Goal: Task Accomplishment & Management: Complete application form

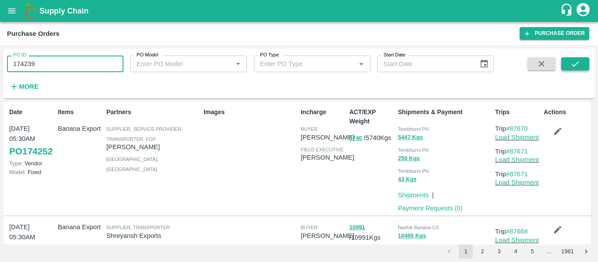
type input "174239"
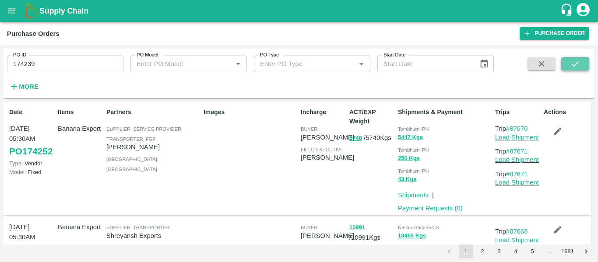
click at [574, 63] on icon "submit" at bounding box center [575, 64] width 10 height 10
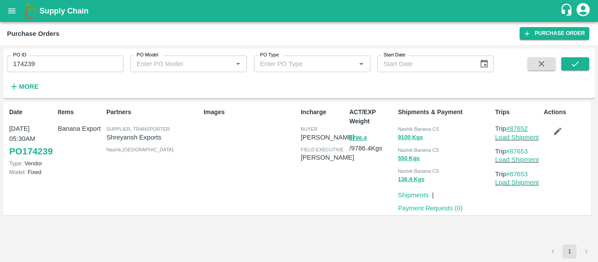
click at [522, 128] on link "#87652" at bounding box center [517, 128] width 22 height 7
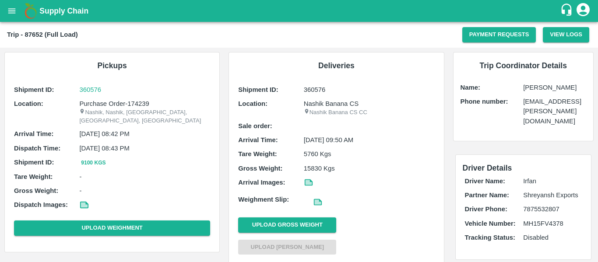
click at [6, 14] on button "open drawer" at bounding box center [12, 11] width 20 height 20
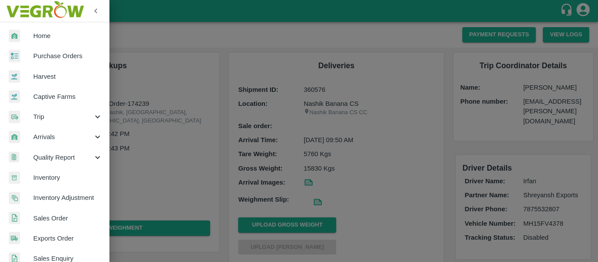
click at [53, 57] on span "Purchase Orders" at bounding box center [67, 56] width 69 height 10
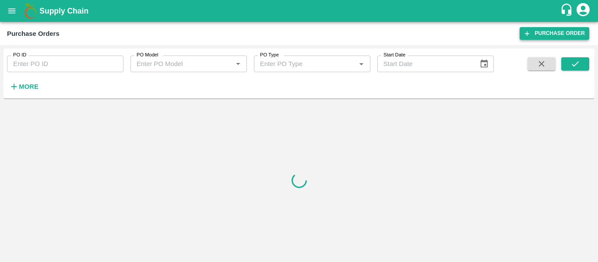
click at [578, 33] on link "Purchase Order" at bounding box center [555, 33] width 70 height 13
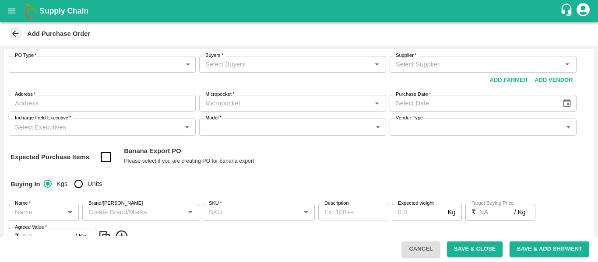
click at [88, 63] on body "Supply Chain Add Purchase Order PO Type   * ​ PO Type Buyers   * Buyers   * Sup…" at bounding box center [299, 131] width 598 height 262
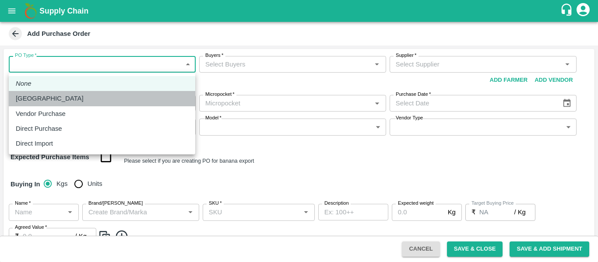
click at [61, 95] on div "Farm Gate" at bounding box center [102, 99] width 173 height 10
type input "1"
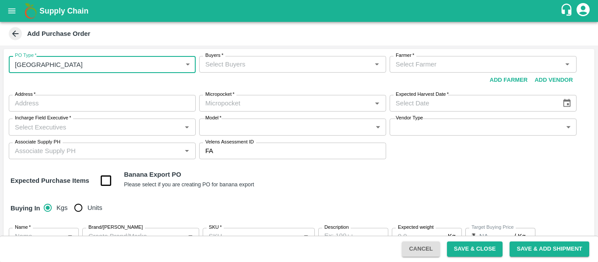
click at [398, 63] on input "Farmer   *" at bounding box center [475, 64] width 167 height 11
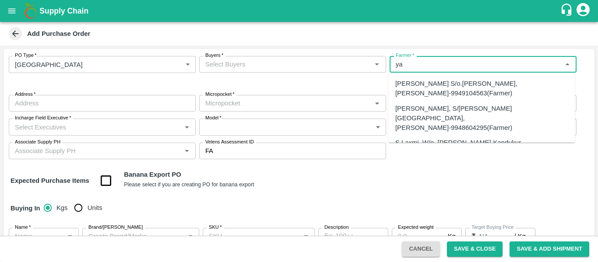
type input "y"
click at [410, 35] on div "Add Purchase Order" at bounding box center [298, 33] width 582 height 13
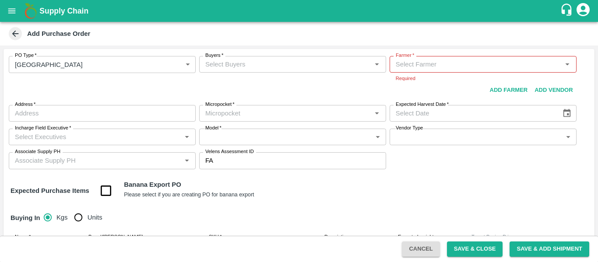
click at [16, 10] on icon "open drawer" at bounding box center [12, 11] width 10 height 10
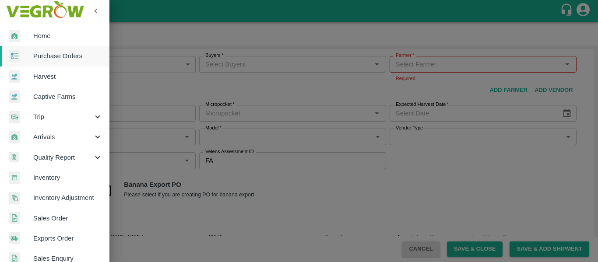
click at [49, 55] on span "Purchase Orders" at bounding box center [67, 56] width 69 height 10
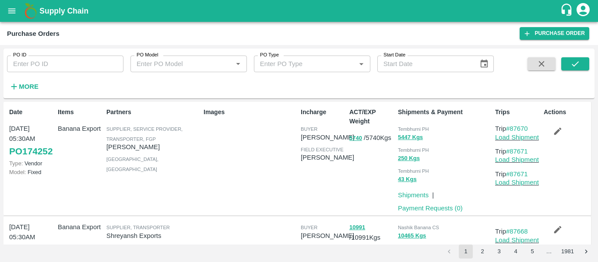
click at [51, 60] on input "PO ID" at bounding box center [65, 64] width 116 height 17
paste input "174066"
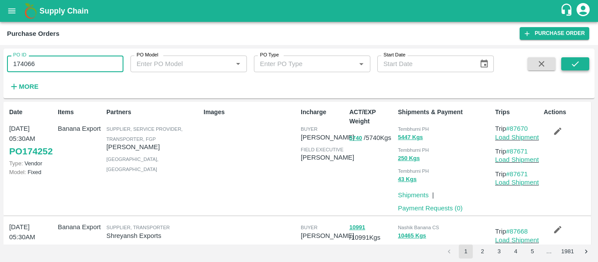
type input "174066"
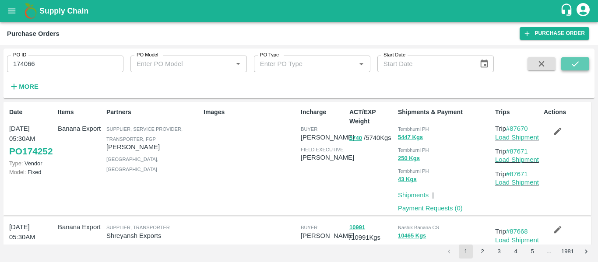
click at [579, 66] on icon "submit" at bounding box center [575, 64] width 10 height 10
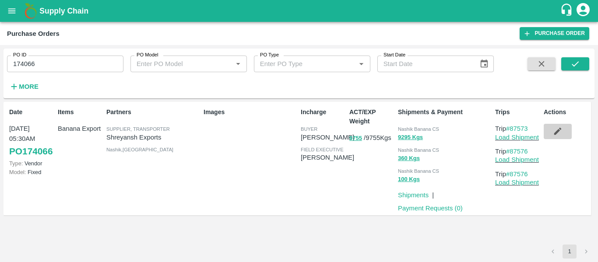
click at [556, 129] on icon "button" at bounding box center [558, 132] width 10 height 10
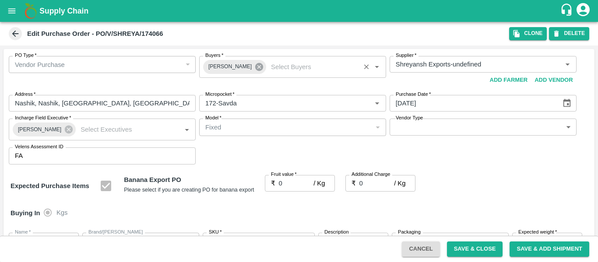
click at [255, 70] on icon at bounding box center [259, 67] width 8 height 8
click at [225, 67] on input "Buyers   *" at bounding box center [285, 64] width 167 height 11
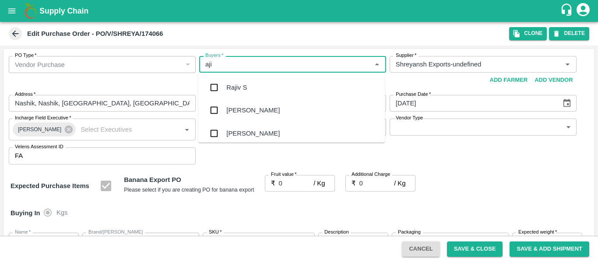
type input "ajit"
click at [227, 80] on div "[PERSON_NAME]" at bounding box center [291, 87] width 187 height 23
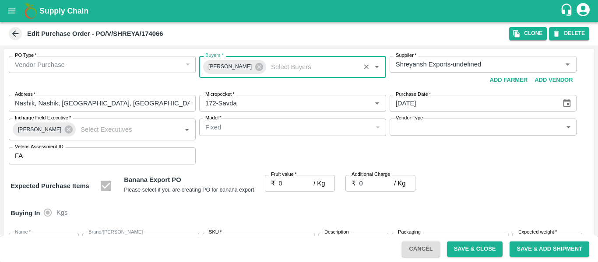
click at [286, 185] on input "0" at bounding box center [296, 183] width 35 height 17
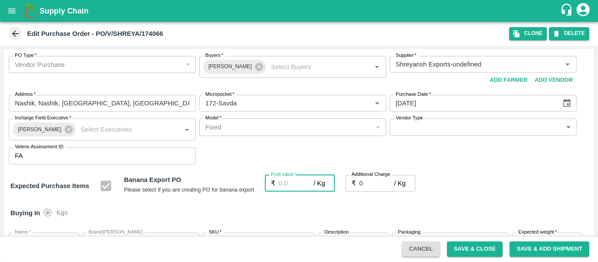
type input "2"
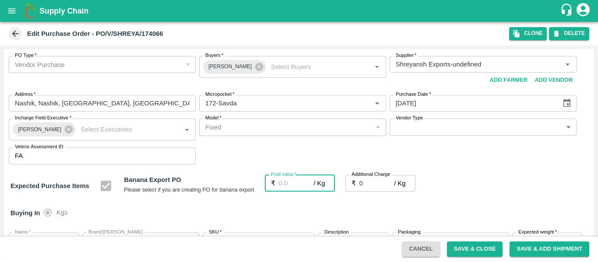
type input "2"
type input "20"
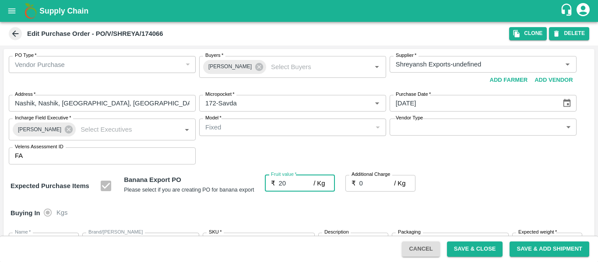
type input "20"
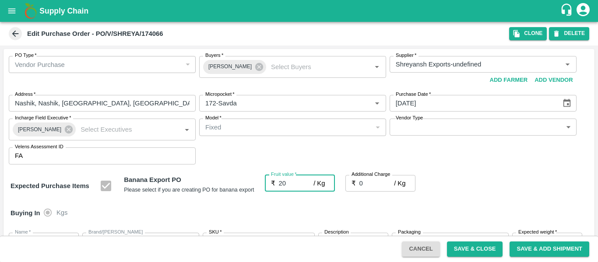
type input "20"
click at [366, 187] on input "0" at bounding box center [376, 183] width 35 height 17
type input "2"
type input "22"
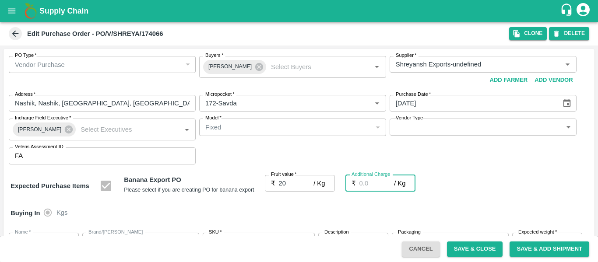
type input "22"
type input "2.7"
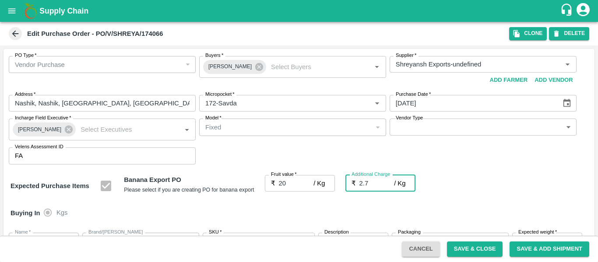
type input "22.7"
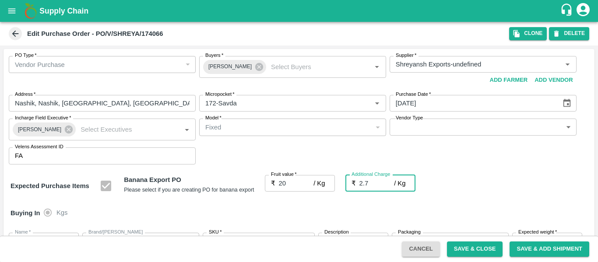
type input "2.75"
type input "22.75"
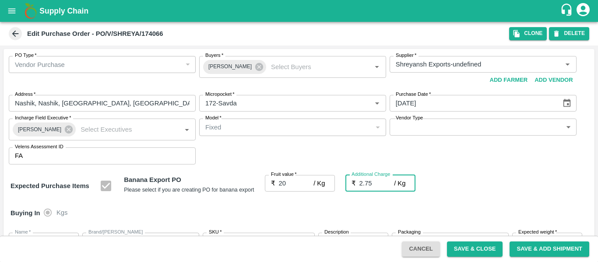
type input "22.75"
type input "2.75"
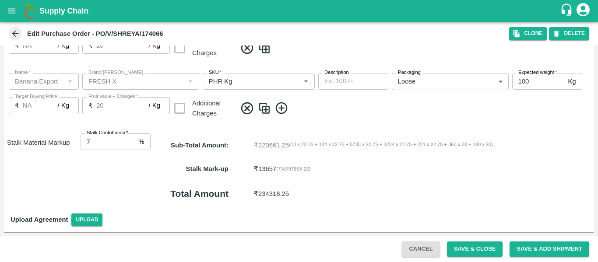
click at [468, 251] on button "Save & Close" at bounding box center [475, 249] width 56 height 15
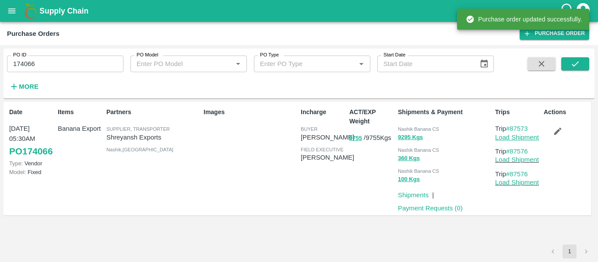
click at [528, 135] on link "Load Shipment" at bounding box center [517, 137] width 44 height 7
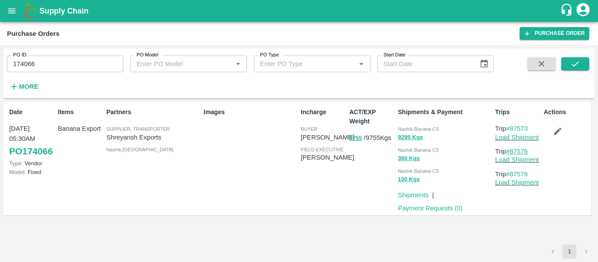
drag, startPoint x: 533, startPoint y: 150, endPoint x: 512, endPoint y: 150, distance: 21.0
click at [512, 150] on p "Trip #87576" at bounding box center [517, 152] width 45 height 10
copy link "87576"
click at [65, 63] on input "174066" at bounding box center [65, 64] width 116 height 17
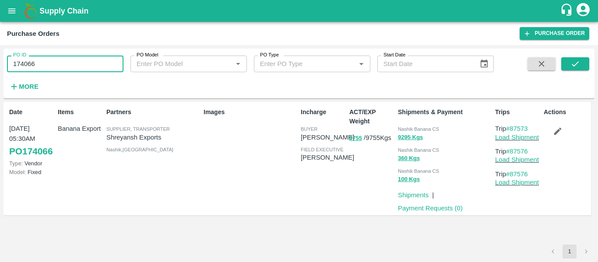
click at [65, 63] on input "174066" at bounding box center [65, 64] width 116 height 17
click at [568, 69] on button "submit" at bounding box center [575, 63] width 28 height 13
drag, startPoint x: 535, startPoint y: 151, endPoint x: 511, endPoint y: 151, distance: 23.6
click at [511, 151] on p "Trip #87576" at bounding box center [517, 152] width 45 height 10
copy link "87576"
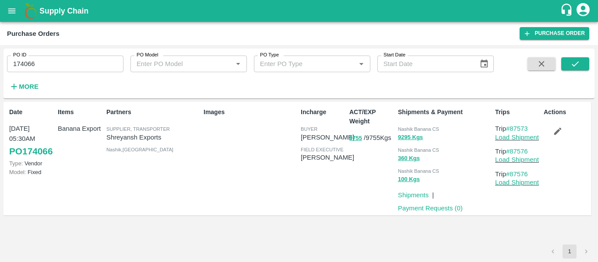
copy link "87576"
click at [17, 11] on icon "open drawer" at bounding box center [12, 11] width 10 height 10
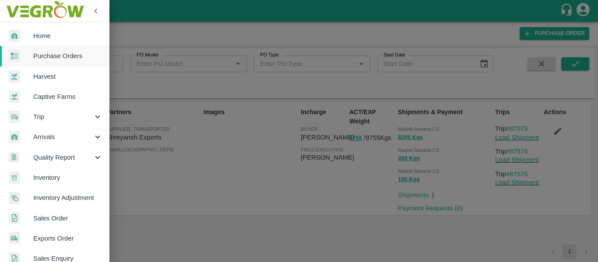
click at [50, 114] on span "Trip" at bounding box center [63, 117] width 60 height 10
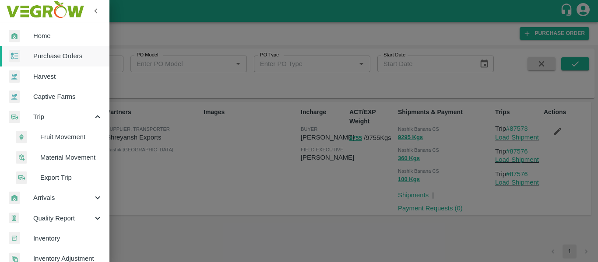
click at [64, 137] on span "Fruit Movement" at bounding box center [71, 137] width 62 height 10
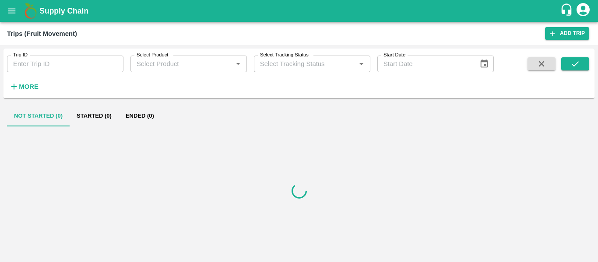
click at [74, 57] on input "Trip ID" at bounding box center [65, 64] width 116 height 17
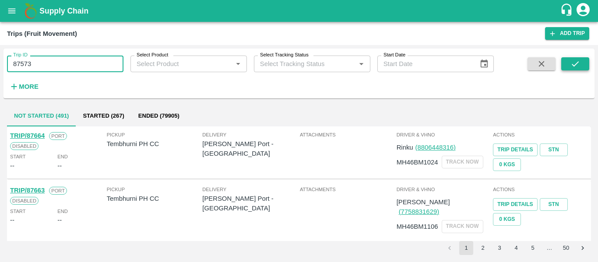
type input "87573"
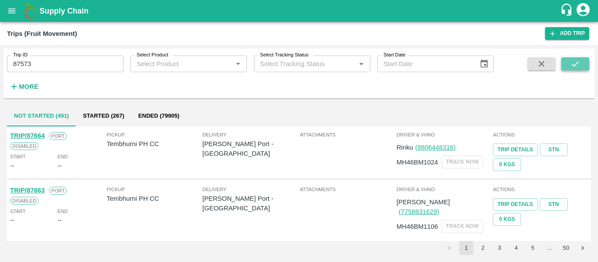
click at [575, 64] on icon "submit" at bounding box center [575, 64] width 10 height 10
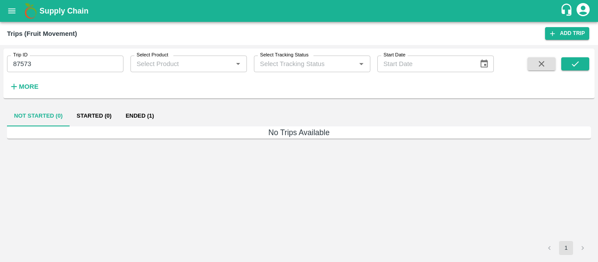
click at [138, 109] on button "Ended (1)" at bounding box center [140, 116] width 42 height 21
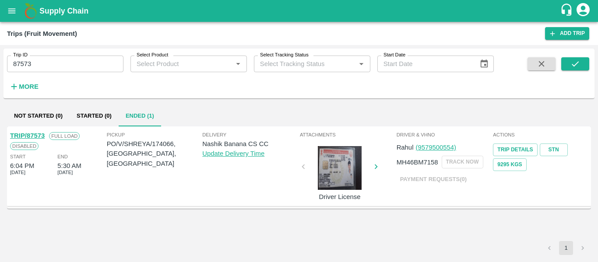
click at [35, 135] on link "TRIP/87573" at bounding box center [27, 135] width 35 height 7
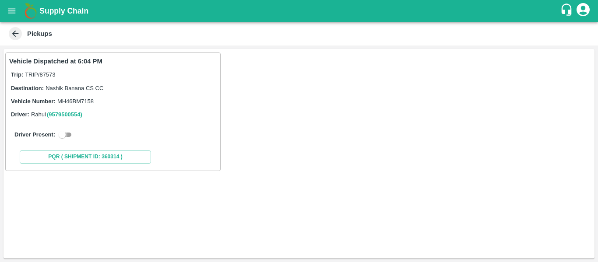
click at [63, 134] on input "checkbox" at bounding box center [62, 135] width 32 height 11
checkbox input "true"
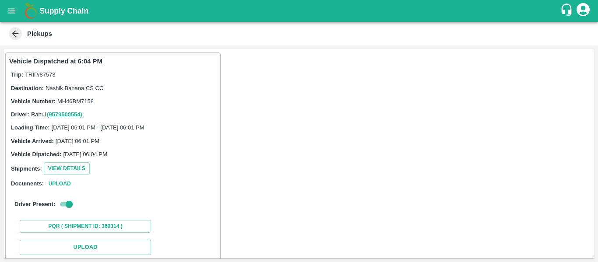
scroll to position [96, 0]
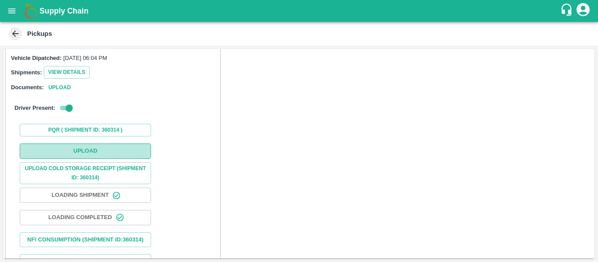
click at [103, 144] on button "Upload" at bounding box center [85, 151] width 131 height 15
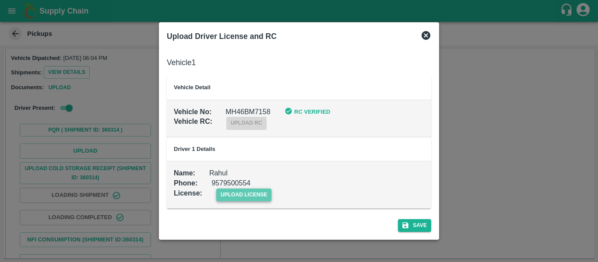
click at [251, 199] on span "upload license" at bounding box center [244, 195] width 56 height 13
click at [0, 0] on input "upload license" at bounding box center [0, 0] width 0 height 0
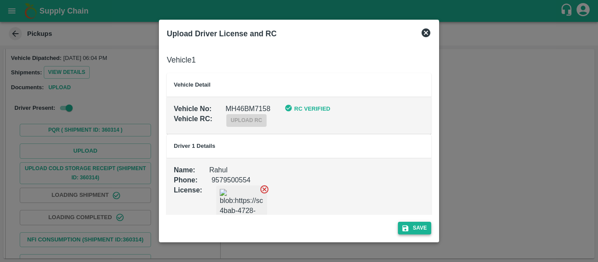
click at [415, 224] on button "Save" at bounding box center [414, 228] width 33 height 13
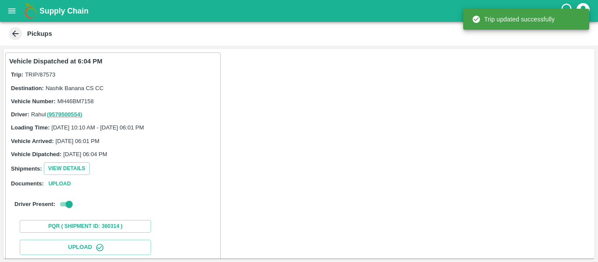
scroll to position [151, 0]
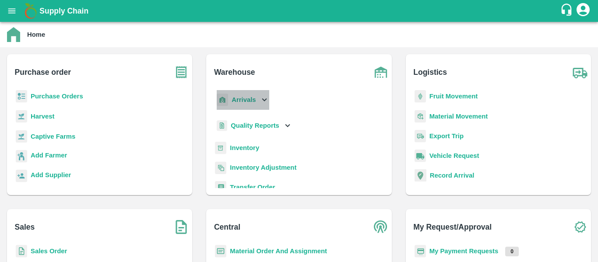
click at [268, 97] on icon at bounding box center [265, 100] width 10 height 10
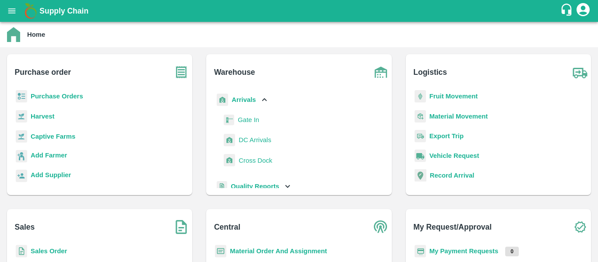
click at [252, 141] on span "DC Arrivals" at bounding box center [255, 140] width 32 height 10
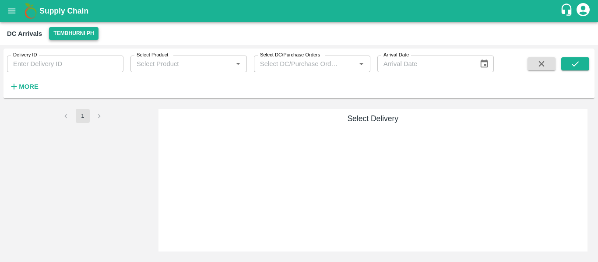
click at [80, 35] on button "Tembhurni PH" at bounding box center [73, 33] width 49 height 13
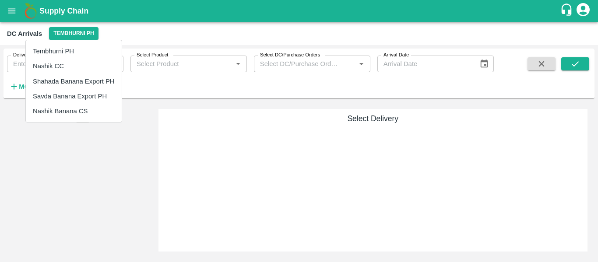
click at [69, 117] on li "Nashik Banana CS" at bounding box center [74, 111] width 96 height 15
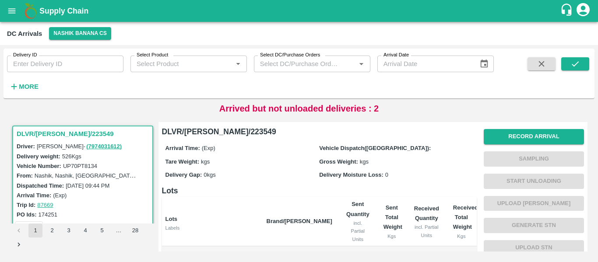
scroll to position [4, 0]
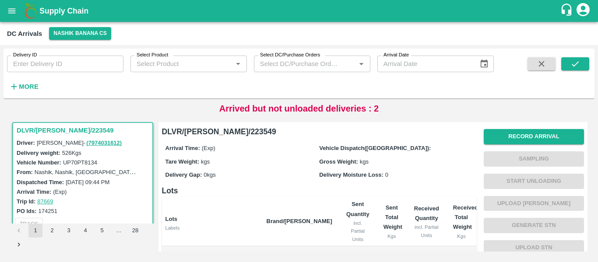
click at [521, 145] on div "Record Arrival Sampling Start Unloading Upload Tare Weight Generate STN Upload …" at bounding box center [534, 226] width 100 height 200
click at [520, 142] on button "Record Arrival" at bounding box center [534, 136] width 100 height 15
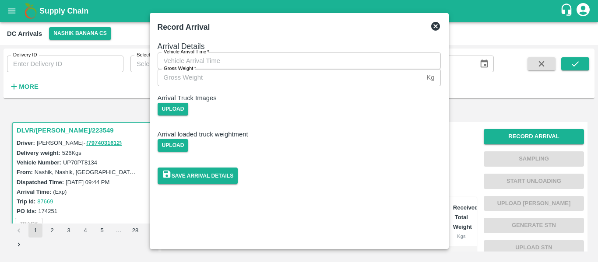
type input "DD/MM/YYYY hh:mm aa"
click at [315, 69] on input "DD/MM/YYYY hh:mm aa" at bounding box center [296, 61] width 277 height 17
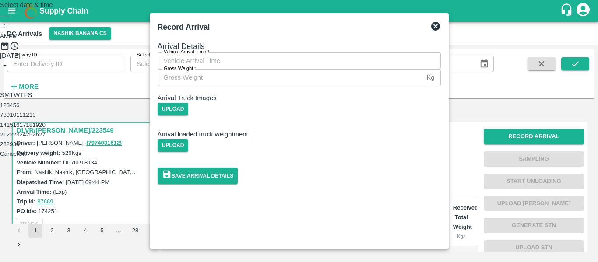
click at [3, 118] on button "7" at bounding box center [1, 115] width 3 height 7
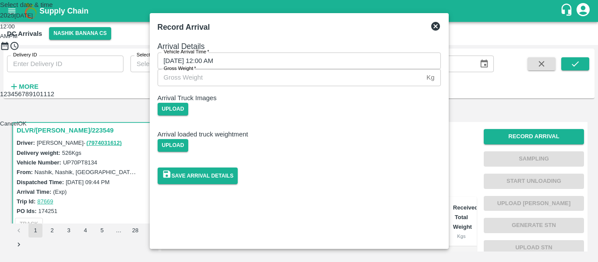
click at [262, 51] on div at bounding box center [299, 51] width 598 height 0
type input "07/09/2025 10:00 AM"
click at [9, 39] on span "AM" at bounding box center [4, 36] width 9 height 7
click at [27, 127] on button "OK" at bounding box center [22, 123] width 8 height 7
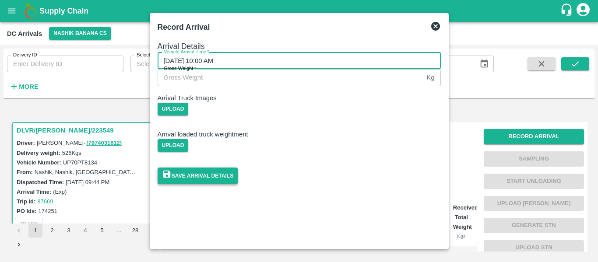
click at [238, 184] on button "Save Arrival Details" at bounding box center [198, 176] width 81 height 16
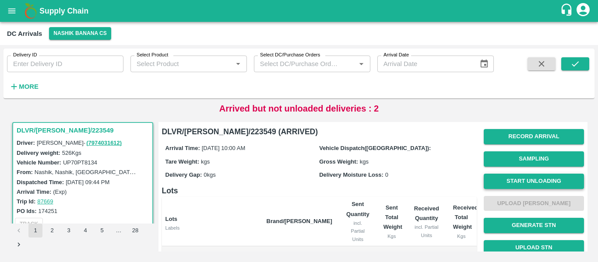
click at [507, 177] on button "Start Unloading" at bounding box center [534, 181] width 100 height 15
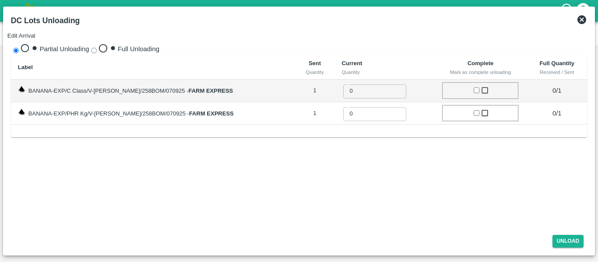
click at [35, 32] on button "Edit Arrival" at bounding box center [21, 35] width 28 height 7
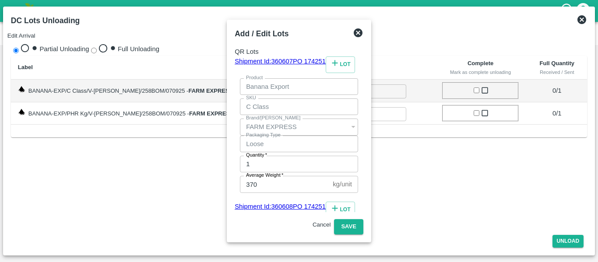
click at [363, 37] on icon at bounding box center [358, 32] width 9 height 9
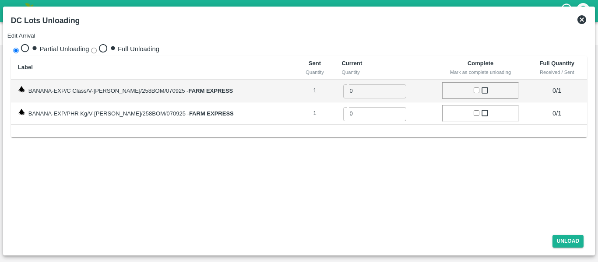
click at [581, 21] on icon at bounding box center [582, 19] width 11 height 11
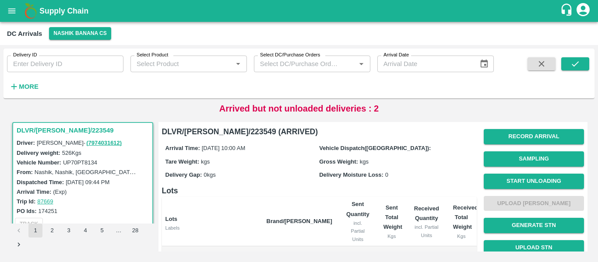
click at [34, 85] on strong "More" at bounding box center [29, 86] width 20 height 7
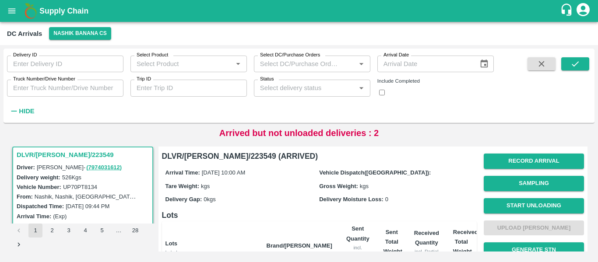
click at [183, 90] on input "Trip ID" at bounding box center [188, 88] width 116 height 17
paste input "87576"
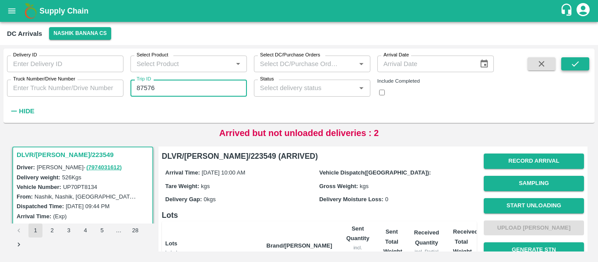
type input "87576"
click at [568, 64] on button "submit" at bounding box center [575, 63] width 28 height 13
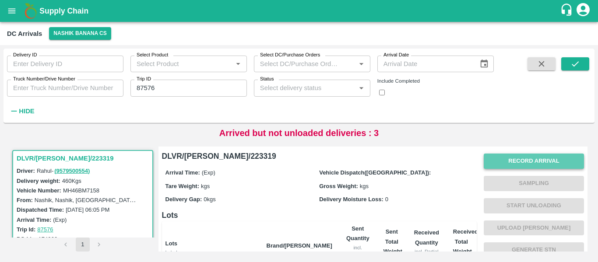
click at [511, 164] on button "Record Arrival" at bounding box center [534, 161] width 100 height 15
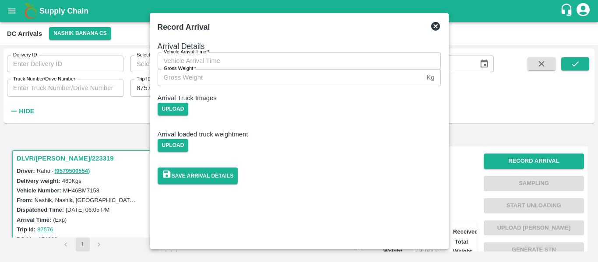
type input "DD/MM/YYYY hh:mm aa"
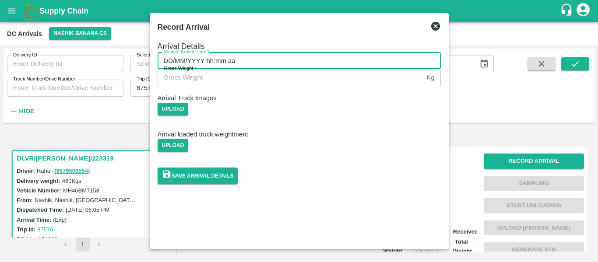
click at [203, 69] on input "DD/MM/YYYY hh:mm aa" at bounding box center [296, 61] width 277 height 17
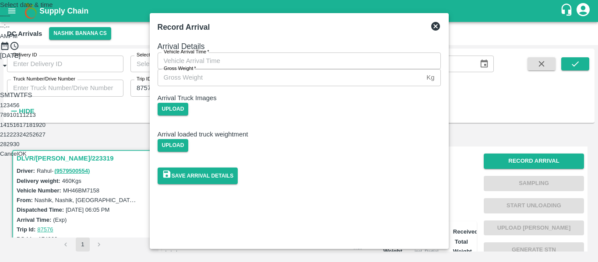
click at [3, 118] on button "7" at bounding box center [1, 115] width 3 height 7
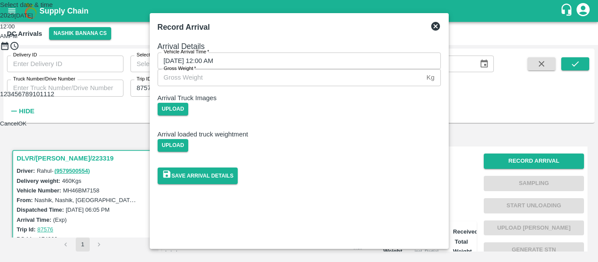
click at [268, 51] on div at bounding box center [299, 51] width 598 height 0
type input "07/09/2025 10:00 AM"
click at [9, 39] on span "AM" at bounding box center [4, 36] width 9 height 7
click at [27, 127] on button "OK" at bounding box center [22, 123] width 8 height 7
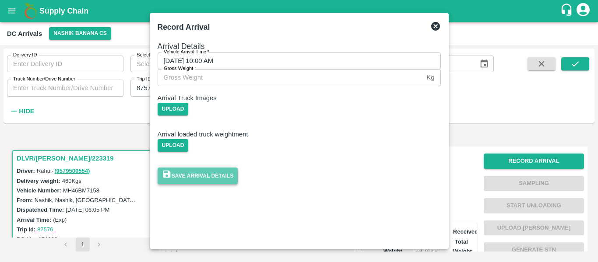
click at [238, 184] on button "Save Arrival Details" at bounding box center [198, 176] width 81 height 16
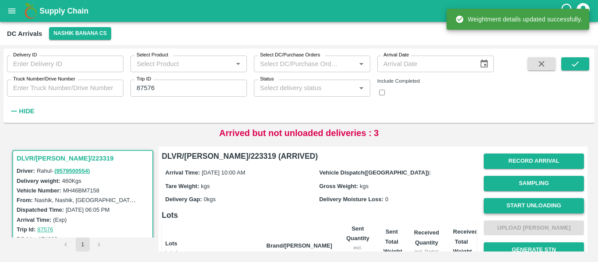
click at [522, 207] on button "Start Unloading" at bounding box center [534, 205] width 100 height 15
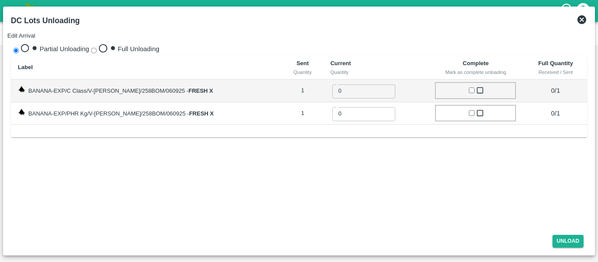
click at [35, 32] on button "Edit Arrival" at bounding box center [21, 35] width 28 height 7
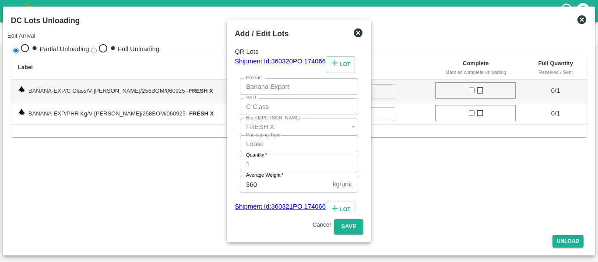
click at [363, 37] on icon at bounding box center [358, 32] width 9 height 9
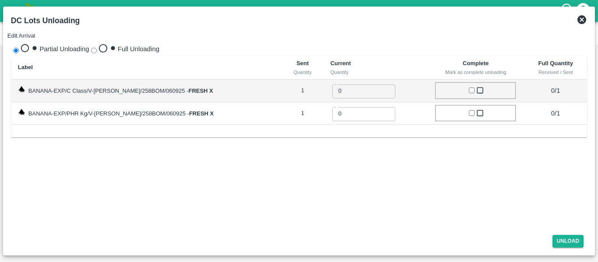
click at [91, 48] on input "Full Unloading" at bounding box center [94, 51] width 6 height 6
radio input "true"
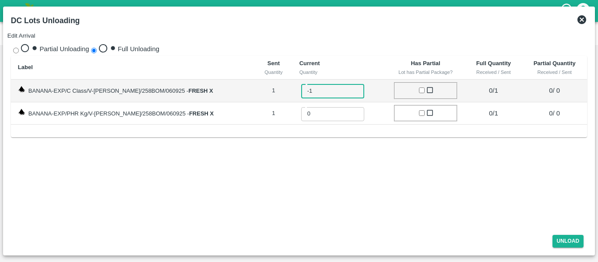
click at [345, 86] on input "-1" at bounding box center [338, 91] width 75 height 16
click at [343, 84] on input "0" at bounding box center [338, 91] width 75 height 16
type input "1"
click at [343, 84] on input "1" at bounding box center [338, 91] width 75 height 16
type input "1"
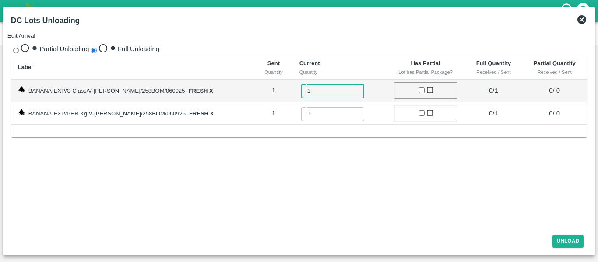
click at [345, 106] on input "1" at bounding box center [338, 114] width 75 height 16
click at [577, 243] on button "Unload" at bounding box center [569, 241] width 32 height 13
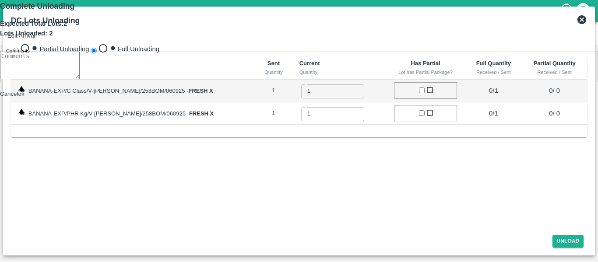
click at [25, 97] on button "ok" at bounding box center [21, 94] width 6 height 7
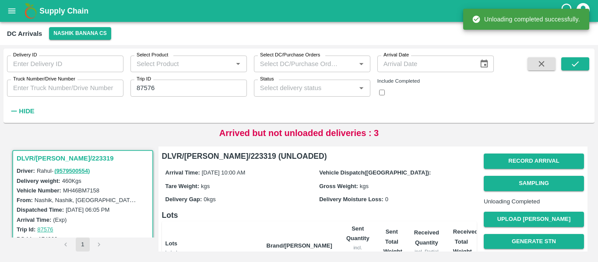
scroll to position [120, 0]
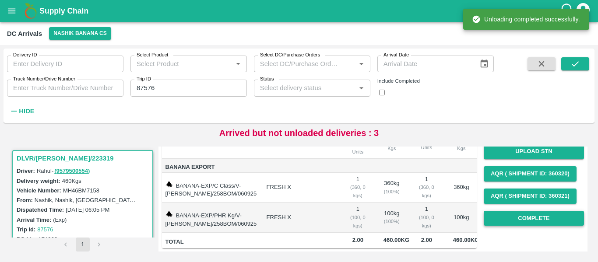
click at [544, 225] on button "Complete" at bounding box center [534, 218] width 100 height 15
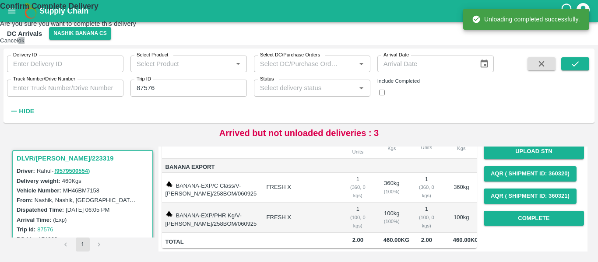
click at [25, 44] on button "ok" at bounding box center [21, 40] width 6 height 7
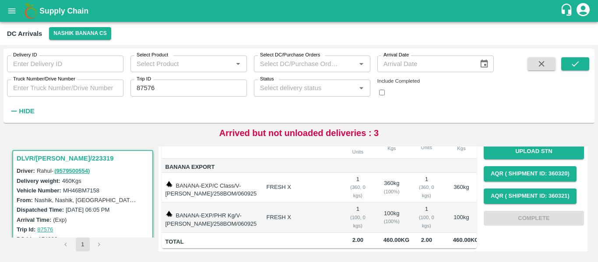
scroll to position [0, 0]
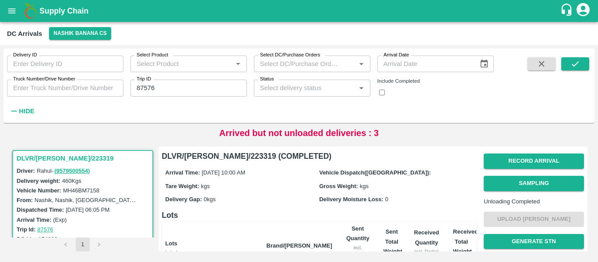
click at [146, 89] on input "87576" at bounding box center [188, 88] width 116 height 17
paste input "text"
type input "87653"
click at [574, 67] on icon "submit" at bounding box center [575, 64] width 10 height 10
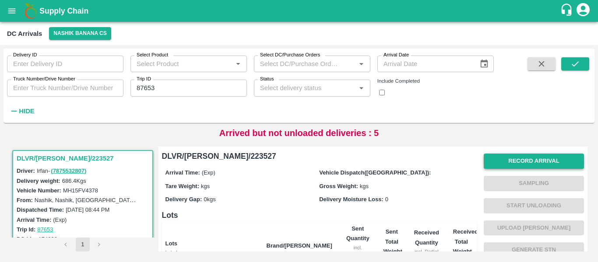
click at [527, 166] on button "Record Arrival" at bounding box center [534, 161] width 100 height 15
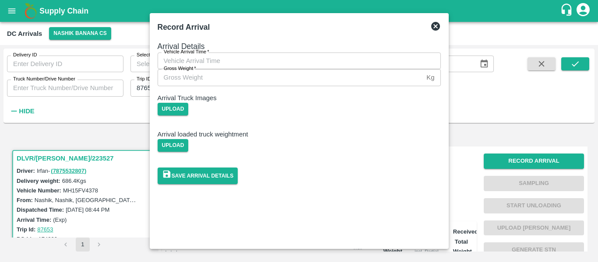
type input "DD/MM/YYYY hh:mm aa"
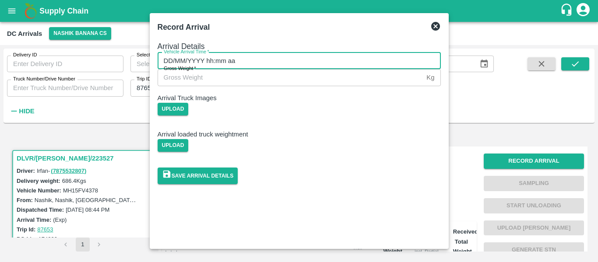
click at [239, 69] on input "DD/MM/YYYY hh:mm aa" at bounding box center [296, 61] width 277 height 17
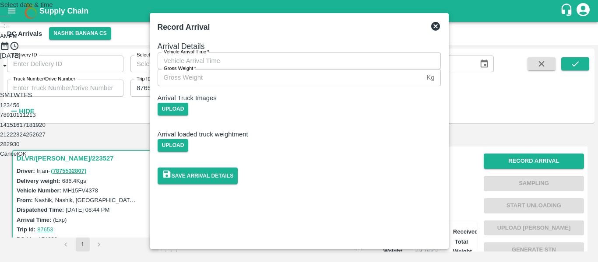
click at [3, 118] on button "7" at bounding box center [1, 115] width 3 height 7
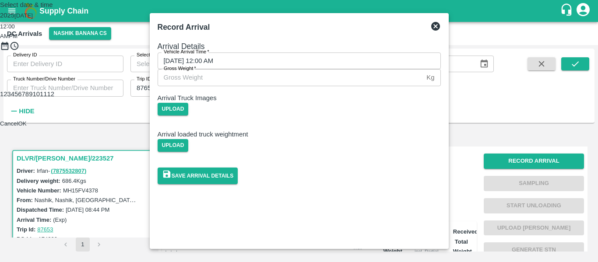
click at [261, 51] on div at bounding box center [299, 51] width 598 height 0
click at [341, 51] on div at bounding box center [299, 51] width 598 height 0
click at [18, 39] on span "PM" at bounding box center [13, 36] width 9 height 7
type input "07/09/2025 08:15 PM"
click at [27, 127] on button "OK" at bounding box center [22, 123] width 8 height 7
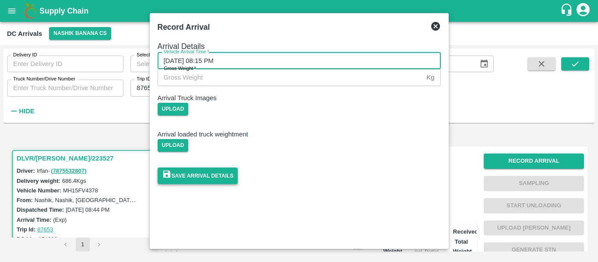
click at [238, 184] on button "Save Arrival Details" at bounding box center [198, 176] width 81 height 16
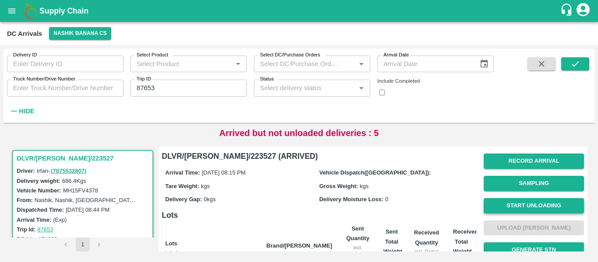
click at [541, 211] on button "Start Unloading" at bounding box center [534, 205] width 100 height 15
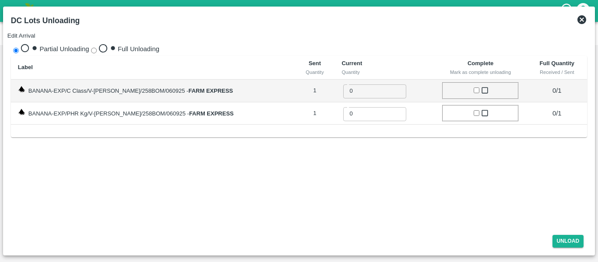
click at [35, 32] on button "Edit Arrival" at bounding box center [21, 35] width 28 height 7
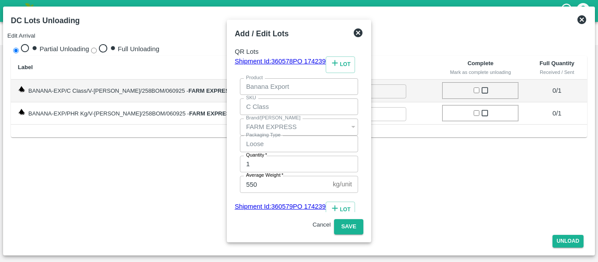
type input "136"
click at [363, 220] on button "Save" at bounding box center [348, 226] width 29 height 15
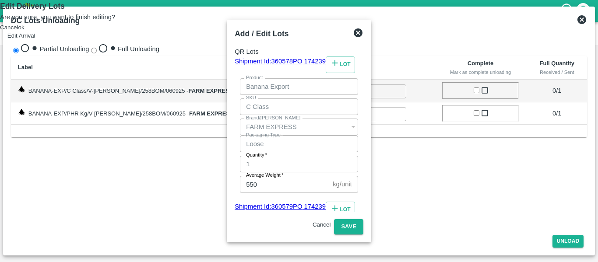
click at [25, 31] on button "ok" at bounding box center [21, 27] width 6 height 7
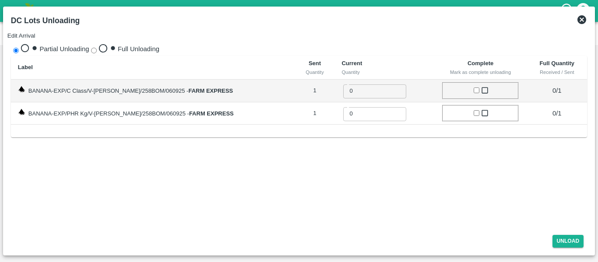
click at [118, 46] on span "Full Unloading" at bounding box center [139, 49] width 42 height 7
click at [97, 48] on input "Full Unloading" at bounding box center [94, 51] width 6 height 6
radio input "true"
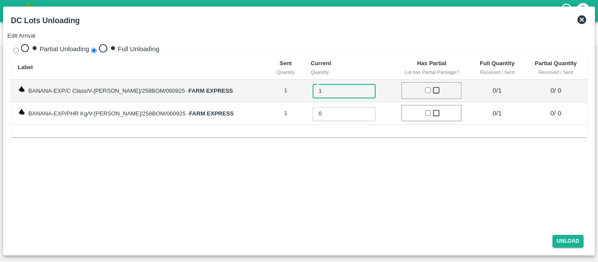
type input "1"
click at [358, 83] on input "1" at bounding box center [350, 91] width 75 height 16
type input "1"
click at [357, 106] on input "1" at bounding box center [350, 114] width 75 height 16
click at [567, 244] on button "Unload" at bounding box center [569, 241] width 32 height 13
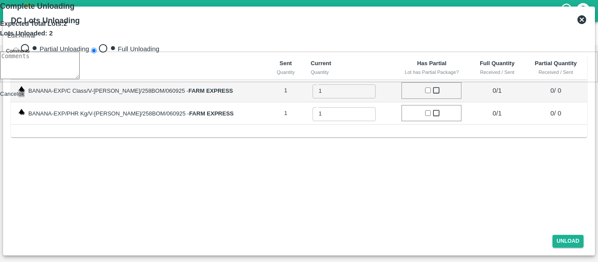
click at [25, 97] on button "ok" at bounding box center [21, 94] width 6 height 7
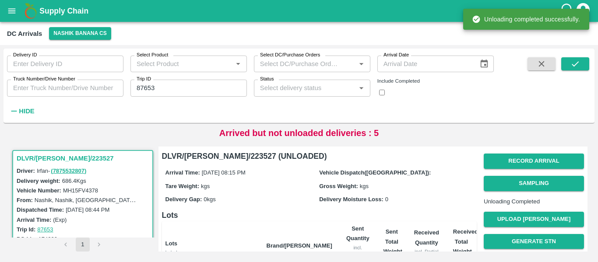
scroll to position [120, 0]
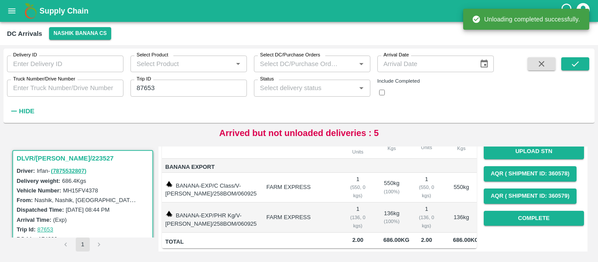
click at [532, 211] on div "Record Arrival Sampling Unloading Completed Upload Tare Weight Generate STN Upl…" at bounding box center [534, 133] width 100 height 191
click at [537, 221] on button "Complete" at bounding box center [534, 218] width 100 height 15
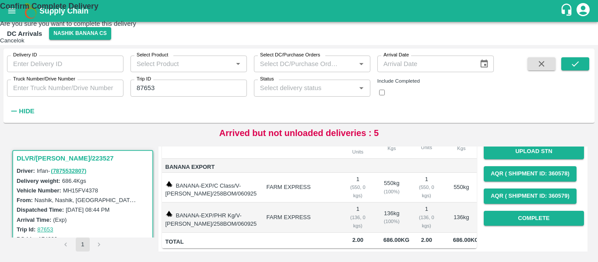
click at [25, 44] on button "ok" at bounding box center [21, 40] width 6 height 7
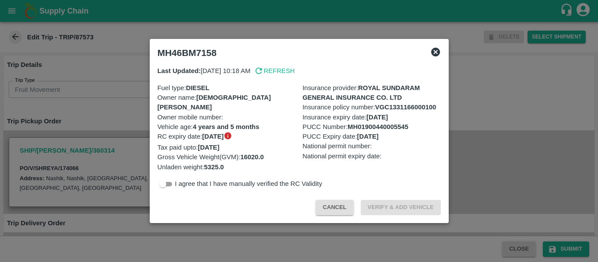
click at [389, 128] on b "MH01900440005545" at bounding box center [378, 126] width 61 height 7
click at [517, 137] on div at bounding box center [299, 131] width 598 height 262
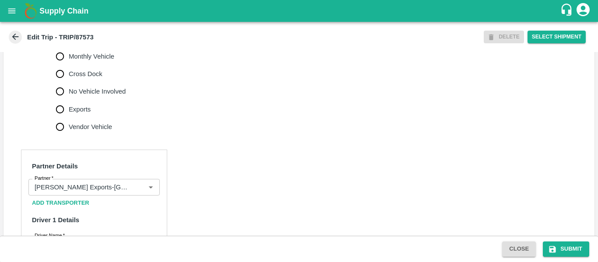
scroll to position [664, 0]
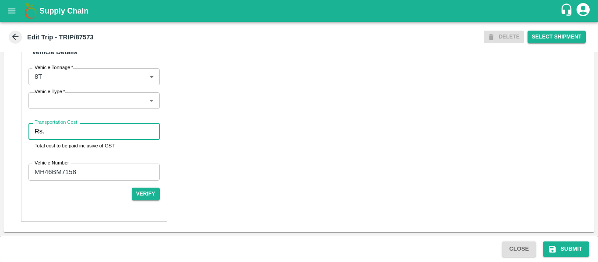
click at [79, 133] on input "Transportation Cost" at bounding box center [104, 131] width 112 height 17
type input "10000"
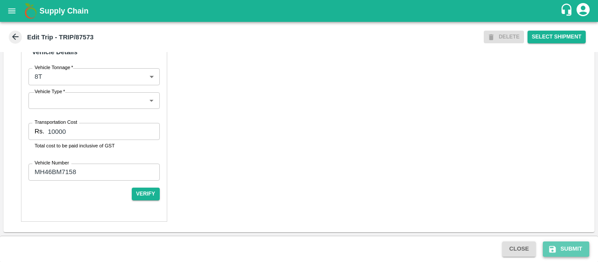
click at [565, 244] on button "Submit" at bounding box center [566, 249] width 46 height 15
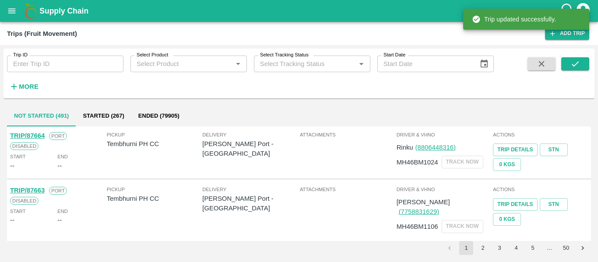
click at [73, 67] on input "Trip ID" at bounding box center [65, 64] width 116 height 17
paste input "87576"
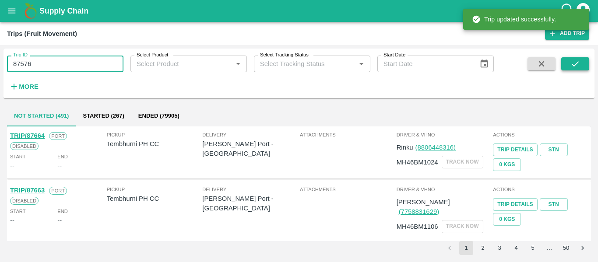
type input "87576"
click at [578, 66] on icon "submit" at bounding box center [575, 64] width 10 height 10
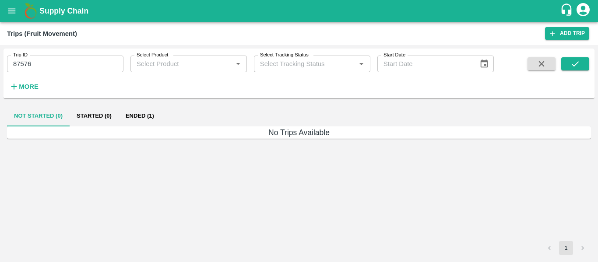
click at [144, 116] on button "Ended (1)" at bounding box center [140, 116] width 42 height 21
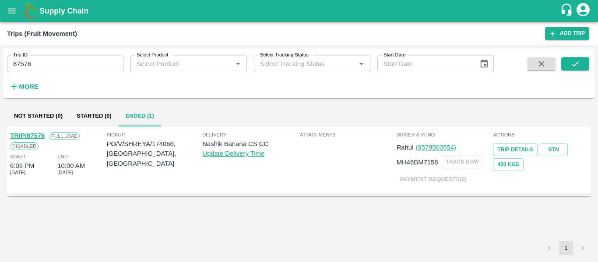
click at [34, 136] on link "TRIP/87576" at bounding box center [27, 135] width 35 height 7
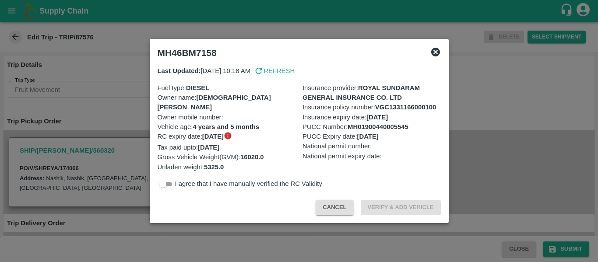
click at [134, 153] on div at bounding box center [299, 131] width 598 height 262
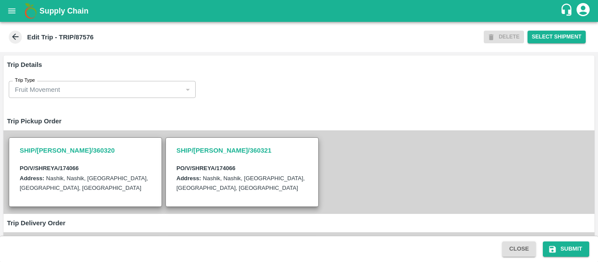
scroll to position [222, 0]
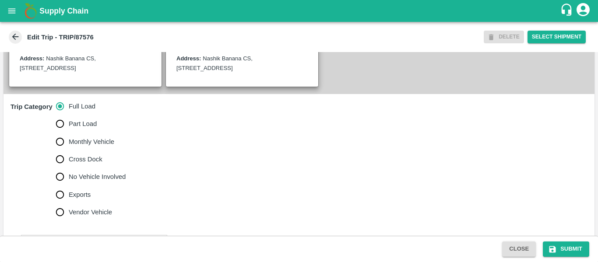
click at [116, 186] on label "No Vehicle Involved" at bounding box center [88, 177] width 75 height 18
click at [69, 186] on input "No Vehicle Involved" at bounding box center [60, 177] width 18 height 18
radio input "true"
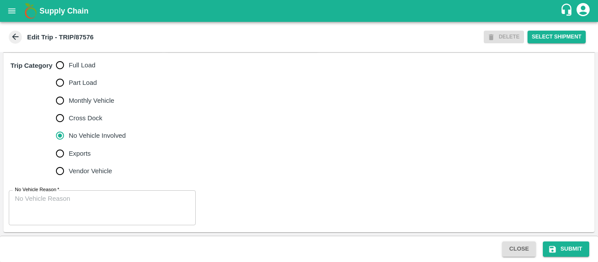
click at [96, 208] on textarea "No Vehicle Reason   *" at bounding box center [102, 208] width 175 height 28
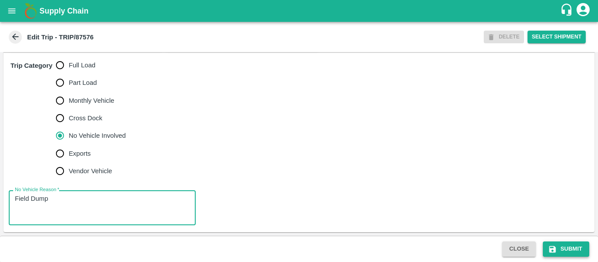
type textarea "Field Dump"
click at [555, 244] on button "Submit" at bounding box center [566, 249] width 46 height 15
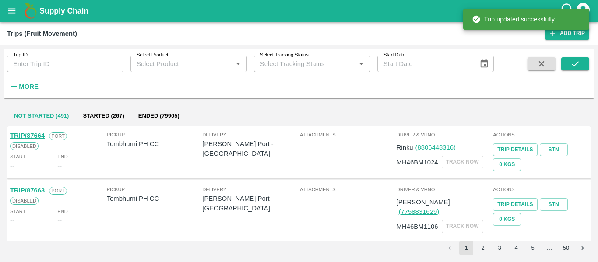
click at [8, 12] on icon "open drawer" at bounding box center [12, 11] width 10 height 10
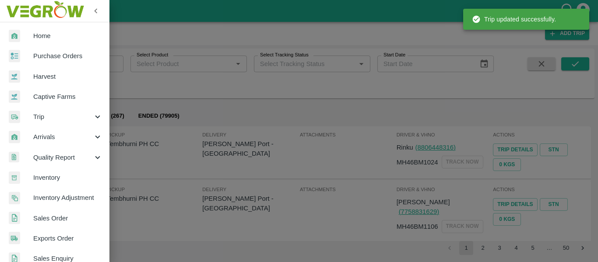
click at [49, 57] on span "Purchase Orders" at bounding box center [67, 56] width 69 height 10
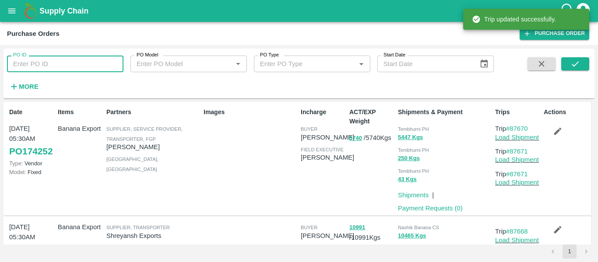
click at [76, 62] on input "PO ID" at bounding box center [65, 64] width 116 height 17
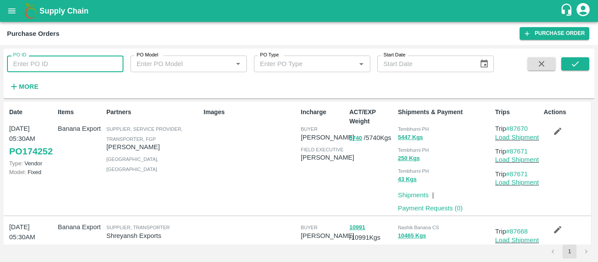
paste input "174066"
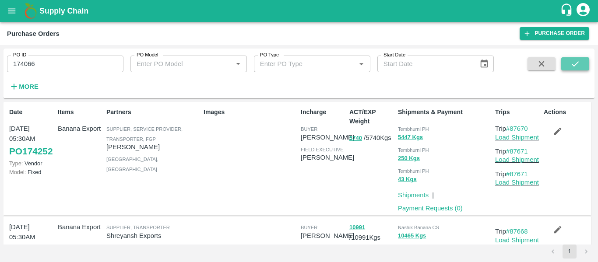
click at [567, 67] on button "submit" at bounding box center [575, 63] width 28 height 13
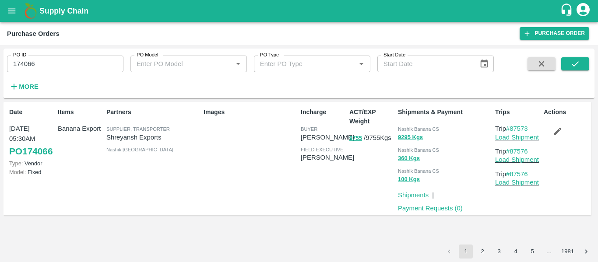
click at [83, 69] on input "174066" at bounding box center [65, 64] width 116 height 17
paste input "text"
type input "174096"
click at [569, 62] on button "submit" at bounding box center [575, 63] width 28 height 13
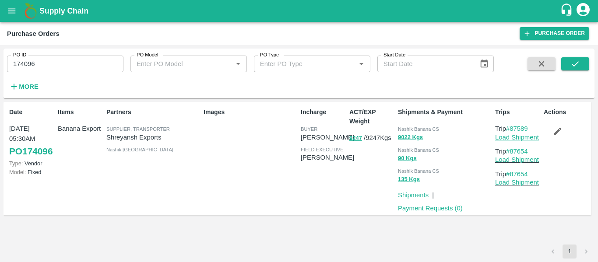
click at [506, 141] on link "Load Shipment" at bounding box center [517, 137] width 44 height 7
click at [566, 132] on button "button" at bounding box center [558, 131] width 28 height 15
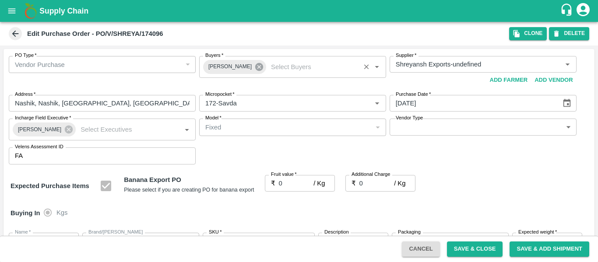
click at [255, 68] on icon at bounding box center [259, 67] width 8 height 8
click at [242, 69] on input "Buyers   *" at bounding box center [285, 64] width 167 height 11
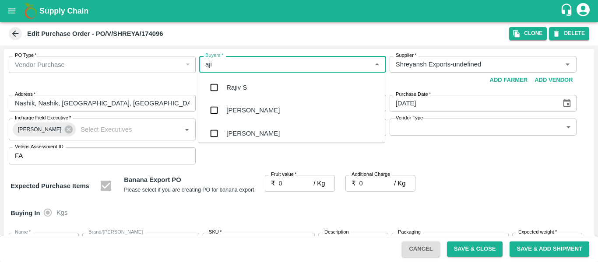
type input "ajit"
click at [243, 86] on div "[PERSON_NAME]" at bounding box center [252, 88] width 53 height 10
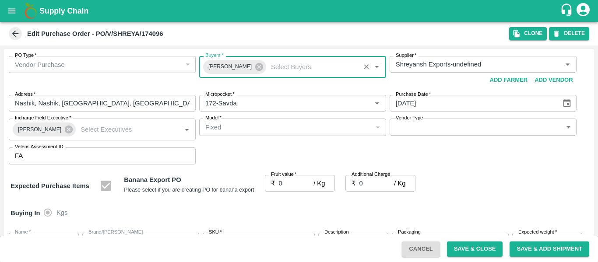
click at [290, 194] on div "Fruit value   * ₹ 0 / Kg Fruit value" at bounding box center [300, 186] width 70 height 22
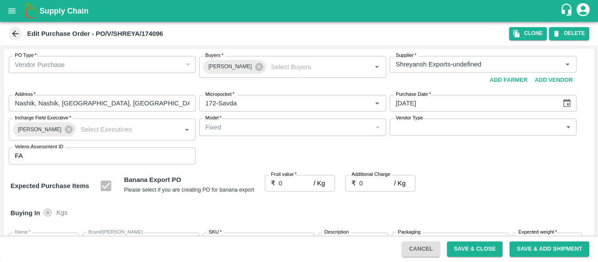
click at [281, 179] on input "0" at bounding box center [296, 183] width 35 height 17
type input "20"
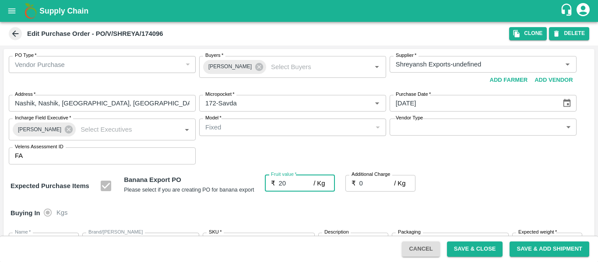
type input "20"
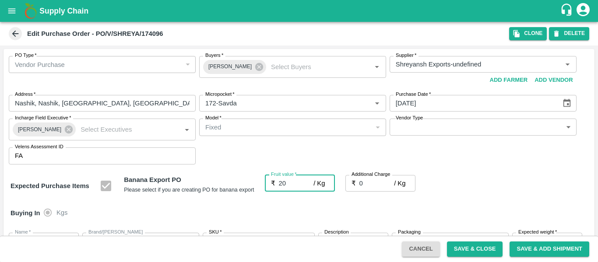
click at [368, 186] on input "0" at bounding box center [376, 183] width 35 height 17
type input "2"
type input "22"
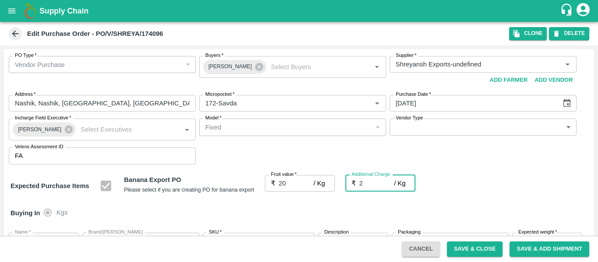
type input "22"
type input "2.7"
type input "22.7"
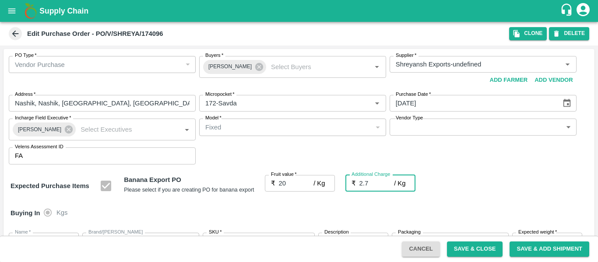
type input "22.7"
type input "2.75"
type input "22.75"
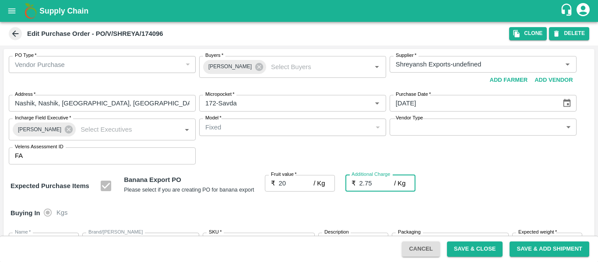
type input "22.75"
type input "2.75"
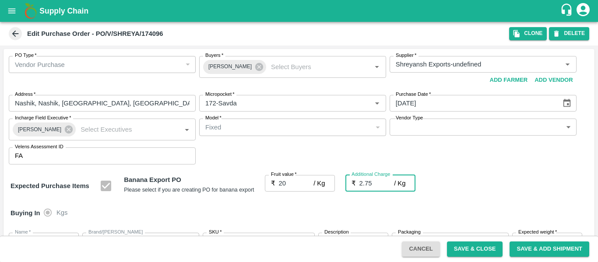
click at [521, 183] on div "Expected Purchase Items Banana Export PO Please select if you are creating PO f…" at bounding box center [299, 186] width 577 height 22
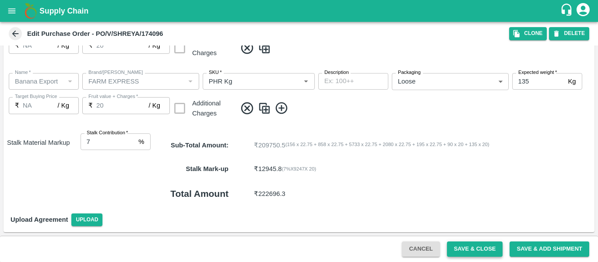
click at [483, 247] on button "Save & Close" at bounding box center [475, 249] width 56 height 15
click at [457, 248] on button "Save & Close" at bounding box center [475, 249] width 56 height 15
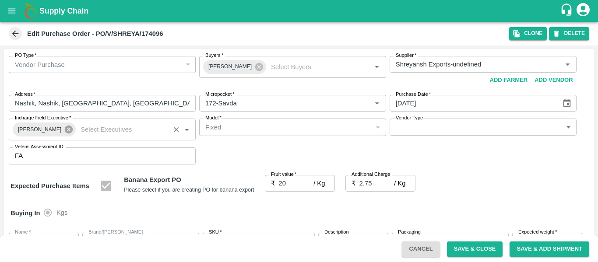
click at [65, 130] on icon at bounding box center [69, 130] width 8 height 8
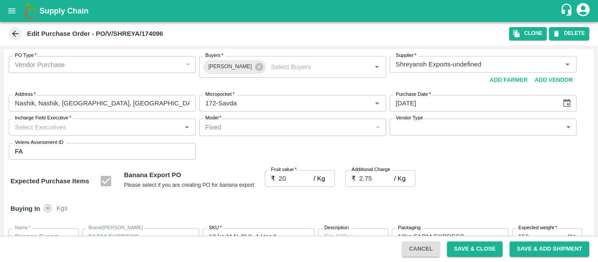
click at [64, 130] on input "Incharge Field Executive   *" at bounding box center [94, 126] width 167 height 11
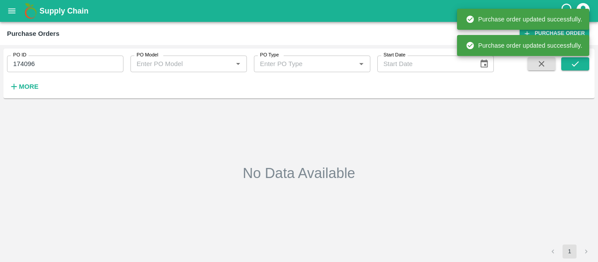
type input "174096"
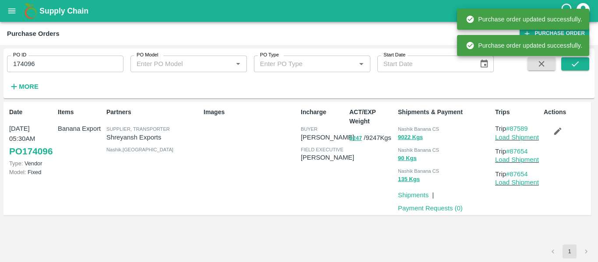
click at [252, 119] on div "Images" at bounding box center [248, 158] width 97 height 109
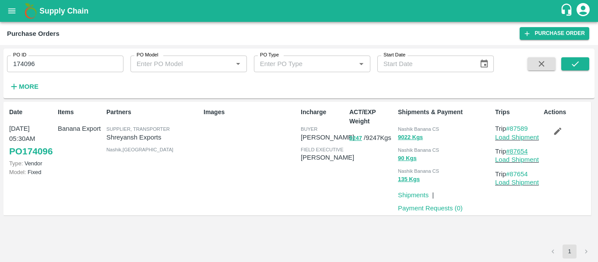
drag, startPoint x: 536, startPoint y: 149, endPoint x: 513, endPoint y: 152, distance: 23.8
click at [513, 152] on p "Trip #87654" at bounding box center [517, 152] width 45 height 10
copy link "87654"
click at [4, 9] on button "open drawer" at bounding box center [12, 11] width 20 height 20
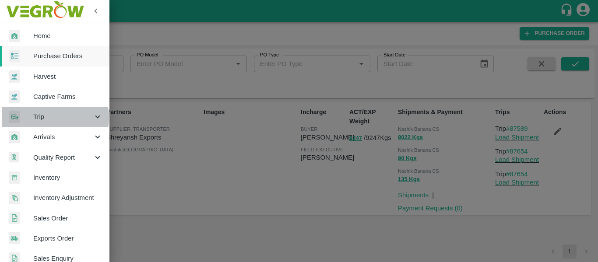
click at [44, 118] on span "Trip" at bounding box center [63, 117] width 60 height 10
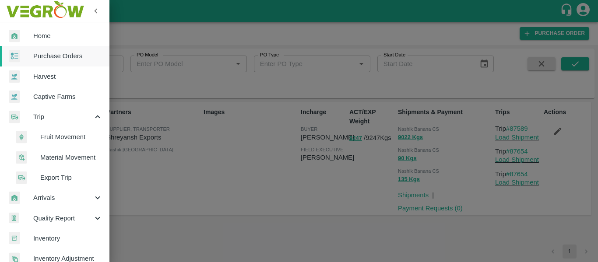
click at [61, 137] on span "Fruit Movement" at bounding box center [71, 137] width 62 height 10
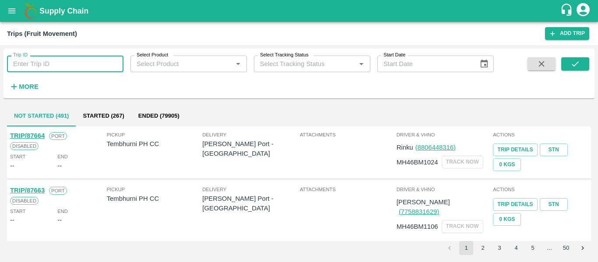
click at [45, 69] on input "Trip ID" at bounding box center [65, 64] width 116 height 17
type input "87589"
click at [583, 66] on button "submit" at bounding box center [575, 63] width 28 height 13
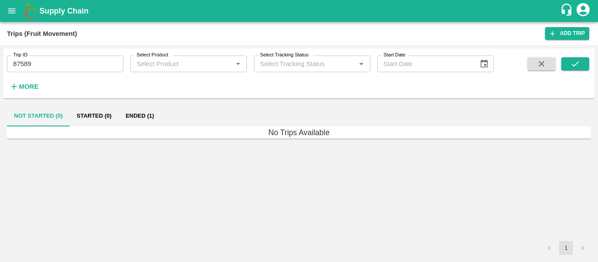
click at [141, 116] on button "Ended (1)" at bounding box center [140, 116] width 42 height 21
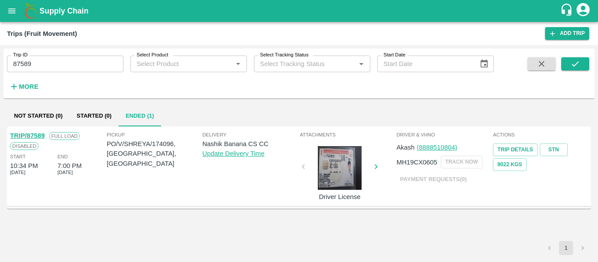
click at [26, 135] on link "TRIP/87589" at bounding box center [27, 135] width 35 height 7
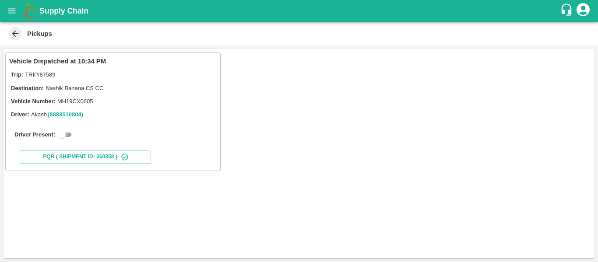
click at [69, 135] on input "checkbox" at bounding box center [62, 135] width 32 height 11
checkbox input "true"
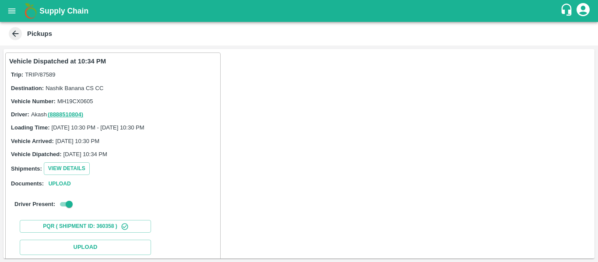
scroll to position [128, 0]
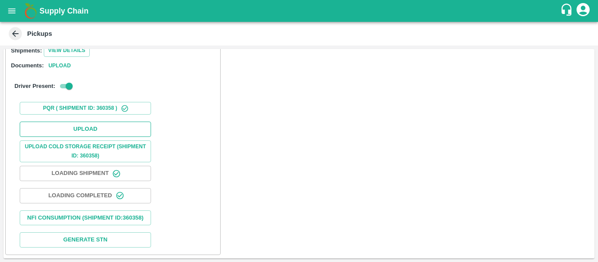
click at [117, 122] on button "Upload" at bounding box center [85, 129] width 131 height 15
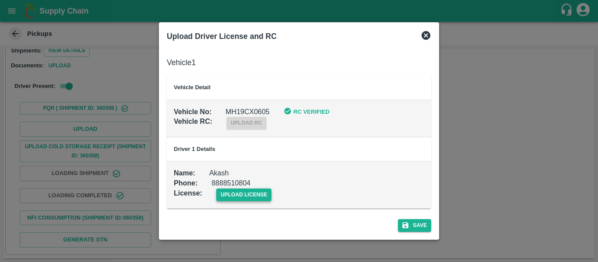
click at [255, 195] on span "upload license" at bounding box center [244, 195] width 56 height 13
click at [0, 0] on input "upload license" at bounding box center [0, 0] width 0 height 0
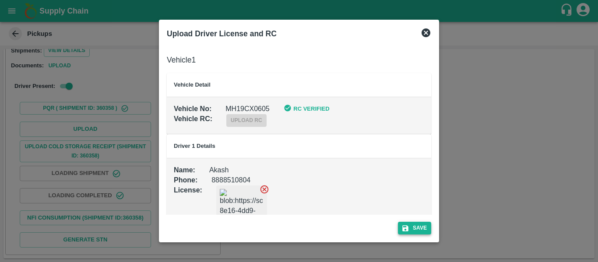
click at [427, 228] on button "Save" at bounding box center [414, 228] width 33 height 13
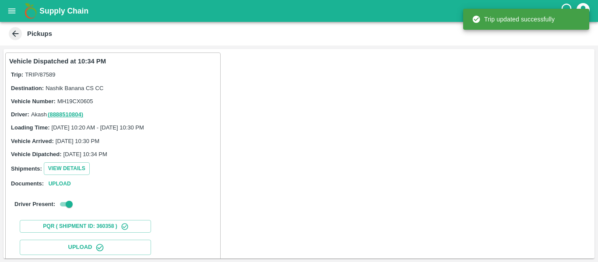
scroll to position [151, 0]
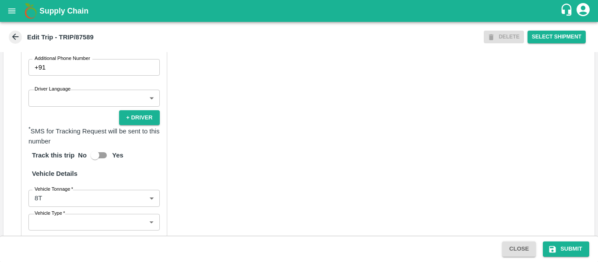
scroll to position [682, 0]
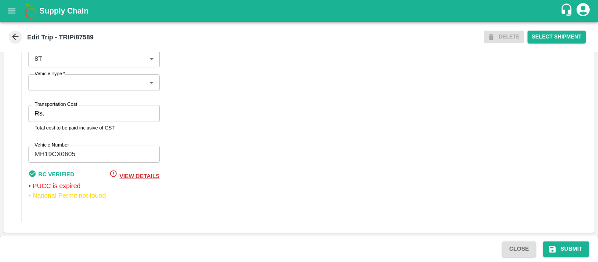
click at [70, 103] on label "Transportation Cost" at bounding box center [56, 104] width 42 height 7
click at [70, 105] on input "Transportation Cost" at bounding box center [104, 113] width 112 height 17
click at [70, 108] on label "Transportation Cost" at bounding box center [56, 104] width 42 height 7
click at [70, 108] on input "Transportation Cost" at bounding box center [104, 113] width 112 height 17
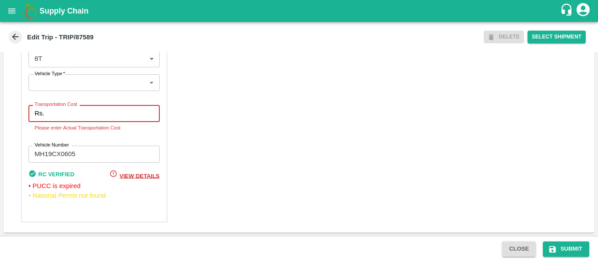
click at [65, 114] on input "Transportation Cost" at bounding box center [104, 113] width 112 height 17
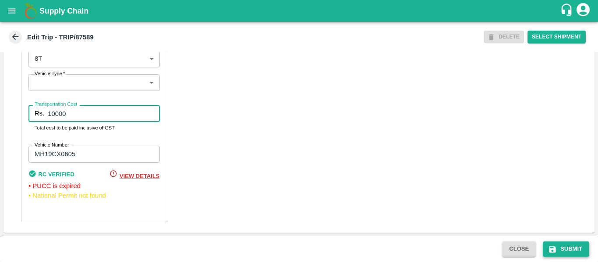
type input "10000"
click at [571, 250] on button "Submit" at bounding box center [566, 249] width 46 height 15
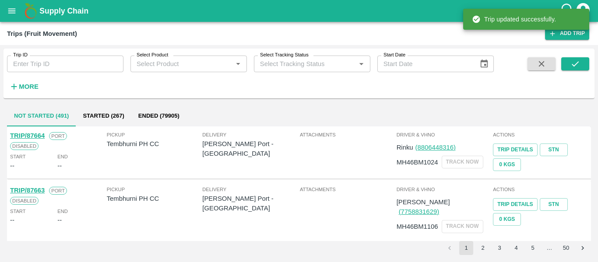
click at [74, 60] on input "Trip ID" at bounding box center [65, 64] width 116 height 17
paste input "87654"
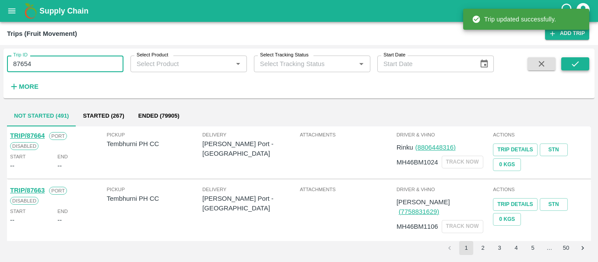
type input "87654"
click at [567, 60] on button "submit" at bounding box center [575, 63] width 28 height 13
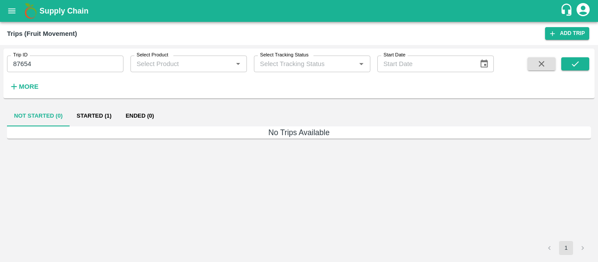
click at [100, 120] on button "Started (1)" at bounding box center [94, 116] width 49 height 21
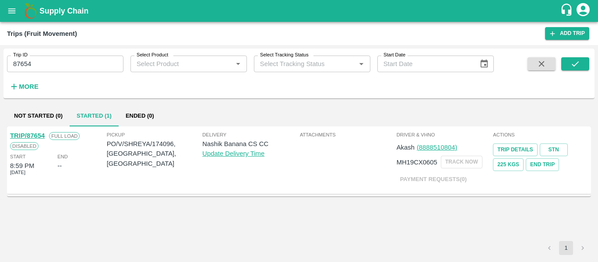
click at [37, 136] on link "TRIP/87654" at bounding box center [27, 135] width 35 height 7
click at [8, 10] on icon "open drawer" at bounding box center [12, 11] width 10 height 10
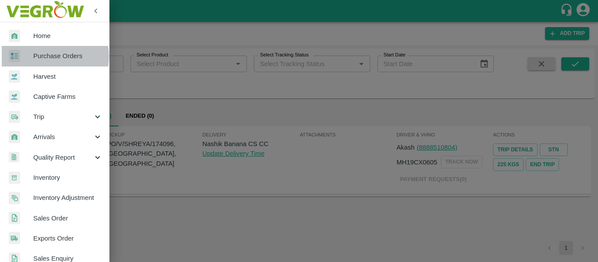
click at [42, 56] on span "Purchase Orders" at bounding box center [67, 56] width 69 height 10
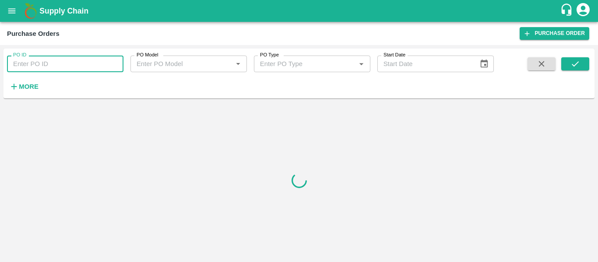
click at [38, 63] on input "PO ID" at bounding box center [65, 64] width 116 height 17
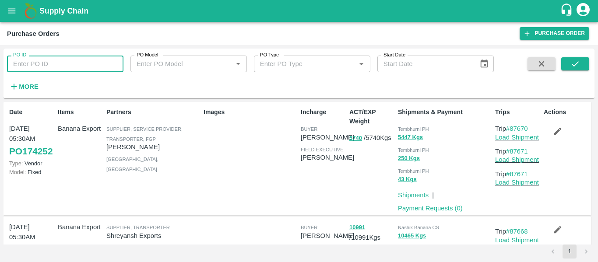
paste input "174096"
click at [579, 65] on icon "submit" at bounding box center [575, 64] width 10 height 10
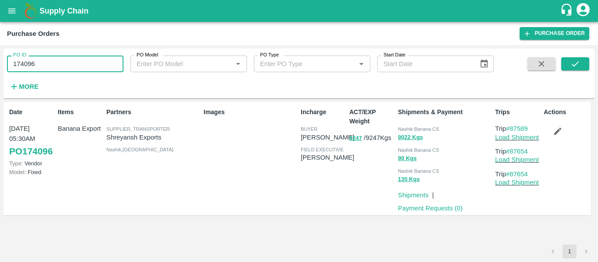
click at [73, 65] on input "174096" at bounding box center [65, 64] width 116 height 17
paste input "text"
type input "174084"
click at [565, 56] on div "PO ID 174084 PO ID PO Model PO Model   * PO Type PO Type   * Start Date Start D…" at bounding box center [299, 73] width 591 height 43
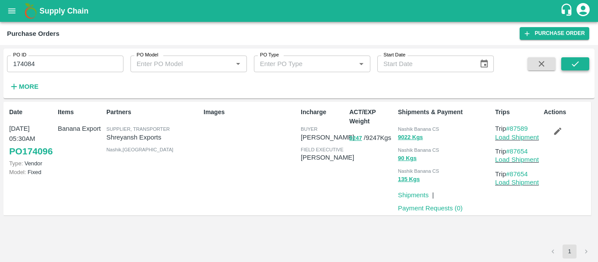
click at [568, 63] on button "submit" at bounding box center [575, 63] width 28 height 13
click at [553, 131] on icon "button" at bounding box center [558, 132] width 10 height 10
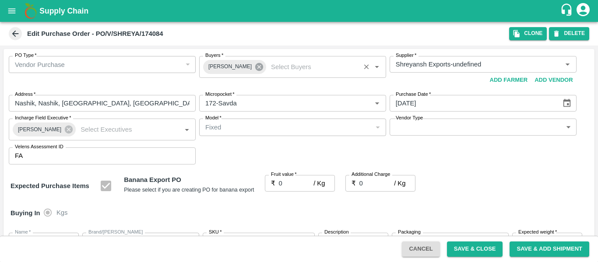
click at [257, 70] on icon at bounding box center [259, 67] width 10 height 10
click at [232, 70] on input "Buyers   *" at bounding box center [285, 64] width 167 height 11
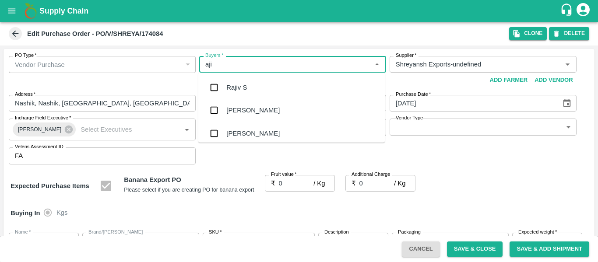
type input "ajit"
click at [233, 85] on div "[PERSON_NAME]" at bounding box center [252, 88] width 53 height 10
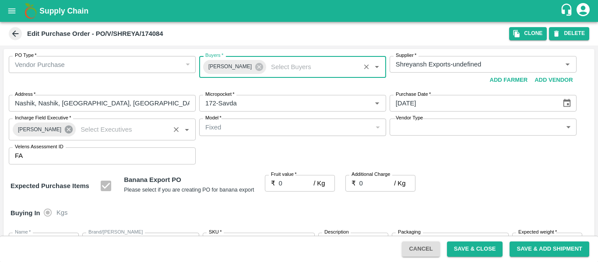
click at [64, 131] on icon at bounding box center [69, 130] width 10 height 10
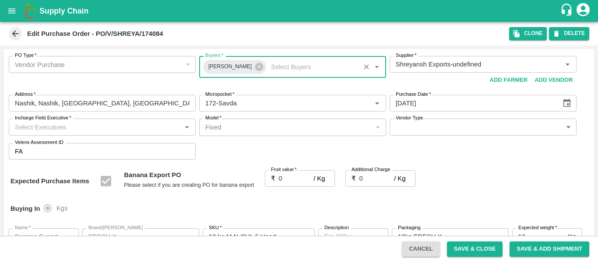
click at [61, 131] on input "Incharge Field Executive   *" at bounding box center [94, 126] width 167 height 11
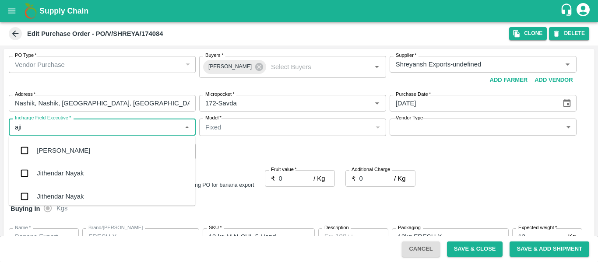
type input "ajit"
click at [67, 156] on div "[PERSON_NAME]" at bounding box center [102, 150] width 187 height 23
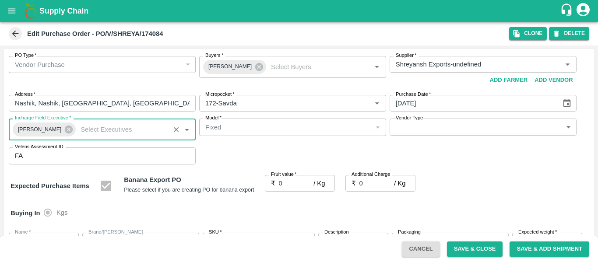
click at [284, 182] on input "0" at bounding box center [296, 183] width 35 height 17
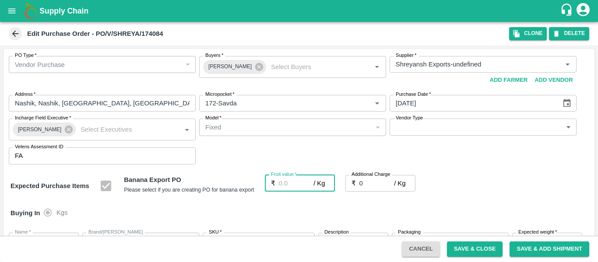
type input "1"
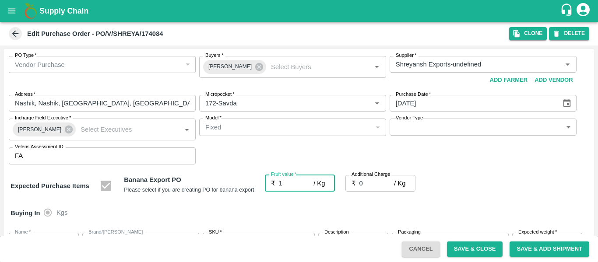
type input "1"
type input "19"
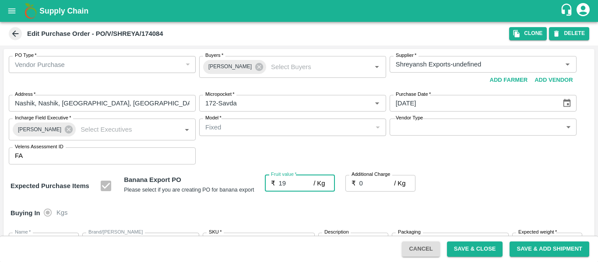
type input "19"
type input "19.5"
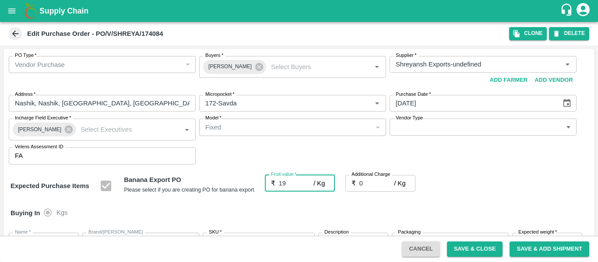
type input "19.5"
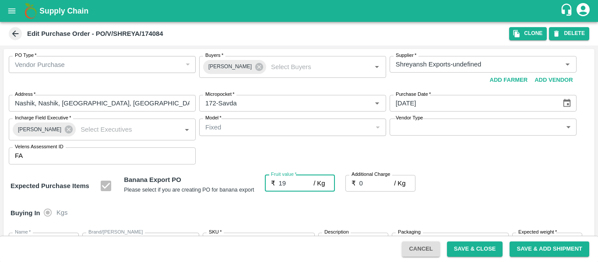
type input "19.5"
click at [370, 183] on input "0" at bounding box center [376, 183] width 35 height 17
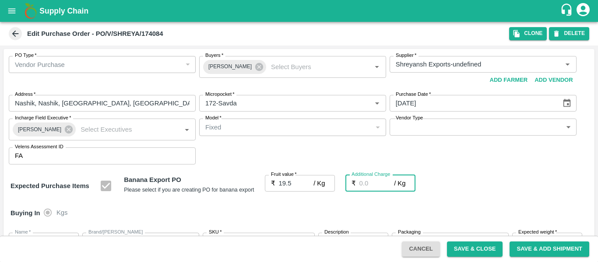
type input "2"
type input "21.5"
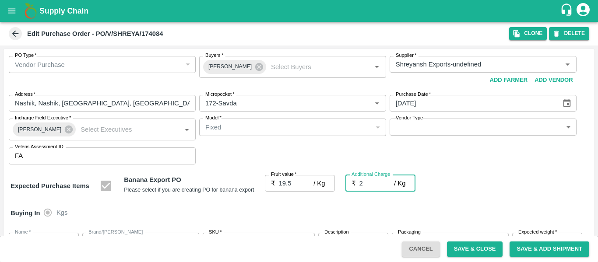
type input "2.7"
type input "22.2"
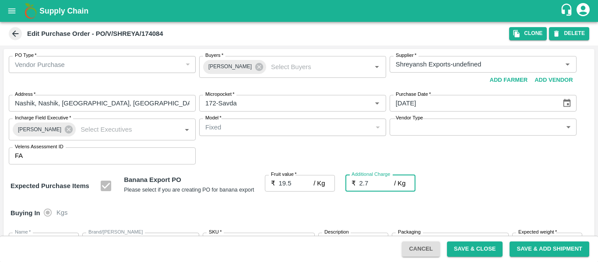
type input "2.75"
type input "22.25"
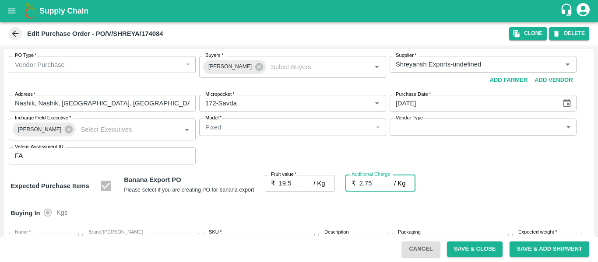
type input "2.75"
click at [507, 186] on div "Expected Purchase Items Banana Export PO Please select if you are creating PO f…" at bounding box center [299, 186] width 577 height 22
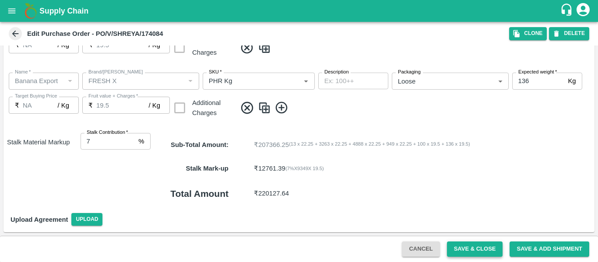
click at [467, 250] on button "Save & Close" at bounding box center [475, 249] width 56 height 15
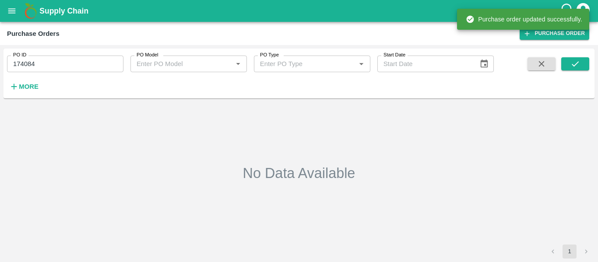
type input "174084"
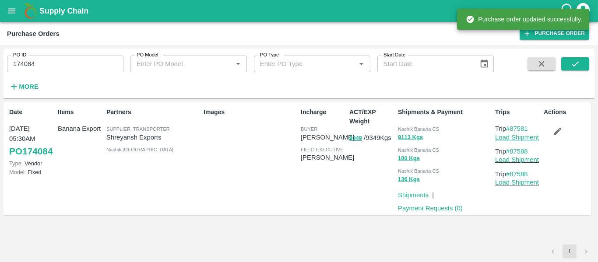
click at [507, 138] on link "Load Shipment" at bounding box center [517, 137] width 44 height 7
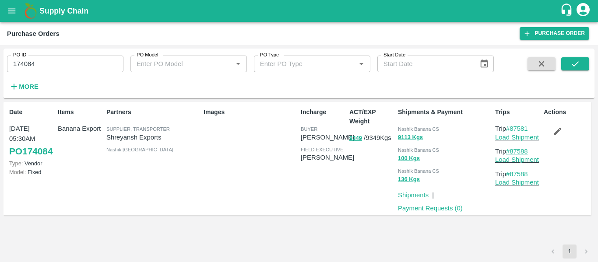
drag, startPoint x: 533, startPoint y: 153, endPoint x: 513, endPoint y: 152, distance: 20.6
click at [513, 152] on p "Trip #87588" at bounding box center [517, 152] width 45 height 10
copy link "87588"
click at [13, 11] on icon "open drawer" at bounding box center [11, 10] width 7 height 5
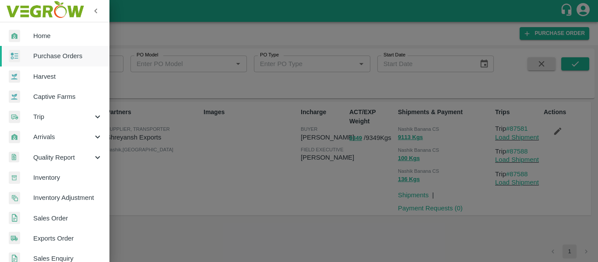
click at [44, 115] on span "Trip" at bounding box center [63, 117] width 60 height 10
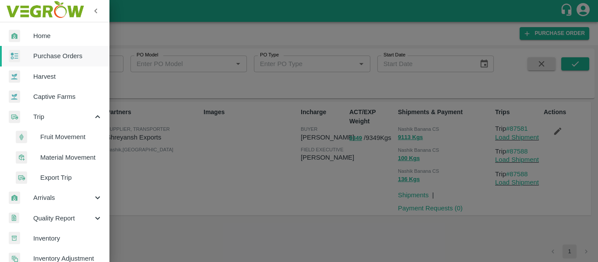
click at [60, 139] on span "Fruit Movement" at bounding box center [71, 137] width 62 height 10
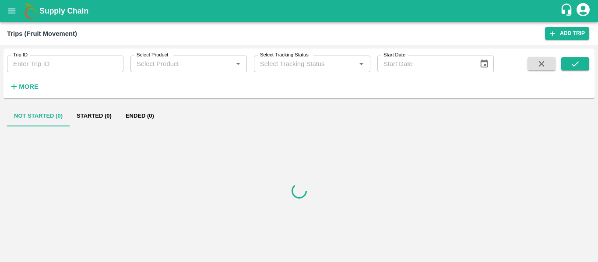
click at [64, 74] on div "Trip ID Trip ID Select Product Select Product   * Select Tracking Status Select…" at bounding box center [247, 72] width 494 height 46
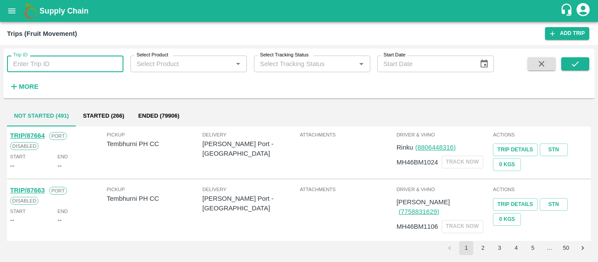
click at [52, 68] on input "Trip ID" at bounding box center [65, 64] width 116 height 17
type input "87581"
click at [584, 67] on button "submit" at bounding box center [575, 63] width 28 height 13
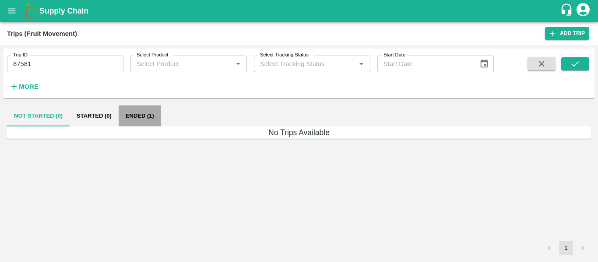
click at [147, 117] on button "Ended (1)" at bounding box center [140, 116] width 42 height 21
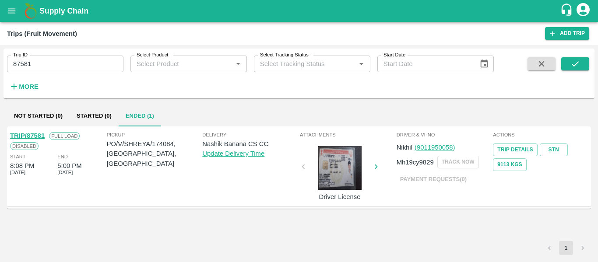
click at [28, 134] on link "TRIP/87581" at bounding box center [27, 135] width 35 height 7
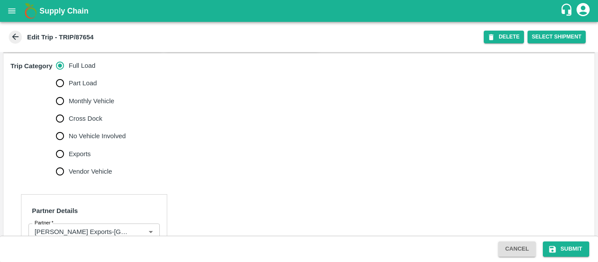
scroll to position [263, 0]
click at [109, 141] on span "No Vehicle Involved" at bounding box center [97, 136] width 57 height 10
click at [69, 144] on input "No Vehicle Involved" at bounding box center [60, 136] width 18 height 18
radio input "true"
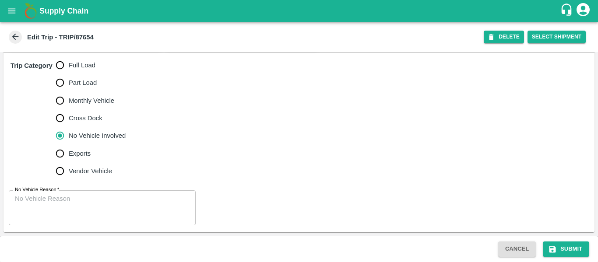
click at [63, 208] on textarea "No Vehicle Reason   *" at bounding box center [102, 208] width 175 height 28
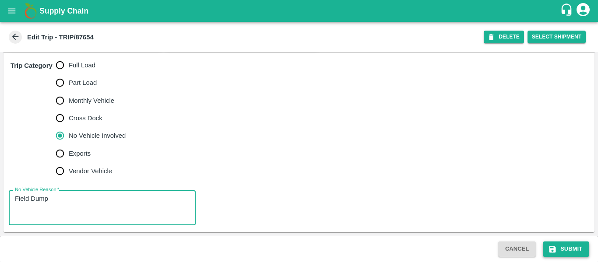
type textarea "Field Dump"
click at [546, 255] on button "Submit" at bounding box center [566, 249] width 46 height 15
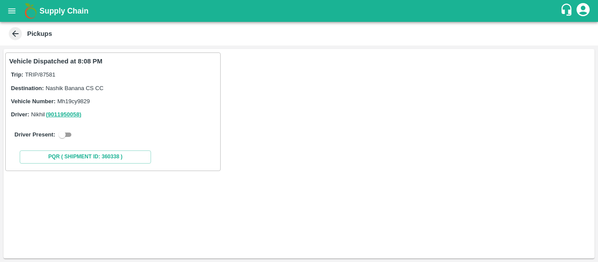
click at [61, 134] on input "checkbox" at bounding box center [62, 135] width 32 height 11
checkbox input "true"
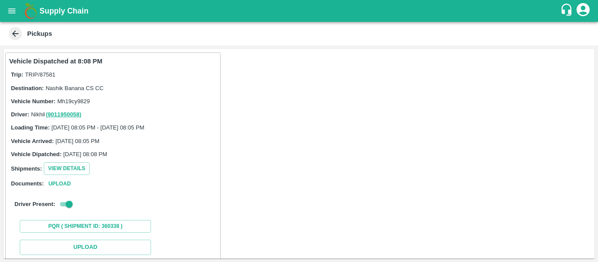
scroll to position [128, 0]
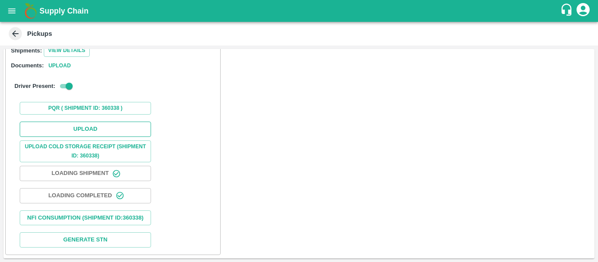
click at [102, 126] on button "Upload" at bounding box center [85, 129] width 131 height 15
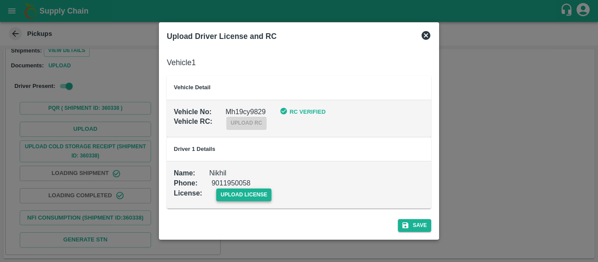
click at [225, 192] on span "upload license" at bounding box center [244, 195] width 56 height 13
click at [0, 0] on input "upload license" at bounding box center [0, 0] width 0 height 0
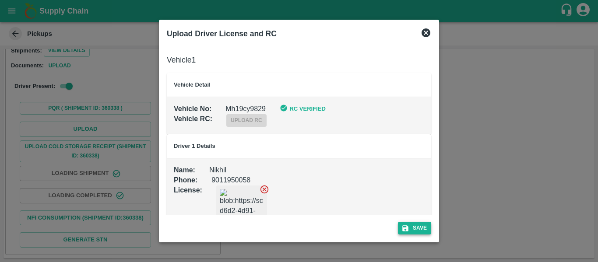
click at [421, 230] on button "Save" at bounding box center [414, 228] width 33 height 13
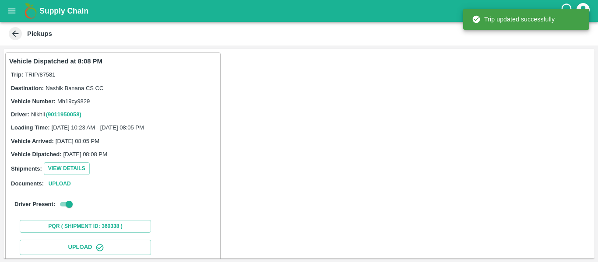
scroll to position [151, 0]
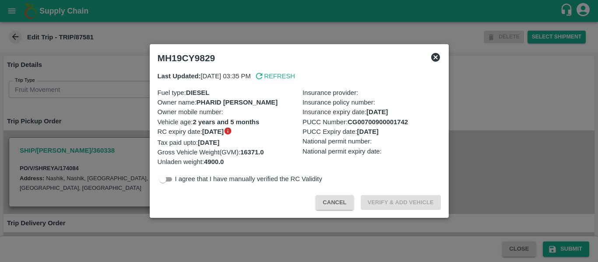
click at [134, 102] on div at bounding box center [299, 131] width 598 height 262
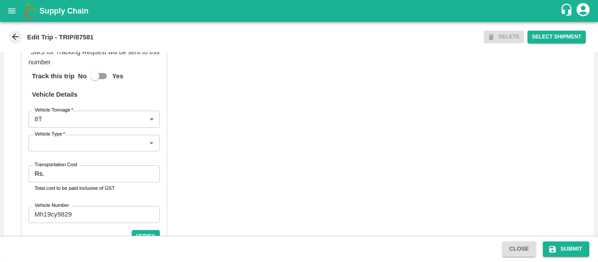
scroll to position [664, 0]
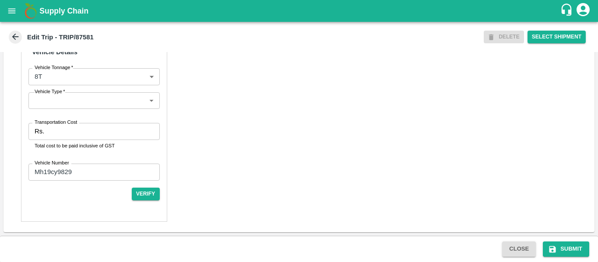
click at [71, 136] on input "Transportation Cost" at bounding box center [104, 131] width 112 height 17
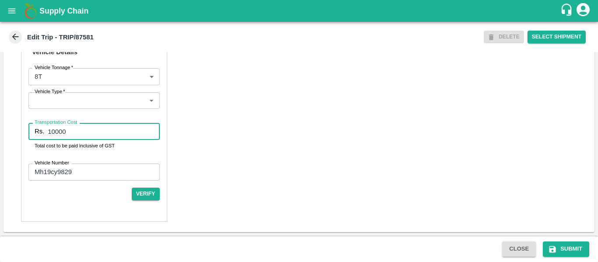
type input "10000"
click at [555, 240] on div "Close Submit" at bounding box center [299, 249] width 598 height 26
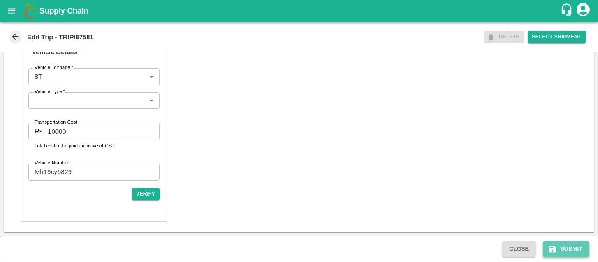
click at [581, 247] on button "Submit" at bounding box center [566, 249] width 46 height 15
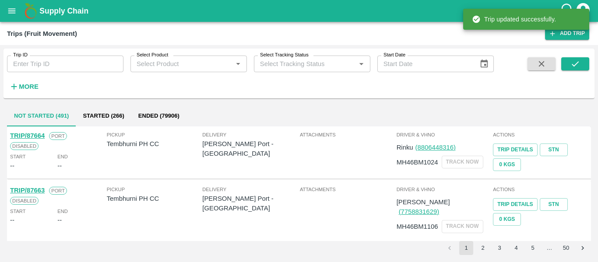
click at [39, 63] on input "Trip ID" at bounding box center [65, 64] width 116 height 17
paste input "87588"
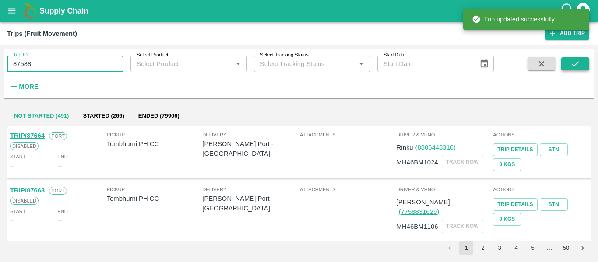
type input "87588"
click at [574, 61] on icon "submit" at bounding box center [575, 64] width 10 height 10
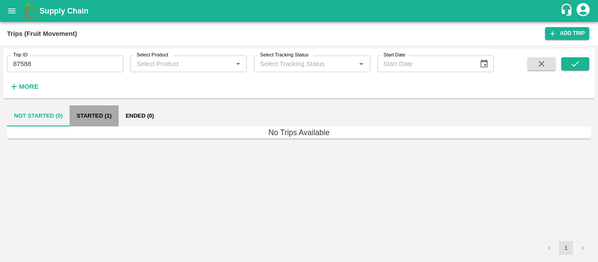
click at [79, 115] on button "Started (1)" at bounding box center [94, 116] width 49 height 21
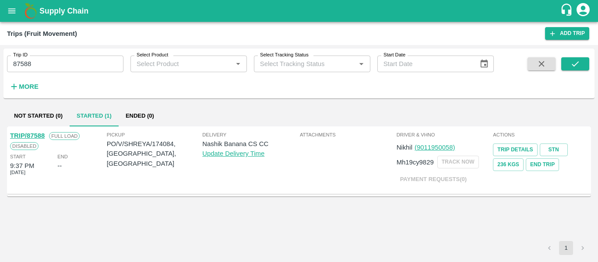
click at [32, 136] on link "TRIP/87588" at bounding box center [27, 135] width 35 height 7
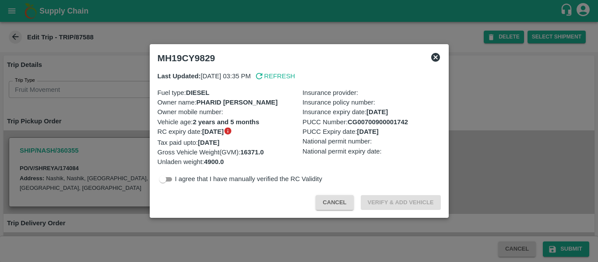
click at [528, 138] on div at bounding box center [299, 131] width 598 height 262
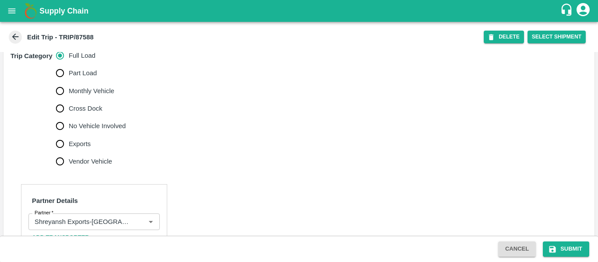
scroll to position [271, 0]
click at [109, 132] on span "No Vehicle Involved" at bounding box center [97, 128] width 57 height 10
click at [69, 134] on input "No Vehicle Involved" at bounding box center [60, 128] width 18 height 18
radio input "true"
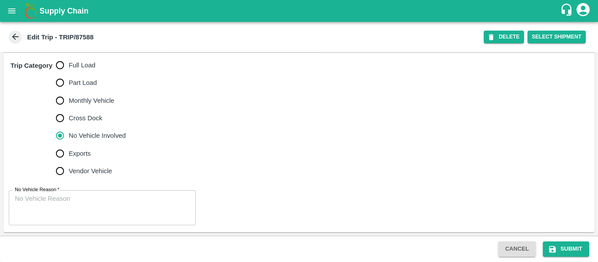
click at [76, 210] on textarea "No Vehicle Reason   *" at bounding box center [102, 208] width 175 height 28
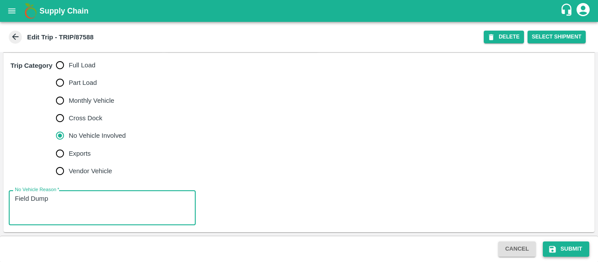
type textarea "Field Dump"
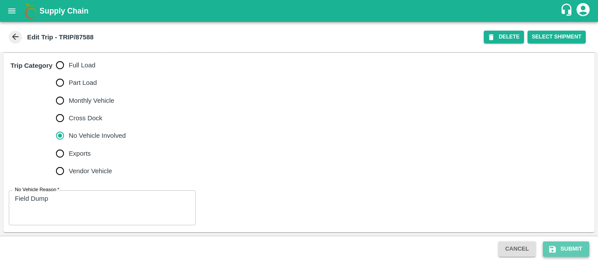
click at [565, 247] on button "Submit" at bounding box center [566, 249] width 46 height 15
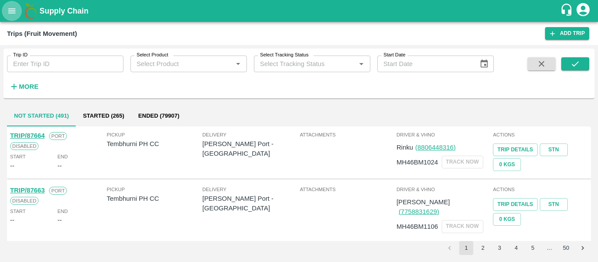
click at [13, 11] on icon "open drawer" at bounding box center [11, 10] width 7 height 5
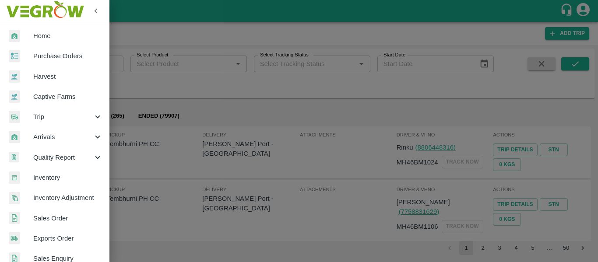
click at [47, 53] on span "Purchase Orders" at bounding box center [67, 56] width 69 height 10
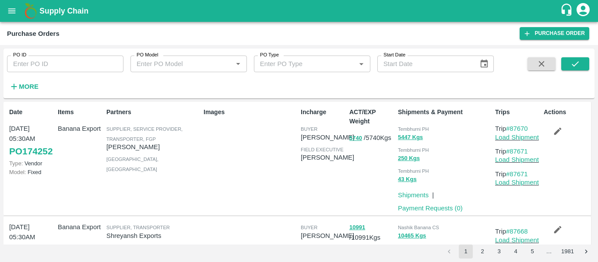
click at [63, 60] on input "PO ID" at bounding box center [65, 64] width 116 height 17
paste input "174084"
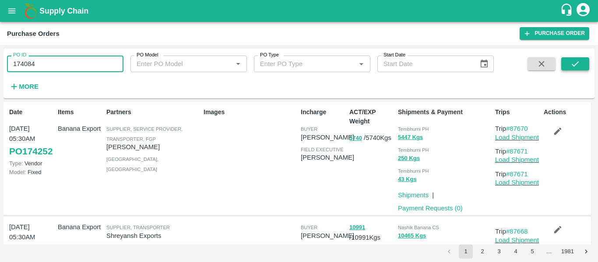
type input "174084"
click at [572, 68] on icon "submit" at bounding box center [575, 64] width 10 height 10
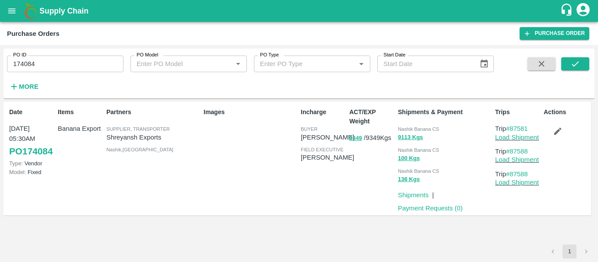
click at [552, 134] on button "button" at bounding box center [558, 131] width 28 height 15
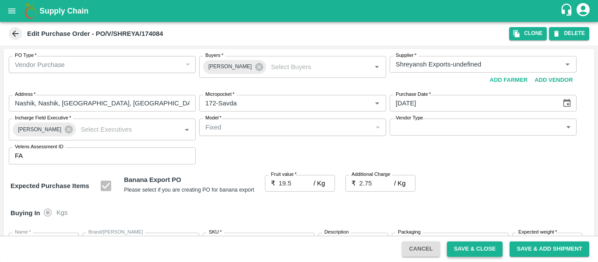
click at [482, 256] on button "Save & Close" at bounding box center [475, 249] width 56 height 15
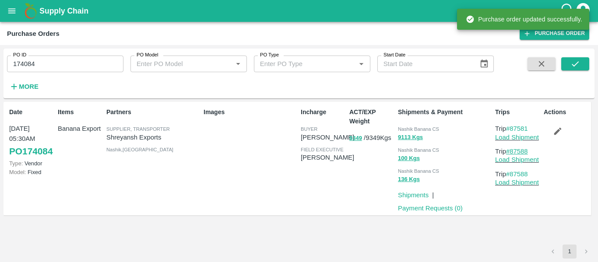
click at [520, 153] on link "#87588" at bounding box center [517, 151] width 22 height 7
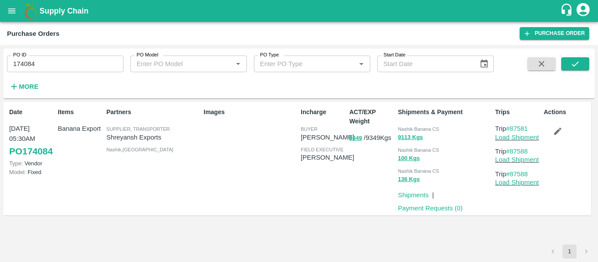
click at [52, 66] on input "174084" at bounding box center [65, 64] width 116 height 17
paste input "text"
type input "174239"
click at [563, 63] on button "submit" at bounding box center [575, 63] width 28 height 13
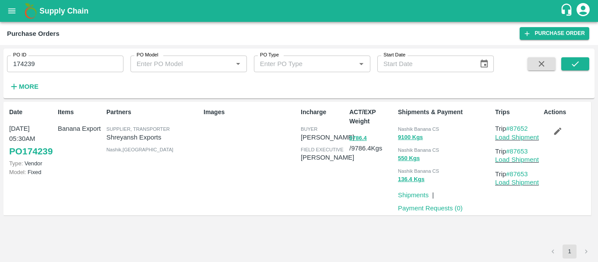
click at [549, 128] on button "button" at bounding box center [558, 131] width 28 height 15
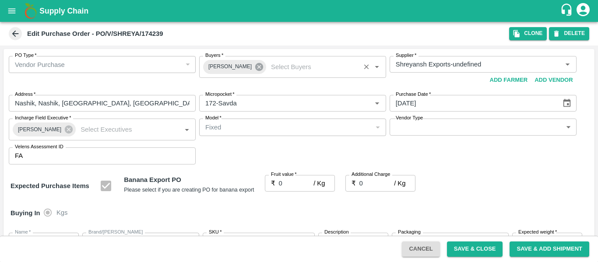
click at [255, 65] on icon at bounding box center [259, 67] width 8 height 8
click at [230, 65] on input "Buyers   *" at bounding box center [285, 64] width 167 height 11
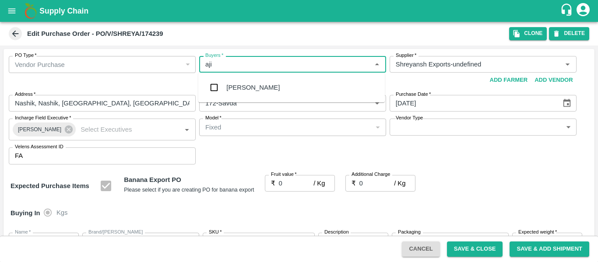
type input "ajit"
click at [232, 84] on div "[PERSON_NAME]" at bounding box center [252, 88] width 53 height 10
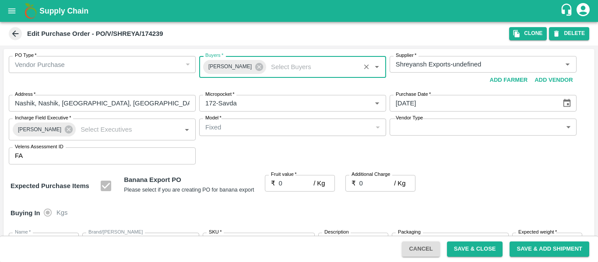
click at [284, 179] on input "0" at bounding box center [296, 183] width 35 height 17
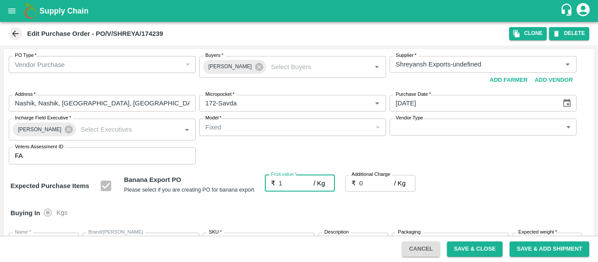
type input "19"
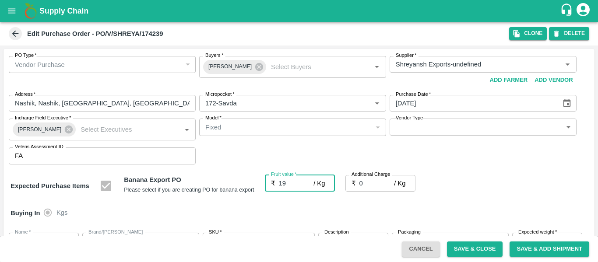
type input "19"
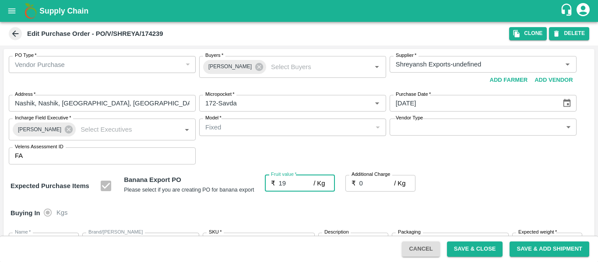
type input "19.5"
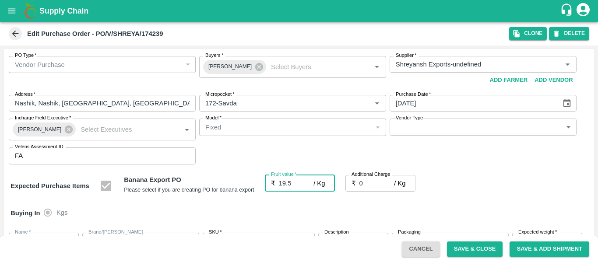
type input "19.5"
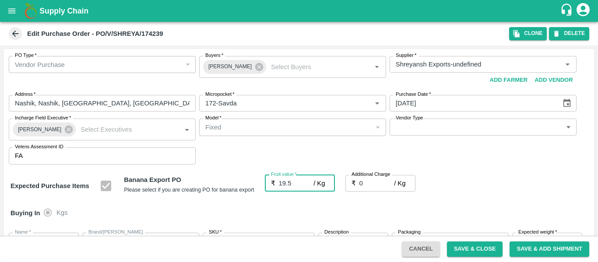
type input "19.5"
click at [370, 185] on input "0" at bounding box center [376, 183] width 35 height 17
type input "2"
type input "21.5"
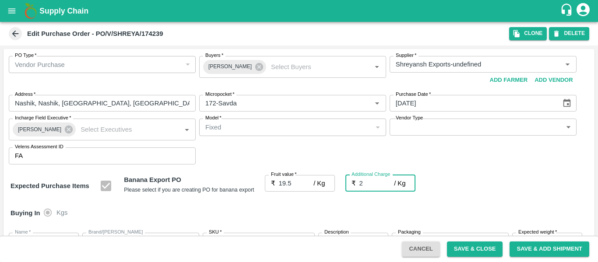
type input "21.5"
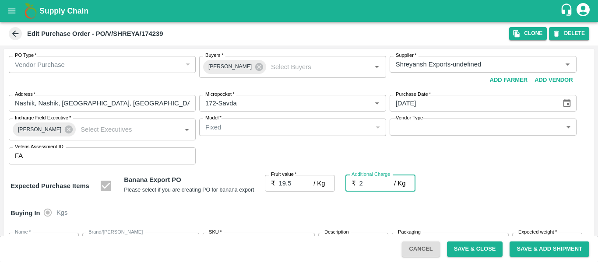
type input "2.7"
type input "22.2"
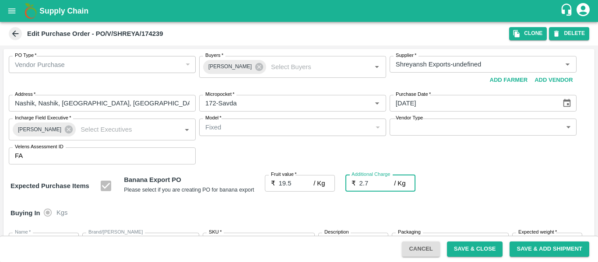
type input "22.2"
type input "2.75"
type input "22.25"
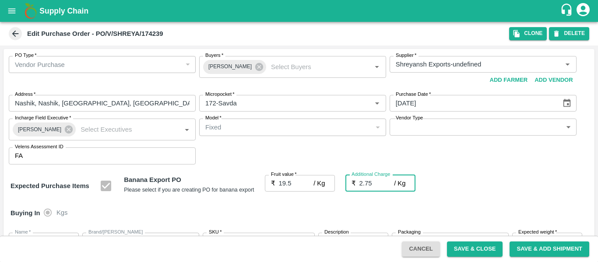
type input "22.25"
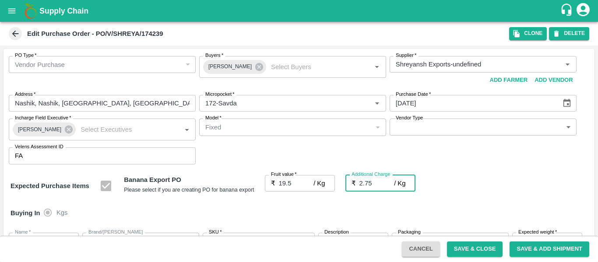
type input "22.25"
type input "2.75"
click at [472, 195] on div "Expected Purchase Items Banana Export PO Please select if you are creating PO f…" at bounding box center [299, 186] width 577 height 22
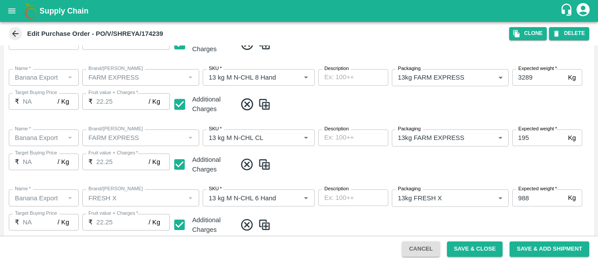
scroll to position [649, 0]
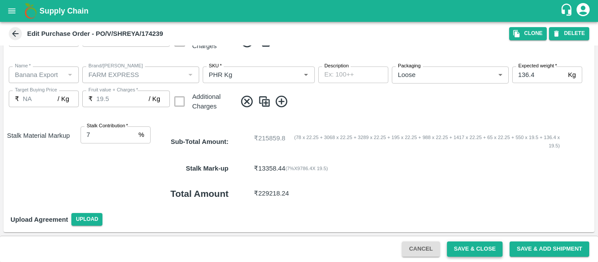
click at [456, 250] on button "Save & Close" at bounding box center [475, 249] width 56 height 15
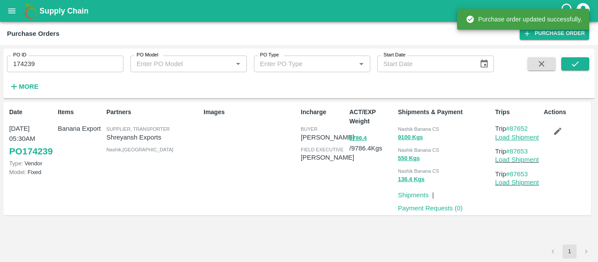
click at [524, 139] on link "Load Shipment" at bounding box center [517, 137] width 44 height 7
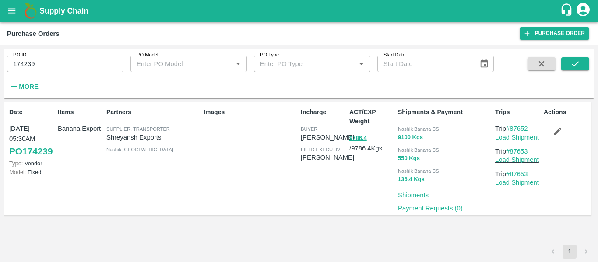
drag, startPoint x: 532, startPoint y: 152, endPoint x: 511, endPoint y: 152, distance: 20.1
click at [511, 152] on p "Trip #87653" at bounding box center [517, 152] width 45 height 10
copy link "87653"
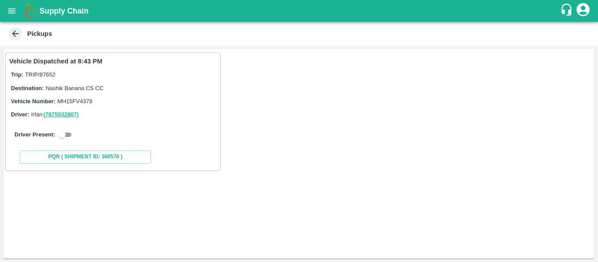
click at [72, 133] on input "checkbox" at bounding box center [62, 135] width 32 height 11
checkbox input "true"
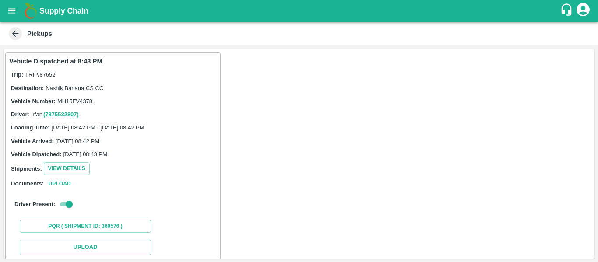
scroll to position [128, 0]
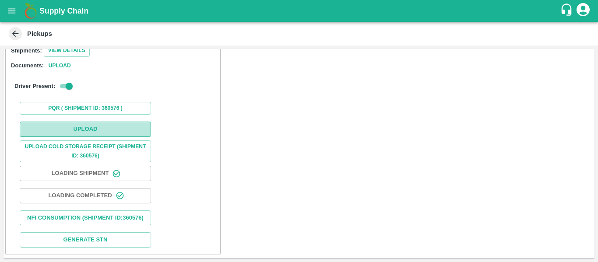
click at [100, 122] on button "Upload" at bounding box center [85, 129] width 131 height 15
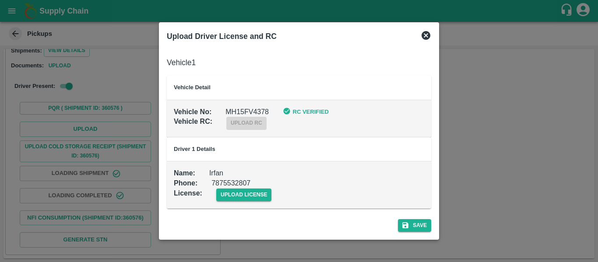
click at [249, 186] on div "upload license" at bounding box center [237, 188] width 70 height 27
click at [250, 195] on span "upload license" at bounding box center [244, 195] width 56 height 13
click at [0, 0] on input "upload license" at bounding box center [0, 0] width 0 height 0
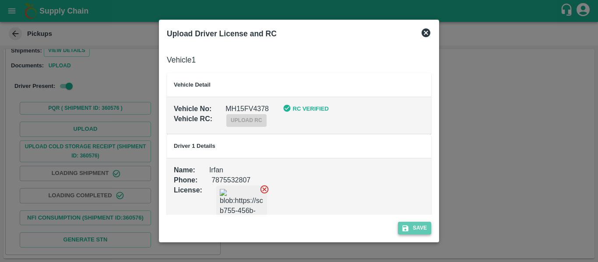
click at [419, 228] on button "Save" at bounding box center [414, 228] width 33 height 13
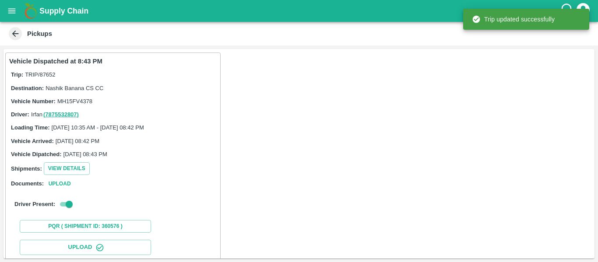
scroll to position [151, 0]
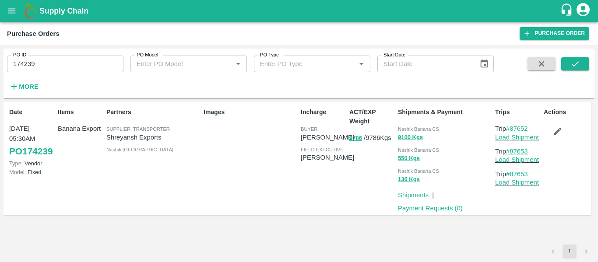
drag, startPoint x: 533, startPoint y: 149, endPoint x: 512, endPoint y: 152, distance: 21.6
click at [512, 152] on p "Trip #87653" at bounding box center [517, 152] width 45 height 10
copy link "87653"
click at [25, 15] on img at bounding box center [31, 11] width 18 height 18
click at [12, 11] on icon "open drawer" at bounding box center [11, 10] width 7 height 5
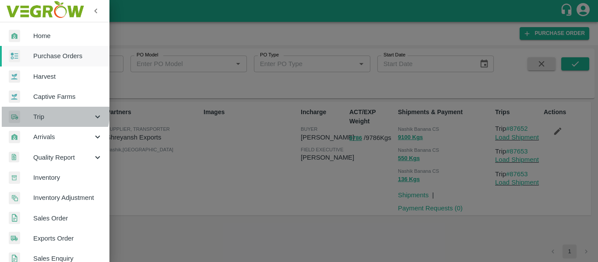
click at [45, 112] on span "Trip" at bounding box center [63, 117] width 60 height 10
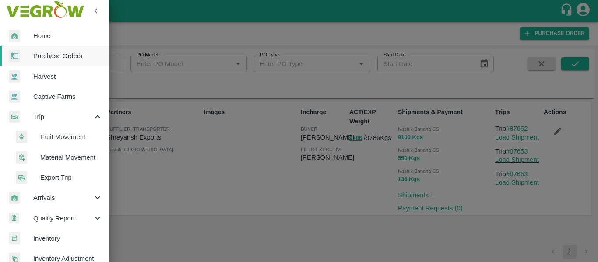
click at [52, 129] on li "Fruit Movement" at bounding box center [58, 137] width 102 height 20
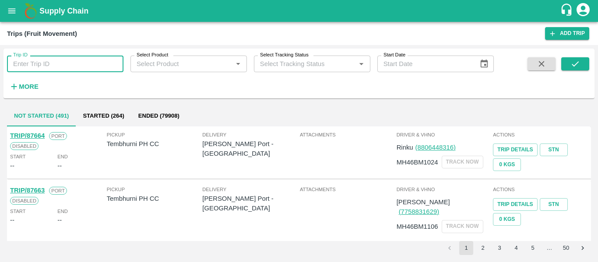
click at [57, 63] on input "Trip ID" at bounding box center [65, 64] width 116 height 17
type input "87652"
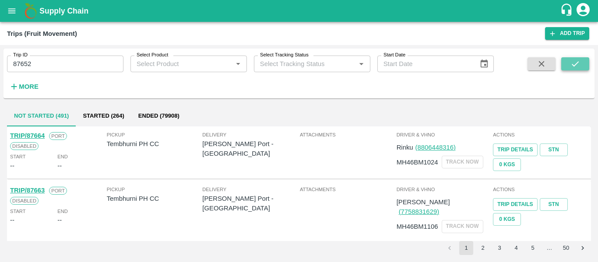
click at [573, 67] on icon "submit" at bounding box center [575, 64] width 10 height 10
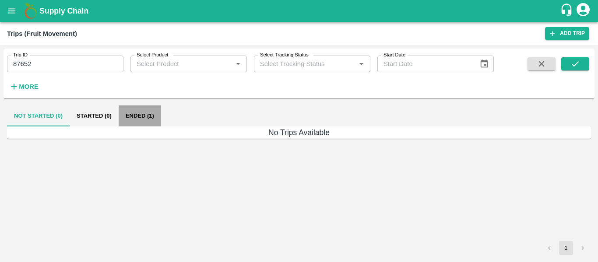
click at [154, 119] on button "Ended (1)" at bounding box center [140, 116] width 42 height 21
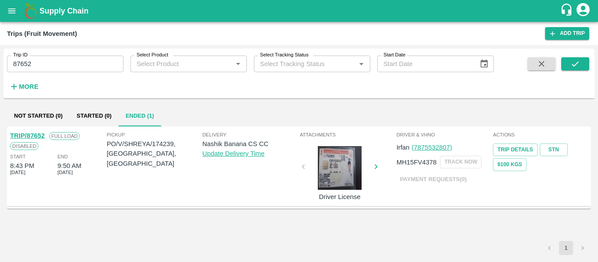
click at [36, 134] on link "TRIP/87652" at bounding box center [27, 135] width 35 height 7
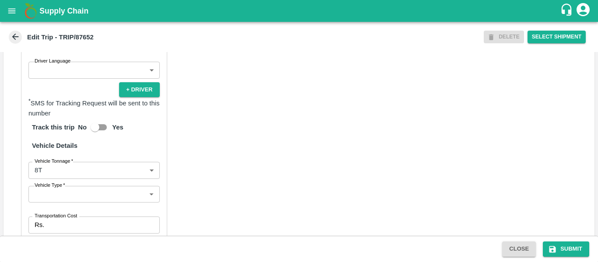
scroll to position [672, 0]
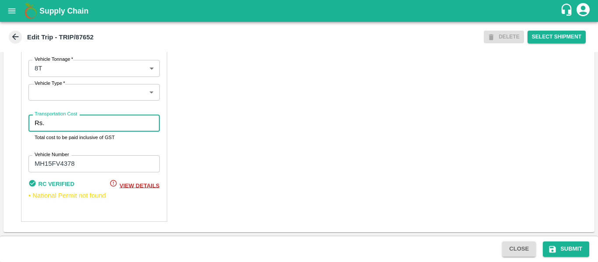
click at [56, 123] on input "Transportation Cost" at bounding box center [104, 123] width 112 height 17
type input "10000"
click at [555, 250] on icon "submit" at bounding box center [552, 249] width 7 height 7
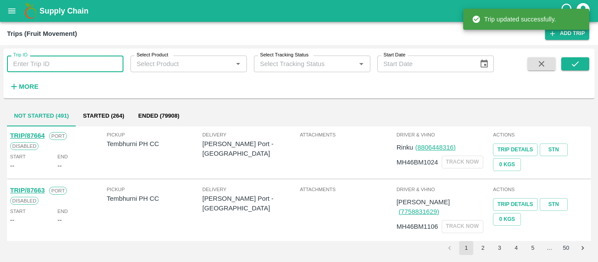
click at [47, 64] on input "Trip ID" at bounding box center [65, 64] width 116 height 17
paste input "87653"
type input "87653"
click at [577, 71] on span at bounding box center [575, 75] width 28 height 36
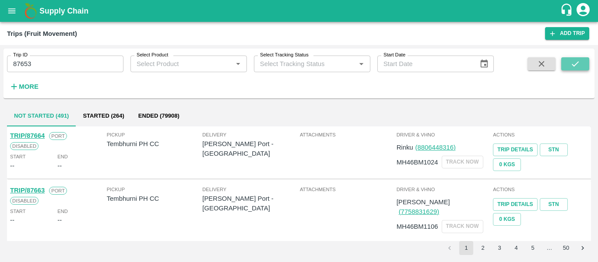
click at [577, 70] on button "submit" at bounding box center [575, 63] width 28 height 13
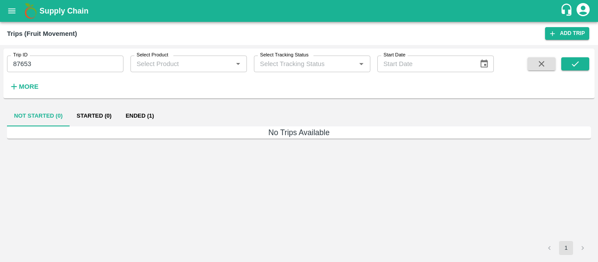
click at [143, 114] on button "Ended (1)" at bounding box center [140, 116] width 42 height 21
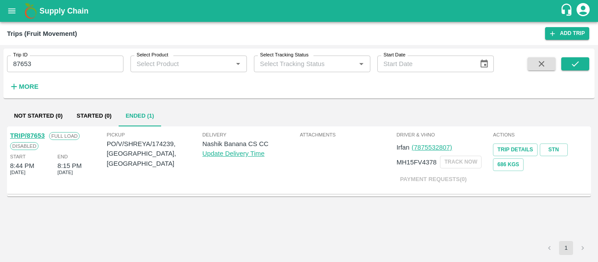
click at [39, 133] on link "TRIP/87653" at bounding box center [27, 135] width 35 height 7
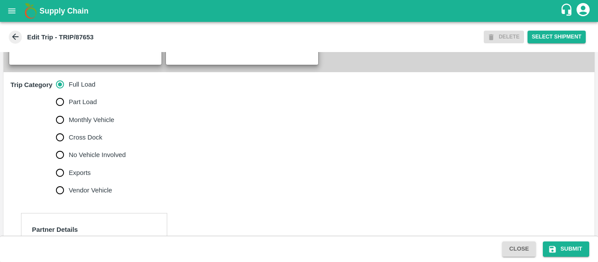
scroll to position [244, 0]
click at [86, 159] on span "No Vehicle Involved" at bounding box center [97, 155] width 57 height 10
click at [69, 162] on input "No Vehicle Involved" at bounding box center [60, 155] width 18 height 18
radio input "true"
click at [49, 228] on textarea "No Vehicle Reason   *" at bounding box center [102, 227] width 175 height 28
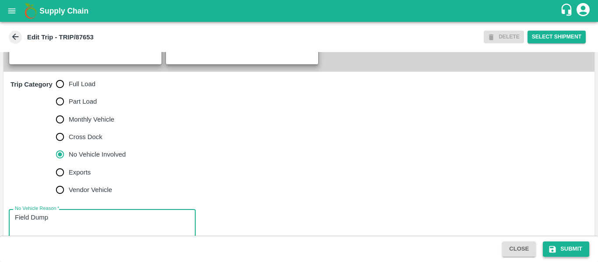
type textarea "Field Dump"
click at [562, 253] on button "Submit" at bounding box center [566, 249] width 46 height 15
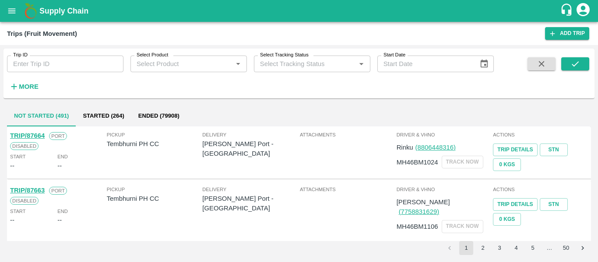
click at [19, 18] on button "open drawer" at bounding box center [12, 11] width 20 height 20
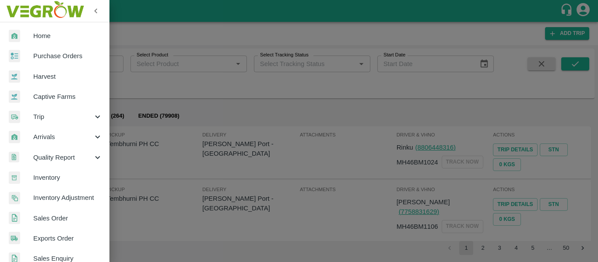
click at [55, 54] on span "Purchase Orders" at bounding box center [67, 56] width 69 height 10
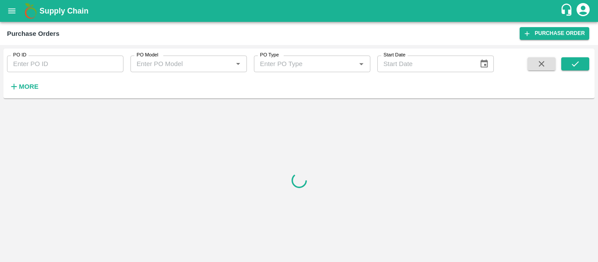
click at [52, 67] on input "PO ID" at bounding box center [65, 64] width 116 height 17
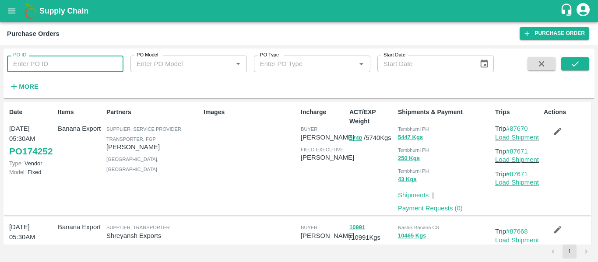
paste input "174239"
type input "174239"
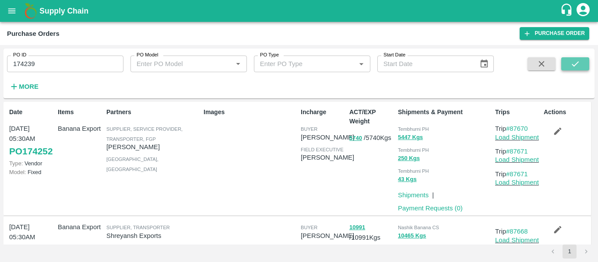
click at [576, 65] on icon "submit" at bounding box center [575, 63] width 7 height 5
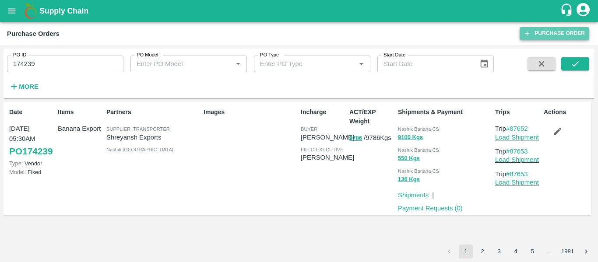
click at [531, 33] on icon at bounding box center [527, 34] width 8 height 8
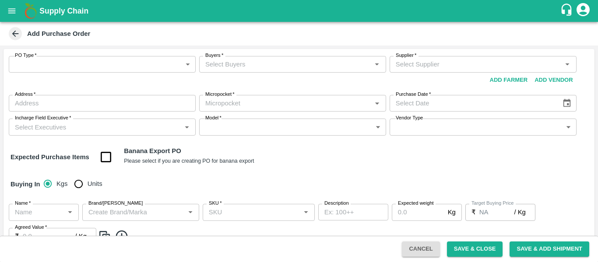
click at [123, 66] on body "Supply Chain Add Purchase Order PO Type   * ​ PO Type Buyers   * Buyers   * Sup…" at bounding box center [299, 131] width 598 height 262
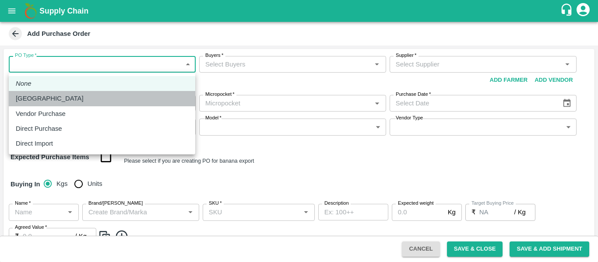
click at [48, 101] on div "[GEOGRAPHIC_DATA]" at bounding box center [52, 99] width 72 height 10
type input "1"
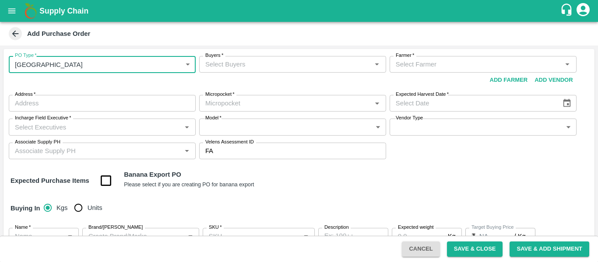
click at [251, 59] on input "Buyers   *" at bounding box center [285, 64] width 167 height 11
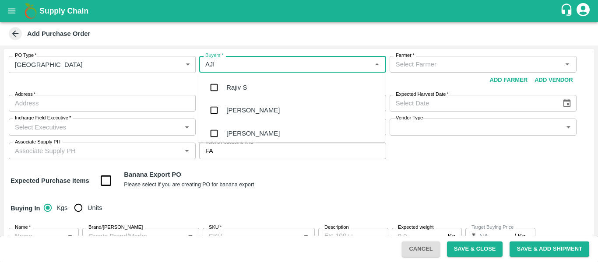
type input "AJIT"
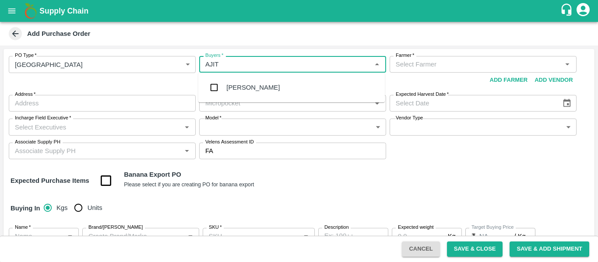
click at [254, 81] on div "[PERSON_NAME]" at bounding box center [291, 87] width 187 height 23
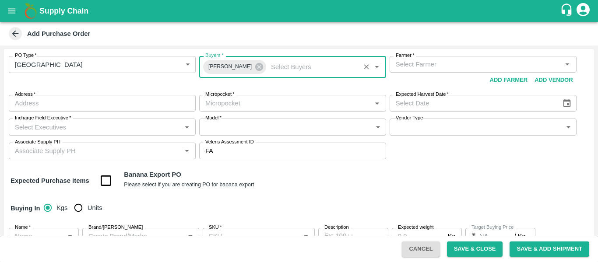
click at [440, 71] on div "Farmer   *" at bounding box center [483, 64] width 187 height 17
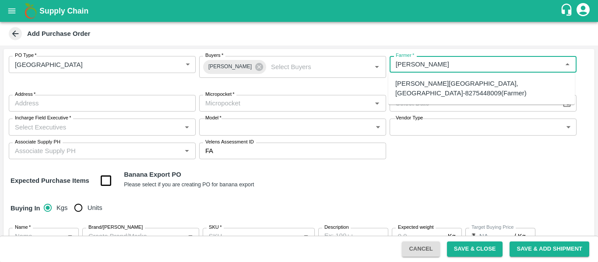
click at [444, 92] on div "[PERSON_NAME][GEOGRAPHIC_DATA], [GEOGRAPHIC_DATA]-8275448009(Farmer)" at bounding box center [481, 89] width 173 height 20
type input "[PERSON_NAME][GEOGRAPHIC_DATA], [GEOGRAPHIC_DATA]-8275448009(Farmer)"
type input "[GEOGRAPHIC_DATA], [GEOGRAPHIC_DATA], [GEOGRAPHIC_DATA], [GEOGRAPHIC_DATA]"
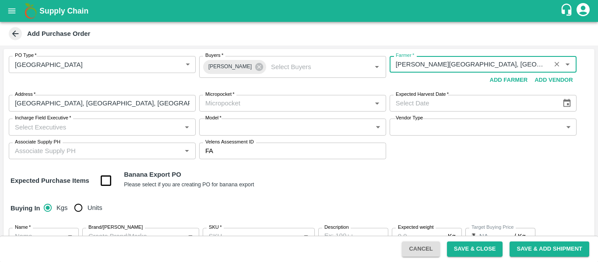
type input "[PERSON_NAME][GEOGRAPHIC_DATA], [GEOGRAPHIC_DATA]-8275448009(Farmer)"
click at [250, 107] on input "Micropocket   *" at bounding box center [285, 103] width 167 height 11
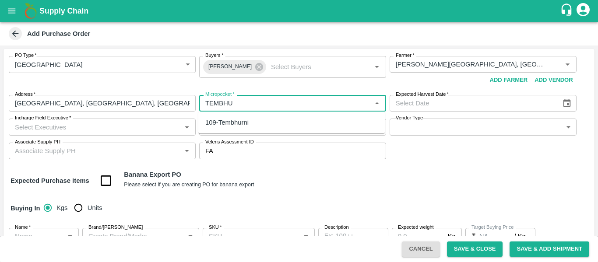
click at [248, 123] on div "109-Tembhurni" at bounding box center [226, 123] width 43 height 10
type input "109-Tembhurni"
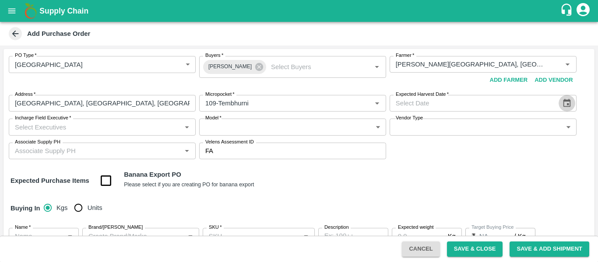
click at [566, 100] on icon "Choose date" at bounding box center [566, 103] width 7 height 8
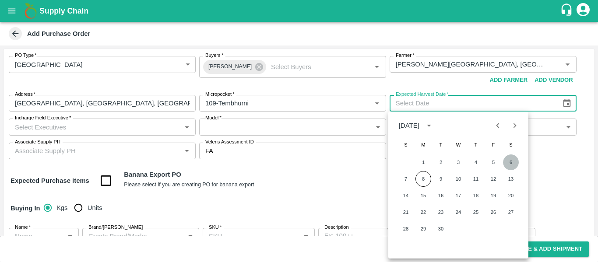
click at [513, 161] on button "6" at bounding box center [511, 163] width 16 height 16
type input "[DATE]"
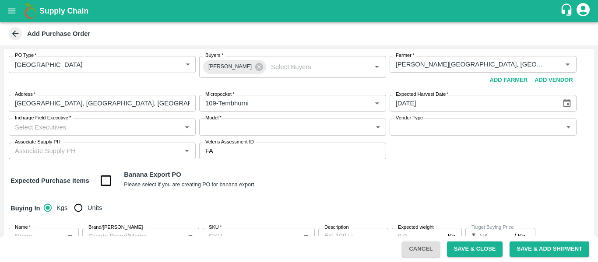
click at [120, 124] on input "Incharge Field Executive   *" at bounding box center [94, 126] width 167 height 11
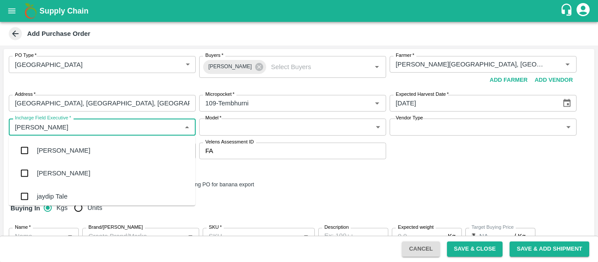
type input "JAYD"
click at [108, 143] on div "jaydip Tale" at bounding box center [102, 150] width 187 height 23
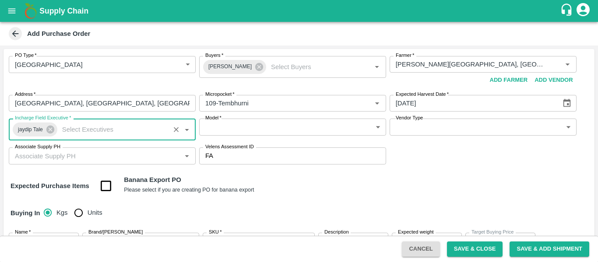
click at [269, 116] on div "PO Type   * Farm Gate 1 PO Type Buyers   * Ajit Otari Buyers   * Farmer   * Far…" at bounding box center [299, 110] width 591 height 123
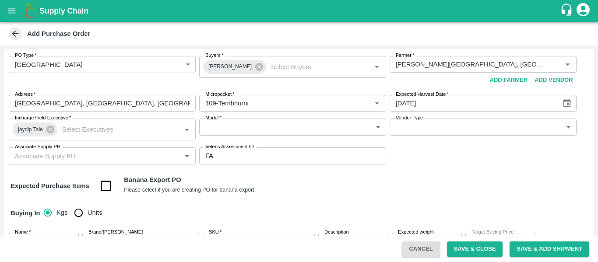
click at [268, 127] on body "Supply Chain Add Purchase Order PO Type   * Farm Gate 1 PO Type Buyers   * Ajit…" at bounding box center [299, 131] width 598 height 262
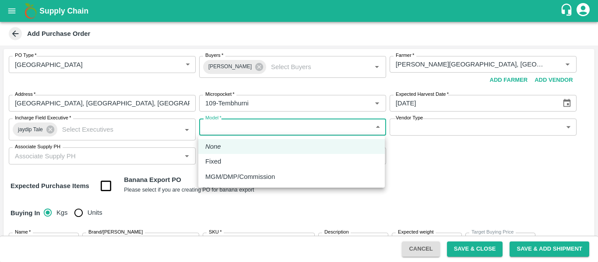
click at [229, 163] on div "Fixed" at bounding box center [291, 162] width 173 height 10
type input "Fixed"
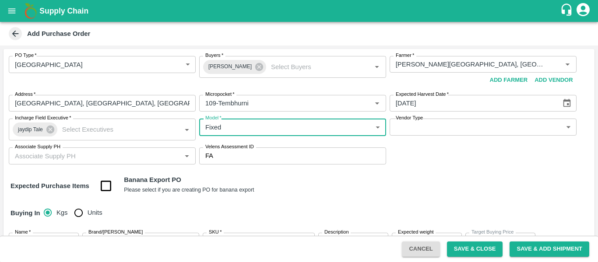
click at [417, 120] on label "Vendor Type" at bounding box center [409, 118] width 27 height 7
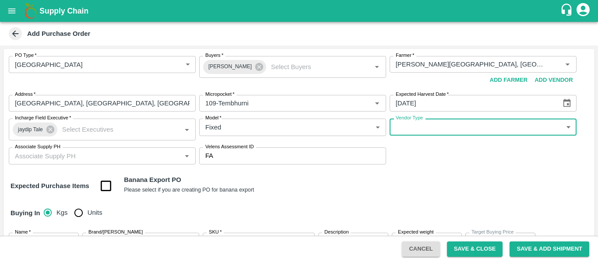
click at [437, 133] on body "Supply Chain Add Purchase Order PO Type   * Farm Gate 1 PO Type Buyers   * Ajit…" at bounding box center [299, 131] width 598 height 262
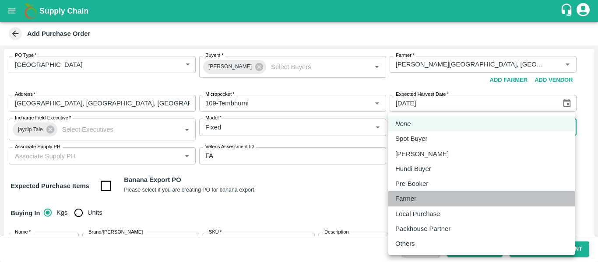
click at [416, 201] on p "Farmer" at bounding box center [405, 199] width 21 height 10
type input "FARMER"
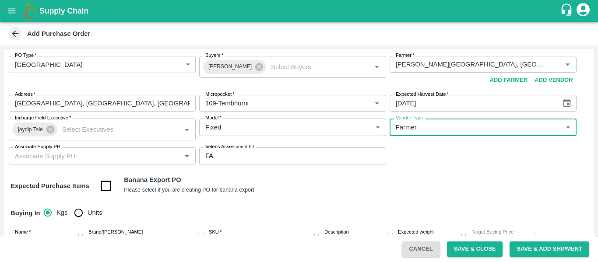
click at [146, 155] on input "Associate Supply PH" at bounding box center [94, 155] width 167 height 11
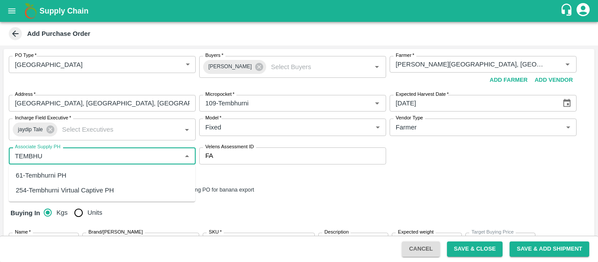
click at [86, 180] on div "61-Tembhurni PH" at bounding box center [102, 175] width 187 height 15
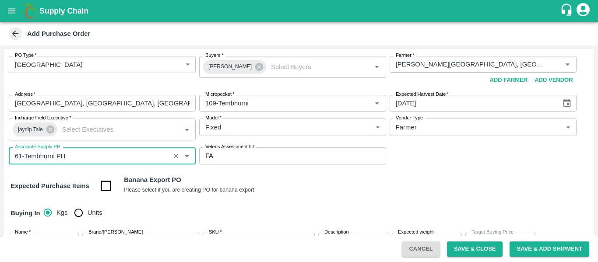
type input "61-Tembhurni PH"
click at [108, 183] on input "checkbox" at bounding box center [106, 186] width 22 height 22
checkbox input "true"
type input "Banana Export"
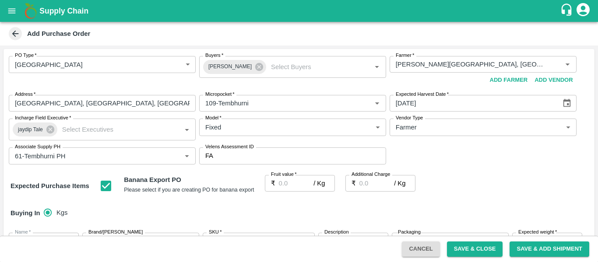
click at [292, 185] on input "Fruit value   *" at bounding box center [296, 183] width 35 height 17
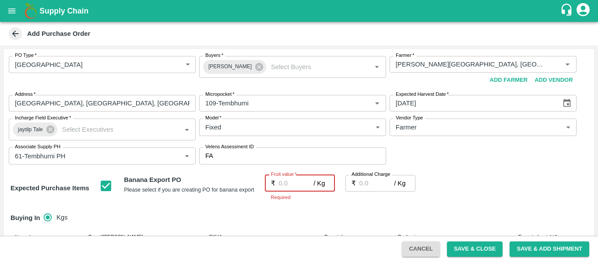
paste input "23"
type input "23"
click at [376, 180] on input "Additional Charge" at bounding box center [376, 183] width 35 height 17
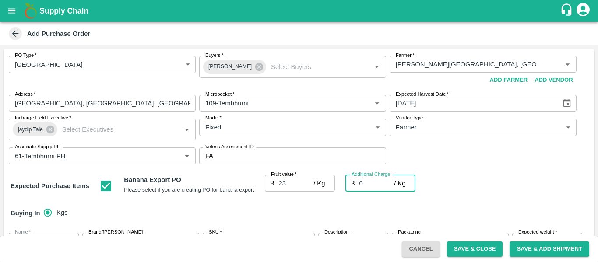
type input "0"
click at [518, 183] on div "Expected Purchase Items Banana Export PO Please select if you are creating PO f…" at bounding box center [299, 186] width 577 height 22
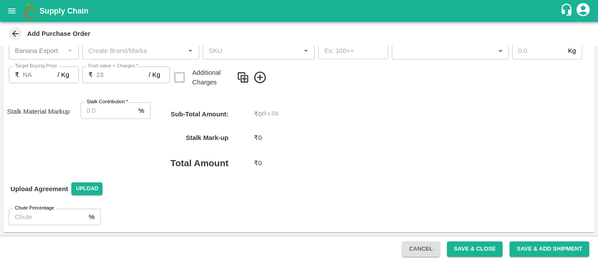
click at [118, 116] on input "Stalk Contribution   *" at bounding box center [108, 110] width 55 height 17
type input "8"
click at [270, 76] on span at bounding box center [413, 77] width 355 height 14
click at [260, 77] on icon at bounding box center [260, 77] width 12 height 12
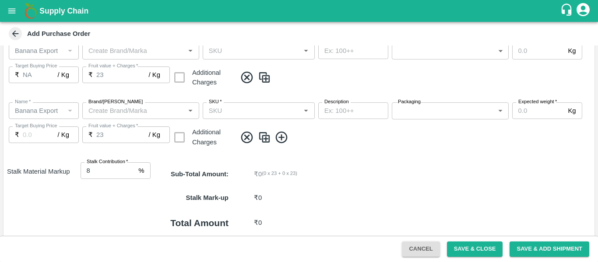
click at [283, 136] on icon at bounding box center [282, 137] width 14 height 14
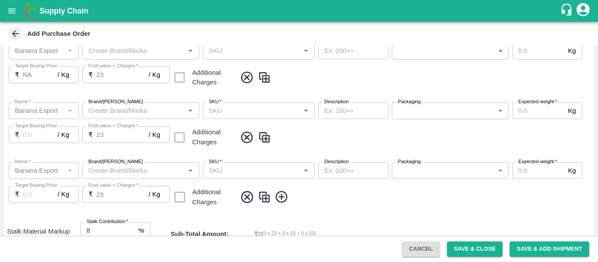
click at [284, 194] on icon at bounding box center [282, 197] width 14 height 14
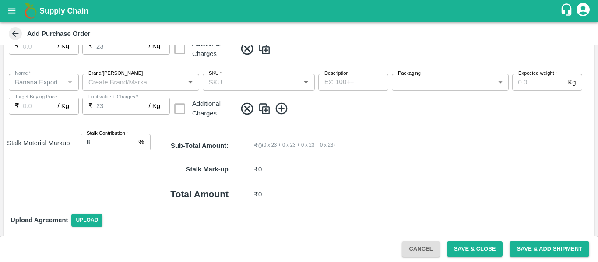
scroll to position [339, 0]
click at [285, 109] on icon at bounding box center [282, 108] width 14 height 14
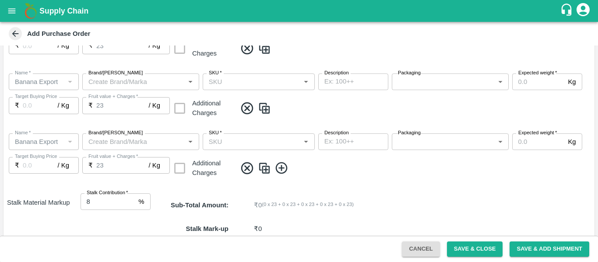
click at [284, 169] on icon at bounding box center [281, 168] width 12 height 12
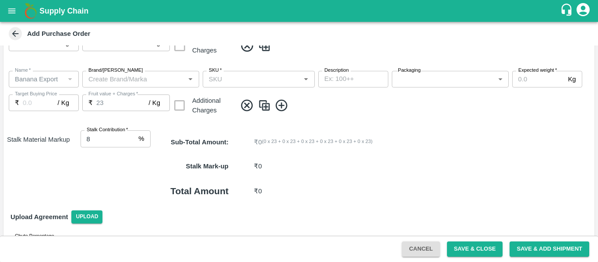
scroll to position [462, 0]
click at [284, 111] on icon at bounding box center [282, 105] width 14 height 14
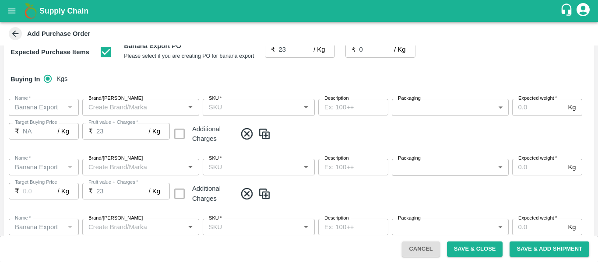
scroll to position [134, 0]
click at [249, 110] on input "SKU   *" at bounding box center [251, 107] width 92 height 11
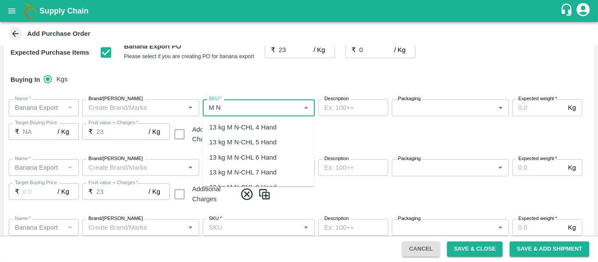
click at [250, 124] on div "13 kg M N-CHL 4 Hand" at bounding box center [242, 128] width 67 height 10
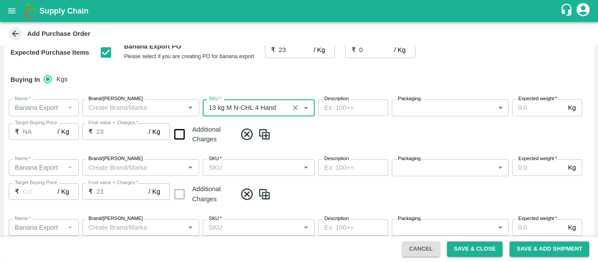
type input "13 kg M N-CHL 4 Hand"
click at [262, 170] on input "SKU   *" at bounding box center [251, 167] width 92 height 11
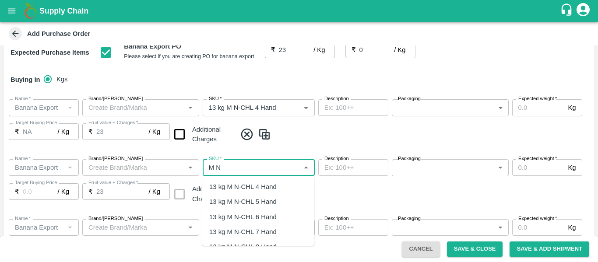
click at [264, 200] on div "13 kg M N-CHL 5 Hand" at bounding box center [242, 202] width 67 height 10
type input "13 kg M N-CHL 5 Hand"
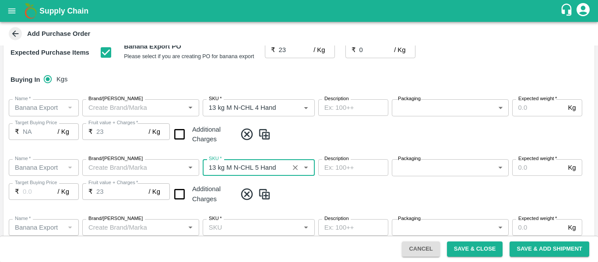
type input "NA"
type input "13 kg M N-CHL 5 Hand"
click at [263, 204] on div "Name   * Name   * Brand/[PERSON_NAME]/[PERSON_NAME]   * SKU   * Description x D…" at bounding box center [299, 182] width 591 height 60
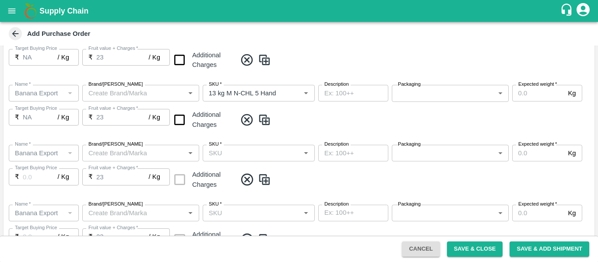
click at [264, 155] on input "SKU   *" at bounding box center [251, 153] width 92 height 11
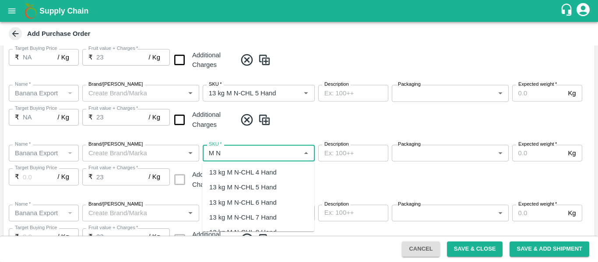
click at [268, 200] on div "13 kg M N-CHL 6 Hand" at bounding box center [242, 203] width 67 height 10
type input "13 kg M N-CHL 6 Hand"
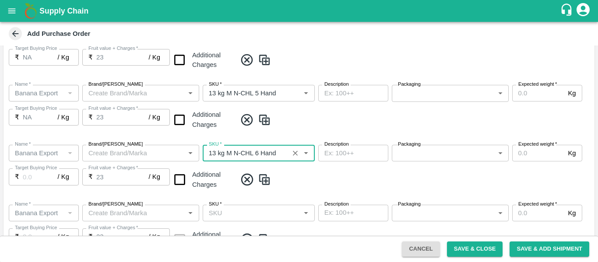
type input "NA"
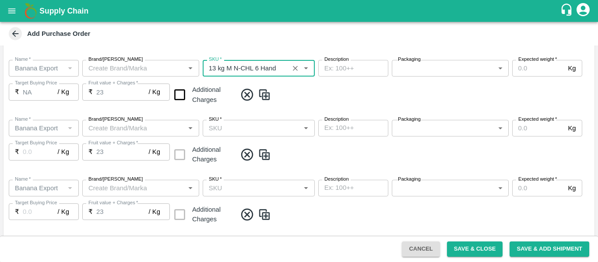
scroll to position [297, 0]
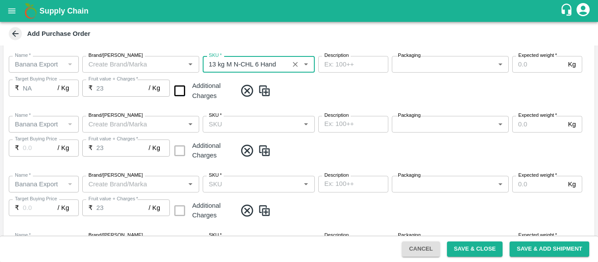
type input "13 kg M N-CHL 6 Hand"
click at [271, 125] on input "SKU   *" at bounding box center [251, 124] width 92 height 11
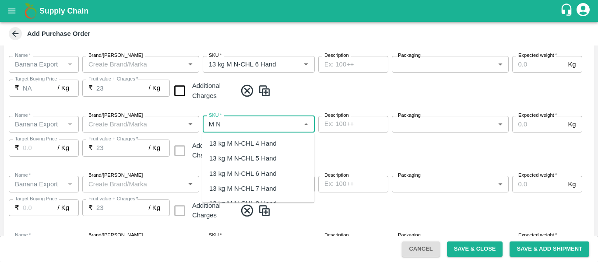
scroll to position [46, 0]
click at [278, 158] on div "13 kg M N-CHL 8 Hand" at bounding box center [258, 157] width 112 height 15
type input "13 kg M N-CHL 8 Hand"
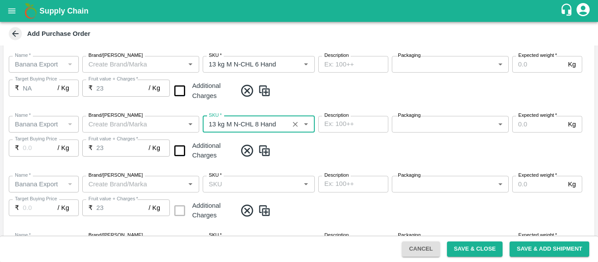
type input "NA"
type input "13 kg M N-CHL 8 Hand"
click at [266, 183] on input "SKU   *" at bounding box center [251, 184] width 92 height 11
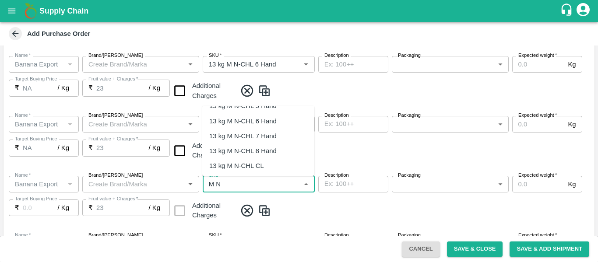
scroll to position [28, 0]
click at [260, 166] on div "13 kg M N-CHL CL" at bounding box center [236, 164] width 55 height 10
type input "13 kg M N-CHL CL"
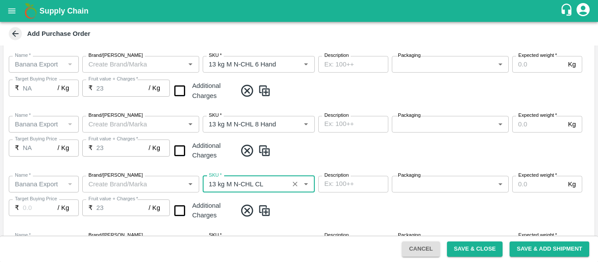
type input "NA"
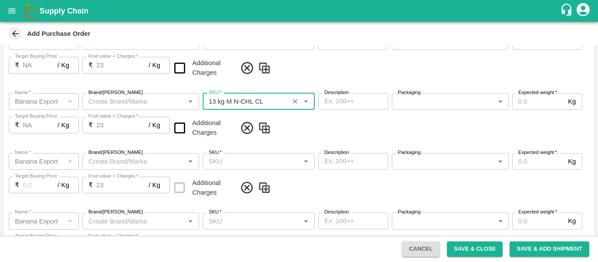
scroll to position [386, 0]
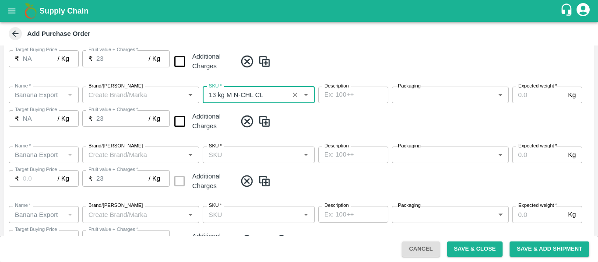
type input "13 kg M N-CHL CL"
click at [261, 152] on input "SKU   *" at bounding box center [251, 154] width 92 height 11
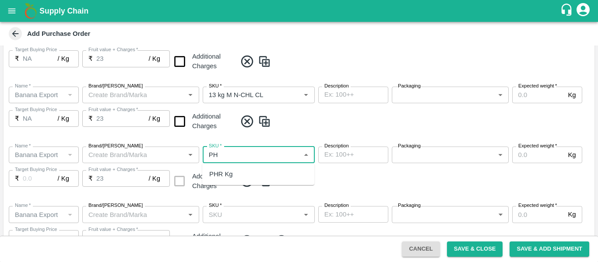
click at [259, 170] on div "PHR Kg" at bounding box center [258, 174] width 112 height 15
type input "PHR Kg"
type input "NA"
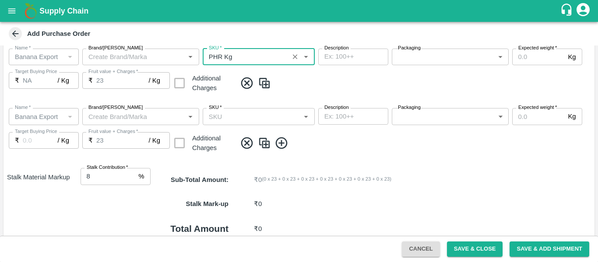
scroll to position [485, 0]
type input "PHR Kg"
click at [257, 120] on input "SKU   *" at bounding box center [251, 115] width 92 height 11
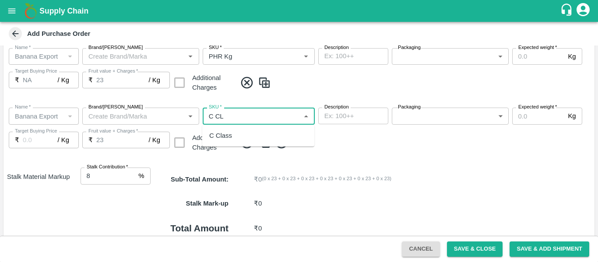
click at [257, 129] on div "C Class" at bounding box center [258, 135] width 112 height 15
type input "C Class"
type input "NA"
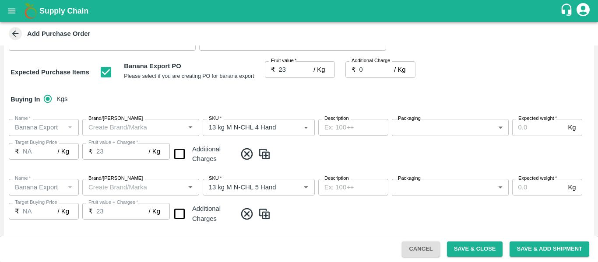
scroll to position [119, 0]
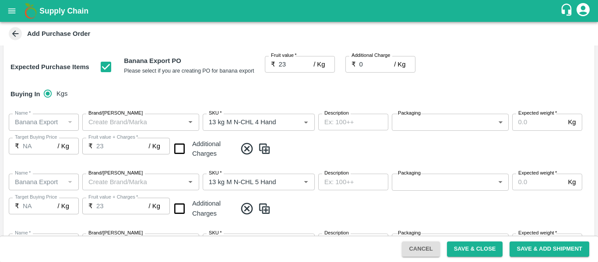
type input "C Class"
click at [446, 127] on body "Supply Chain Add Purchase Order PO Type   * Farm Gate 1 PO Type Buyers   * Ajit…" at bounding box center [299, 131] width 598 height 262
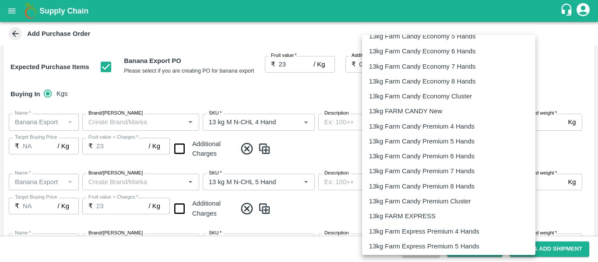
scroll to position [221, 0]
click at [414, 215] on p "13kg FARM EXPRESS" at bounding box center [402, 216] width 67 height 10
type input "468"
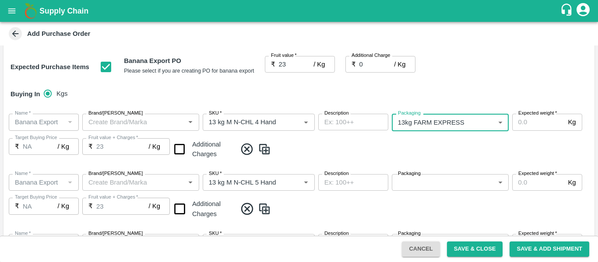
click at [432, 182] on li "13kg FARM EXPRESS" at bounding box center [449, 178] width 130 height 8
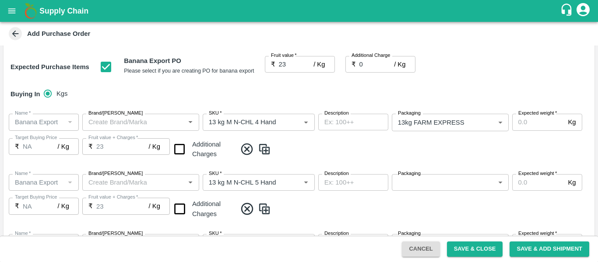
click at [441, 185] on body "Supply Chain Add Purchase Order PO Type   * Farm Gate 1 PO Type Buyers   * Ajit…" at bounding box center [299, 131] width 598 height 262
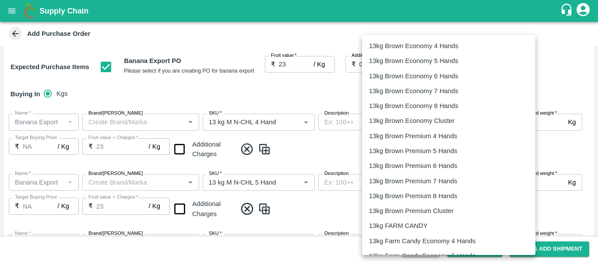
scroll to position [283, 0]
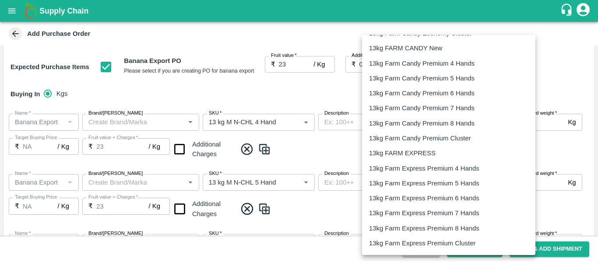
click at [414, 148] on p "13kg FARM EXPRESS" at bounding box center [402, 153] width 67 height 10
type input "468"
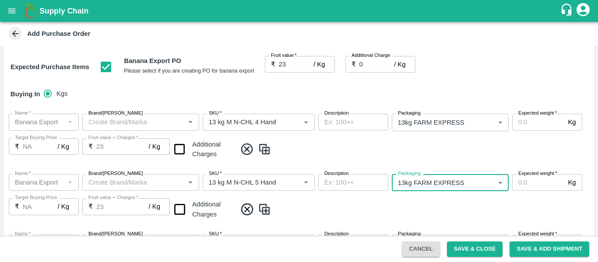
scroll to position [245, 0]
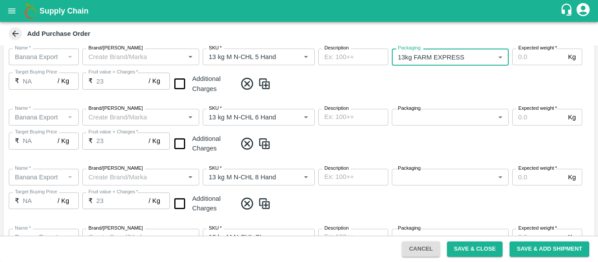
click at [424, 119] on body "Supply Chain Add Purchase Order PO Type   * Farm Gate 1 PO Type Buyers   * Ajit…" at bounding box center [299, 131] width 598 height 262
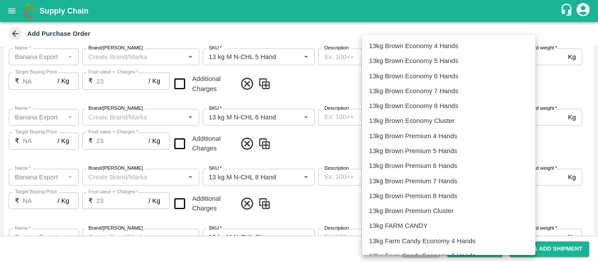
scroll to position [267, 0]
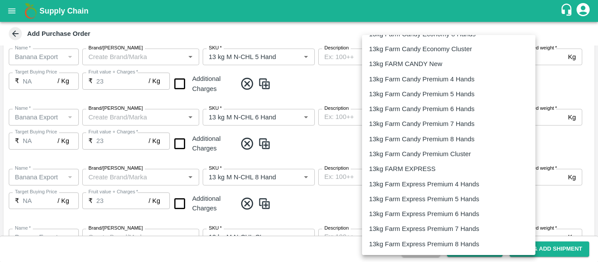
click at [416, 174] on p "13kg FARM EXPRESS" at bounding box center [402, 169] width 67 height 10
type input "468"
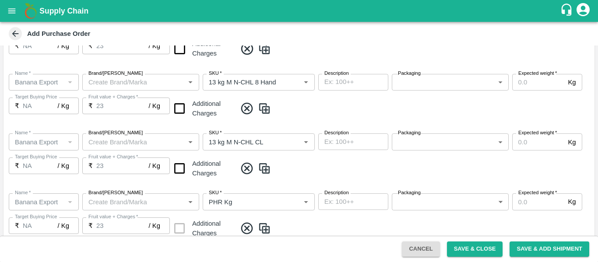
scroll to position [341, 0]
click at [433, 82] on body "Supply Chain Add Purchase Order PO Type   * Farm Gate 1 PO Type Buyers   * Ajit…" at bounding box center [299, 131] width 598 height 262
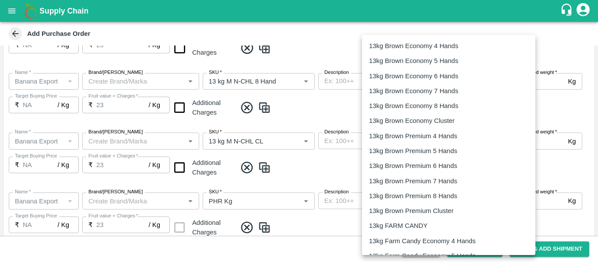
scroll to position [262, 0]
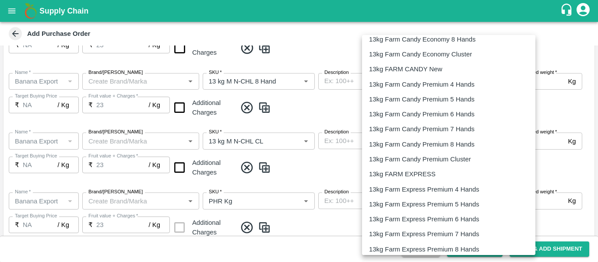
click at [415, 175] on p "13kg FARM EXPRESS" at bounding box center [402, 174] width 67 height 10
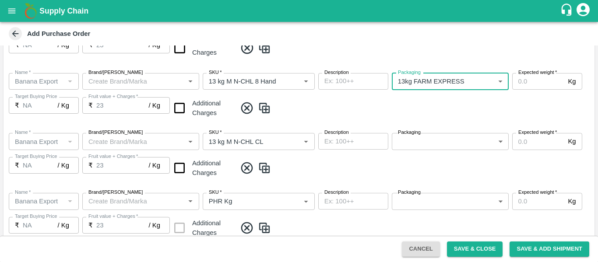
type input "468"
click at [417, 145] on body "Supply Chain Add Purchase Order PO Type   * Farm Gate 1 PO Type Buyers   * Ajit…" at bounding box center [299, 131] width 598 height 262
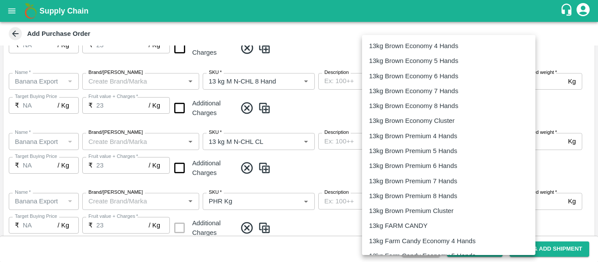
scroll to position [252, 0]
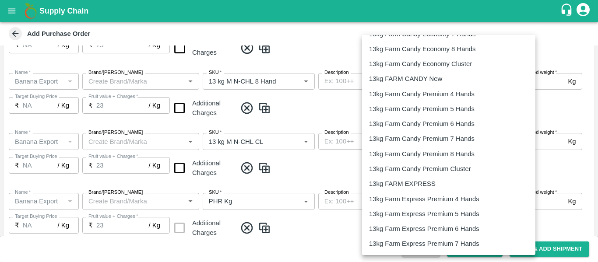
click at [411, 181] on p "13kg FARM EXPRESS" at bounding box center [402, 184] width 67 height 10
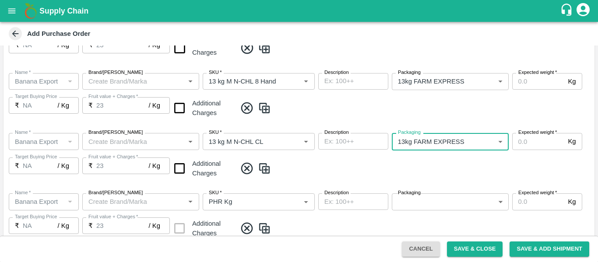
type input "468"
click at [414, 202] on body "Supply Chain Add Purchase Order PO Type   * Farm Gate 1 PO Type Buyers   * Ajit…" at bounding box center [299, 131] width 598 height 262
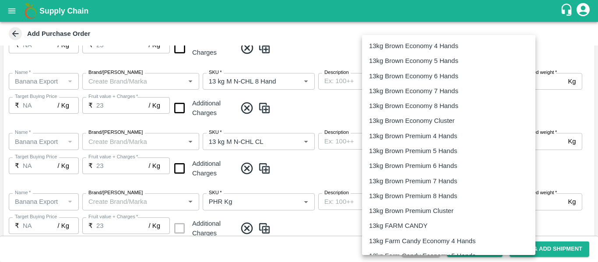
type input "258"
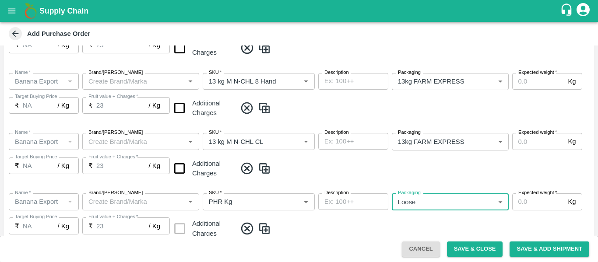
scroll to position [1462, 0]
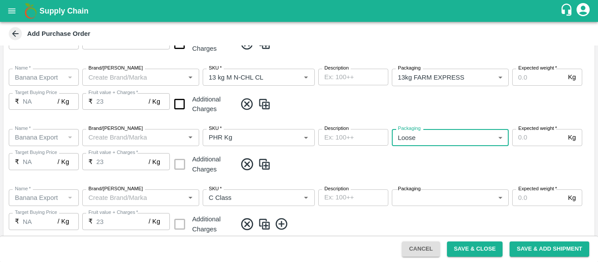
click at [419, 204] on body "Supply Chain Add Purchase Order PO Type   * Farm Gate 1 PO Type Buyers   * Ajit…" at bounding box center [299, 131] width 598 height 262
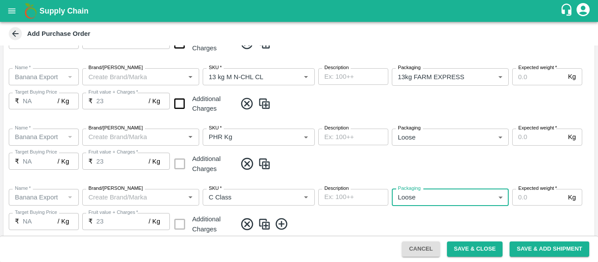
type input "258"
click at [516, 178] on div "Name   * Name   * Brand/[PERSON_NAME]/[PERSON_NAME]   * SKU   * Description x D…" at bounding box center [299, 152] width 591 height 60
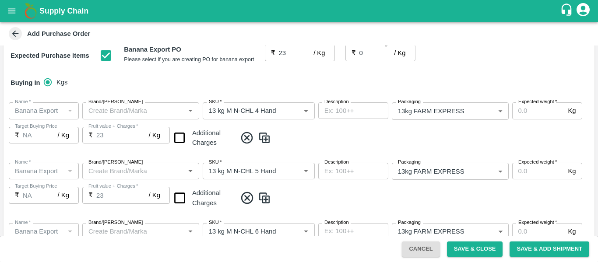
scroll to position [142, 0]
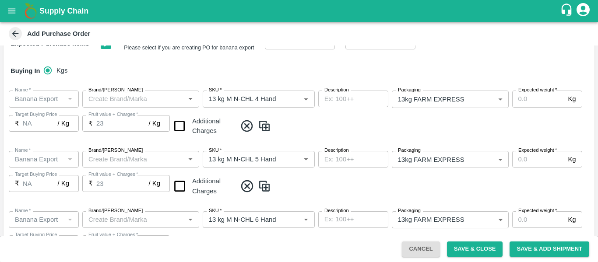
click at [514, 104] on input "Expected weight   *" at bounding box center [538, 99] width 53 height 17
drag, startPoint x: 538, startPoint y: 100, endPoint x: 518, endPoint y: 100, distance: 19.3
click at [518, 100] on input "1200" at bounding box center [538, 99] width 53 height 17
type input "1200"
click at [525, 155] on input "Expected weight   *" at bounding box center [538, 159] width 53 height 17
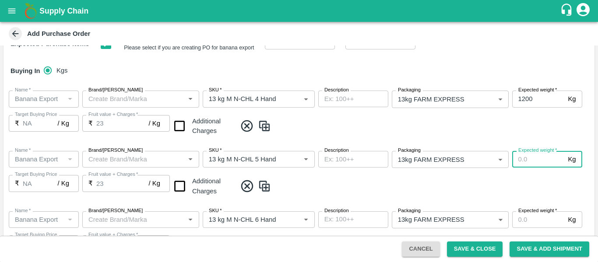
paste input "1200"
type input "1200"
click at [530, 220] on input "Expected weight   *" at bounding box center [538, 219] width 53 height 17
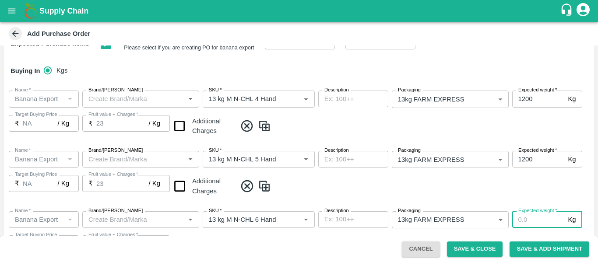
paste input "1200"
type input "1200"
click at [549, 190] on span at bounding box center [413, 186] width 355 height 14
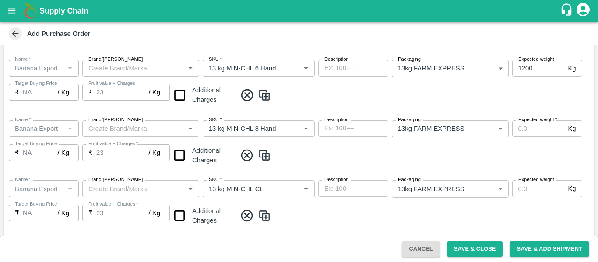
click at [530, 130] on input "Expected weight   *" at bounding box center [538, 128] width 53 height 17
paste input "1200"
type input "1200"
click at [528, 183] on label "Expected weight   *" at bounding box center [537, 179] width 39 height 7
click at [528, 183] on input "Expected weight   *" at bounding box center [538, 188] width 53 height 17
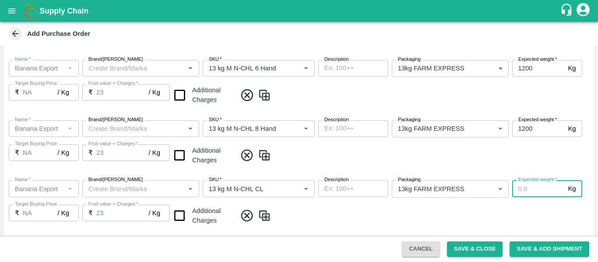
paste input "1200"
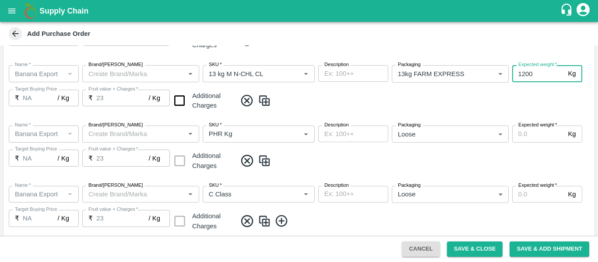
type input "1200"
click at [519, 140] on input "Expected weight   *" at bounding box center [538, 134] width 53 height 17
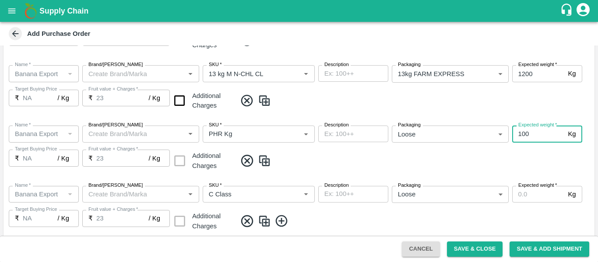
type input "100"
click at [519, 185] on label "Expected weight   *" at bounding box center [537, 185] width 39 height 7
click at [519, 186] on input "Expected weight   *" at bounding box center [538, 194] width 53 height 17
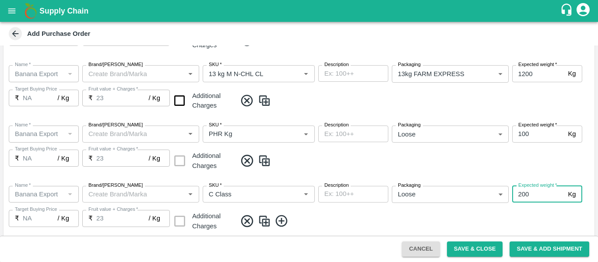
type input "200"
click at [546, 247] on button "Save & Add Shipment" at bounding box center [550, 249] width 80 height 15
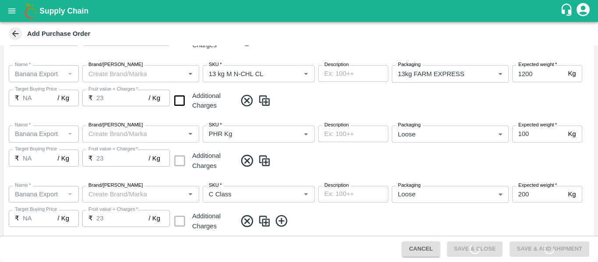
scroll to position [553, 0]
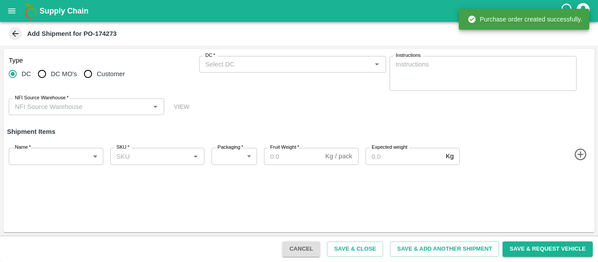
click at [238, 75] on div "DC   * DC   *" at bounding box center [292, 73] width 187 height 35
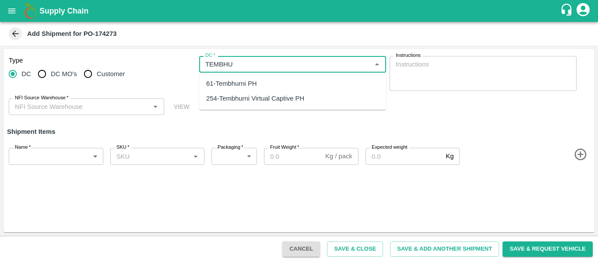
click at [224, 81] on div "61-Tembhurni PH" at bounding box center [231, 84] width 51 height 10
click at [88, 100] on div "NFI Source Warehouse   *" at bounding box center [86, 107] width 155 height 17
type input "61-Tembhurni PH"
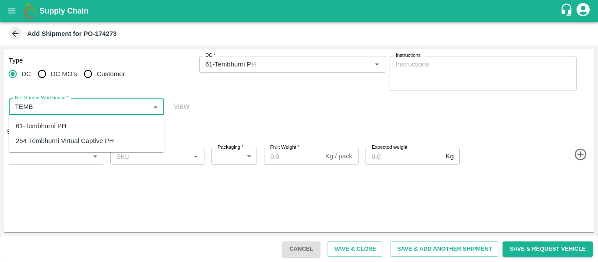
click at [58, 121] on div "61-Tembhurni PH" at bounding box center [41, 126] width 51 height 10
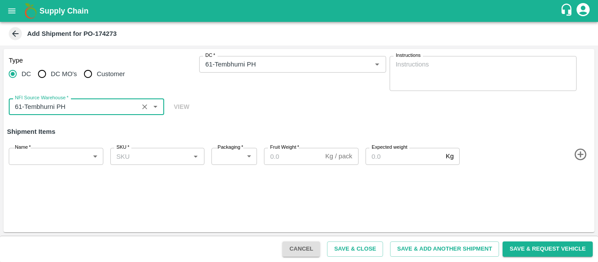
type input "61-Tembhurni PH"
click at [575, 151] on icon "button" at bounding box center [581, 155] width 14 height 14
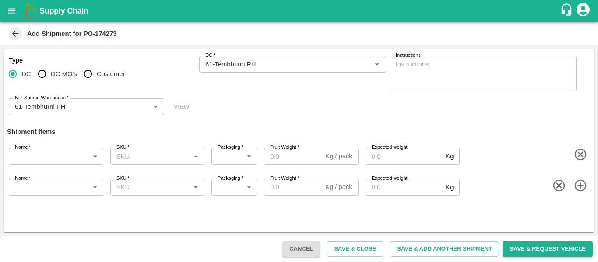
click at [581, 182] on icon "button" at bounding box center [581, 186] width 14 height 14
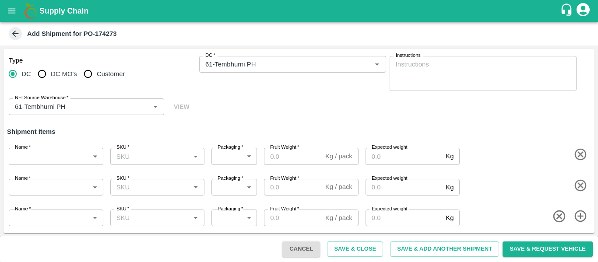
scroll to position [1, 0]
click at [580, 212] on icon "button" at bounding box center [581, 215] width 14 height 14
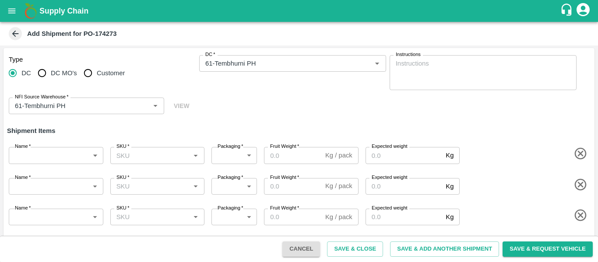
scroll to position [32, 0]
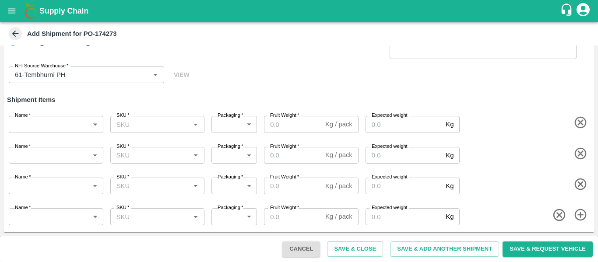
click at [581, 219] on icon "button" at bounding box center [581, 215] width 14 height 14
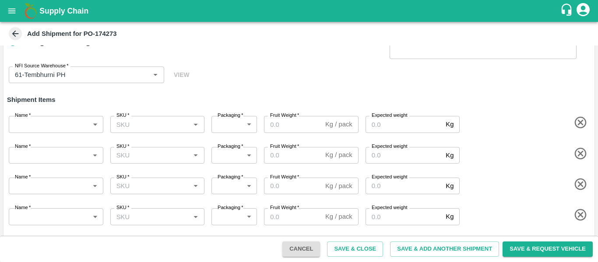
scroll to position [63, 0]
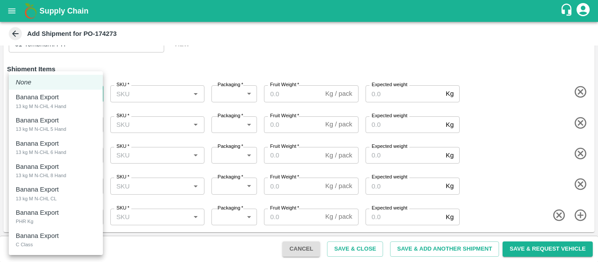
click at [46, 86] on body "Supply Chain Add Shipment for PO-174273 Type DC DC MO's Customer DC   * DC   * …" at bounding box center [299, 131] width 598 height 262
click at [60, 101] on div "Banana Export" at bounding box center [39, 97] width 47 height 10
type input "1994389"
type input "468"
type input "1200"
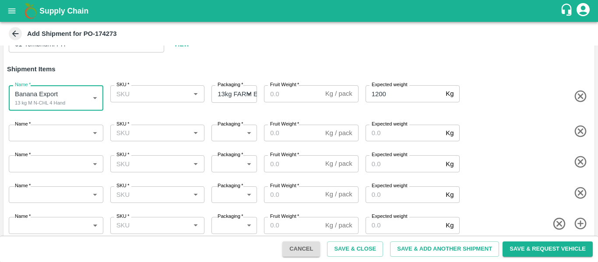
click at [70, 137] on body "Supply Chain Add Shipment for PO-174273 Type DC DC MO's Customer DC   * DC   * …" at bounding box center [299, 131] width 598 height 262
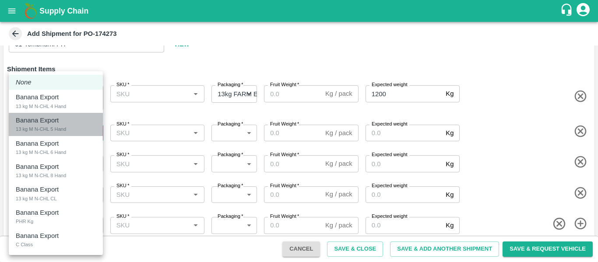
click at [57, 122] on p "Banana Export" at bounding box center [37, 121] width 43 height 10
type input "1994390"
type input "468"
type input "1200"
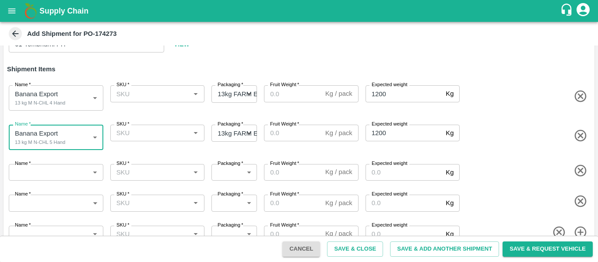
click at [74, 184] on div "Name   * ​ Name SKU   * SKU   * Packaging   * ​ Packaging Fruit Weight   * Kg /…" at bounding box center [297, 171] width 595 height 34
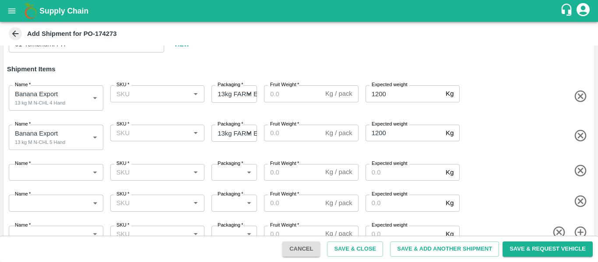
click at [62, 173] on body "Supply Chain Add Shipment for PO-174273 Type DC DC MO's Customer DC   * DC   * …" at bounding box center [299, 131] width 598 height 262
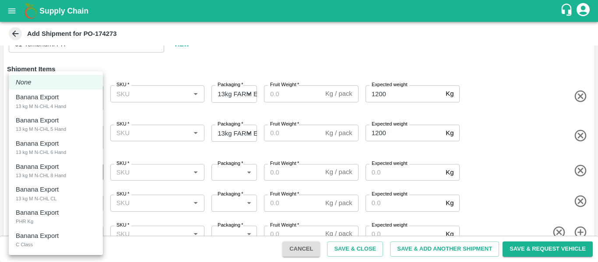
click at [61, 148] on div "Banana Export" at bounding box center [39, 144] width 47 height 10
type input "1994391"
type input "468"
type input "1200"
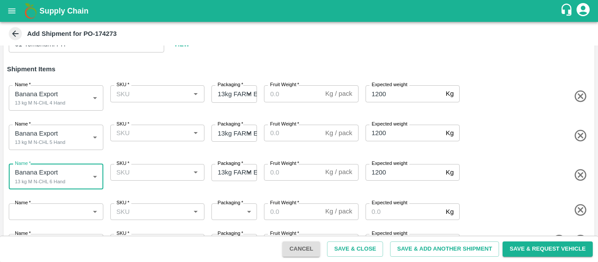
click at [63, 214] on body "Supply Chain Add Shipment for PO-174273 Type DC DC MO's Customer DC   * DC   * …" at bounding box center [299, 131] width 598 height 262
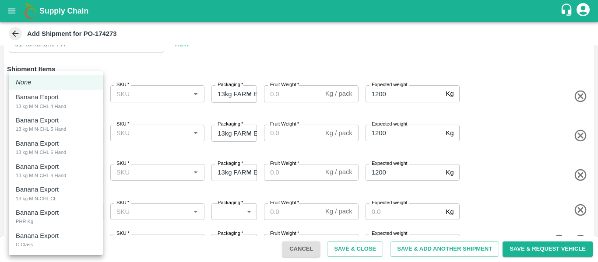
click at [58, 174] on div "13 kg M N-CHL 8 Hand" at bounding box center [41, 176] width 50 height 8
type input "1994392"
type input "468"
type input "1200"
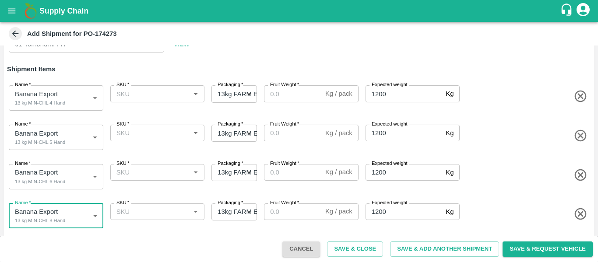
scroll to position [97, 0]
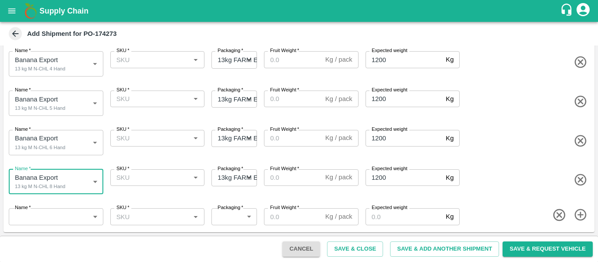
click at [55, 217] on body "Supply Chain Add Shipment for PO-174273 Type DC DC MO's Customer DC   * DC   * …" at bounding box center [299, 131] width 598 height 262
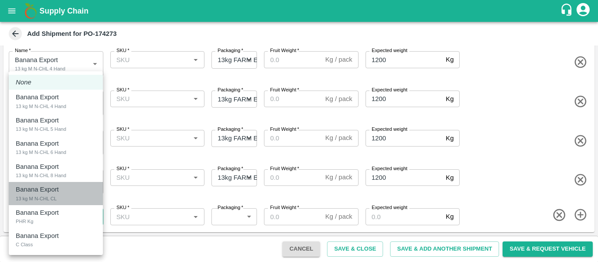
click at [76, 197] on div "Banana Export 13 kg M N-CHL CL" at bounding box center [56, 194] width 80 height 18
type input "1994393"
type input "468"
type input "1200"
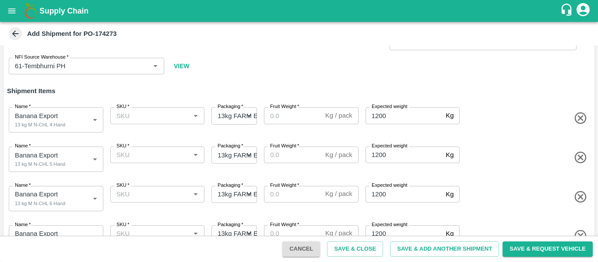
scroll to position [41, 0]
click at [145, 118] on input "SKU   *" at bounding box center [150, 114] width 75 height 11
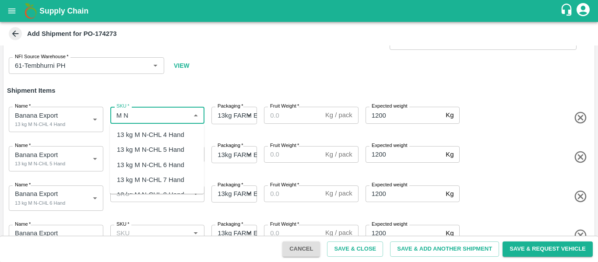
click at [146, 130] on div "13 kg M N-CHL 4 Hand" at bounding box center [150, 135] width 67 height 10
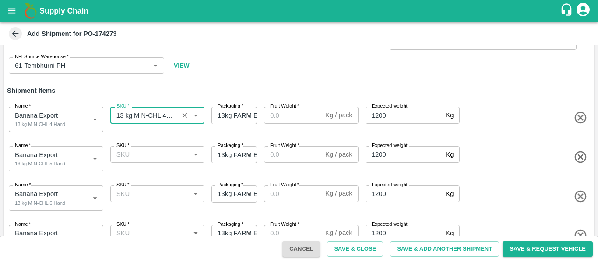
click at [152, 162] on div "SKU   *" at bounding box center [157, 154] width 95 height 17
type input "13 kg M N-CHL 4 Hand"
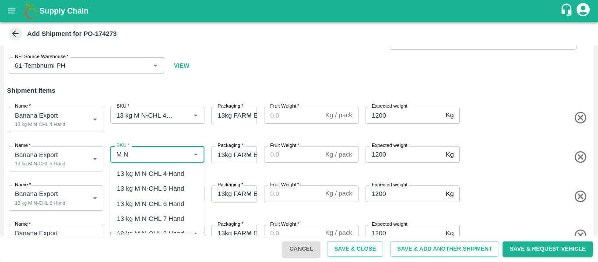
click at [156, 187] on div "13 kg M N-CHL 5 Hand" at bounding box center [150, 189] width 67 height 10
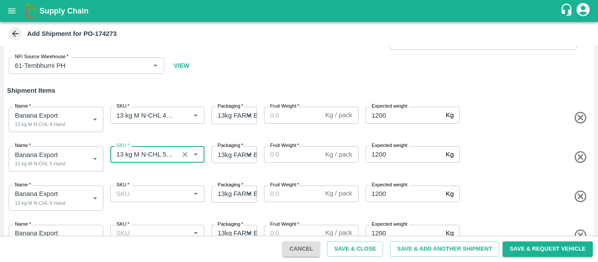
type input "13 kg M N-CHL 5 Hand"
click at [159, 196] on input "SKU   *" at bounding box center [150, 193] width 75 height 11
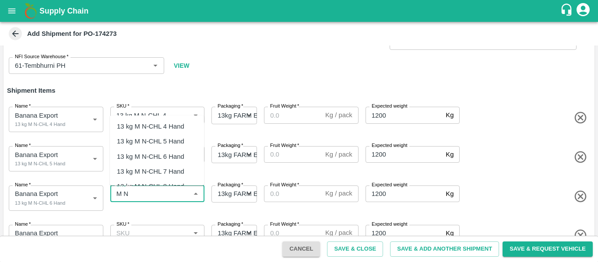
click at [153, 159] on div "13 kg M N-CHL 6 Hand" at bounding box center [150, 157] width 67 height 10
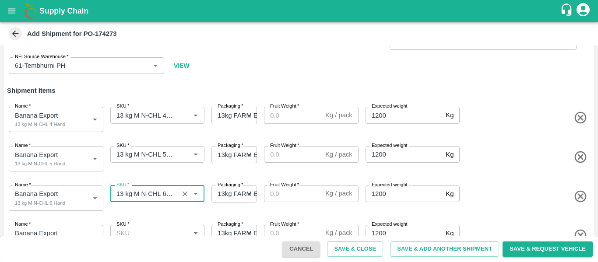
scroll to position [105, 0]
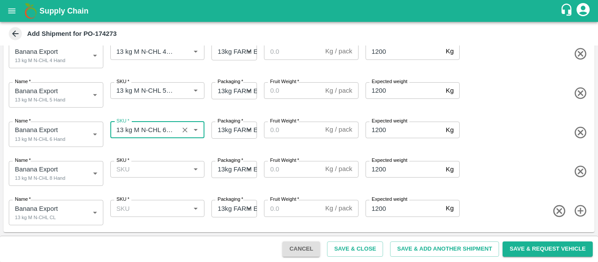
type input "13 kg M N-CHL 6 Hand"
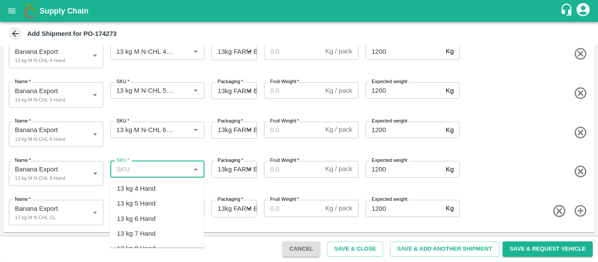
click at [166, 168] on input "SKU   *" at bounding box center [150, 169] width 75 height 11
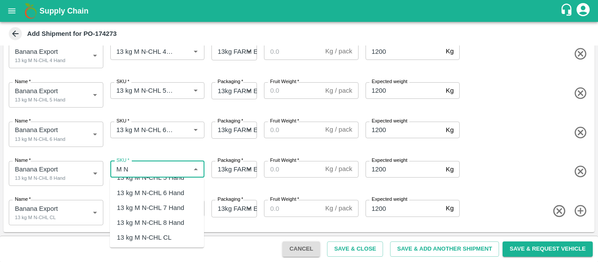
click at [169, 223] on div "13 kg M N-CHL 8 Hand" at bounding box center [150, 223] width 67 height 10
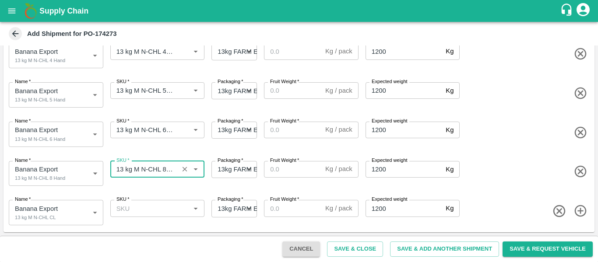
type input "13 kg M N-CHL 8 Hand"
click at [156, 212] on input "SKU   *" at bounding box center [150, 208] width 75 height 11
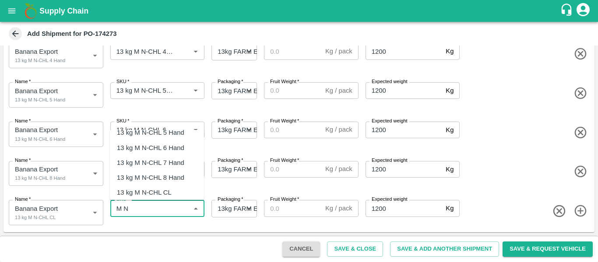
scroll to position [23, 0]
click at [165, 189] on div "13 kg M N-CHL CL" at bounding box center [144, 193] width 55 height 10
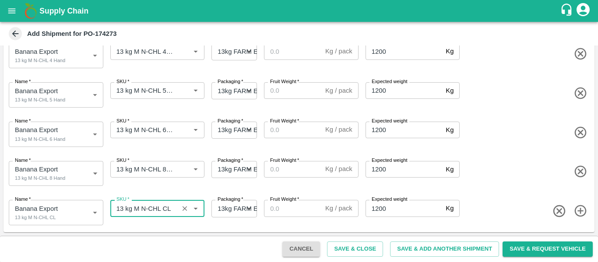
scroll to position [0, 0]
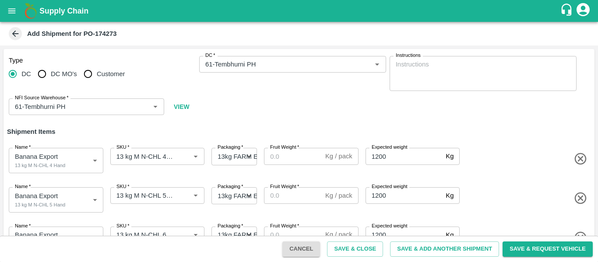
type input "13 kg M N-CHL CL"
click at [282, 156] on input "Fruit Weight   *" at bounding box center [293, 156] width 58 height 17
drag, startPoint x: 282, startPoint y: 156, endPoint x: 267, endPoint y: 155, distance: 14.9
click at [267, 155] on input "13" at bounding box center [293, 156] width 58 height 17
type input "13"
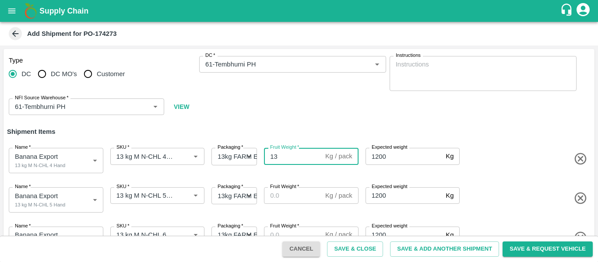
click at [275, 198] on input "Fruit Weight   *" at bounding box center [293, 195] width 58 height 17
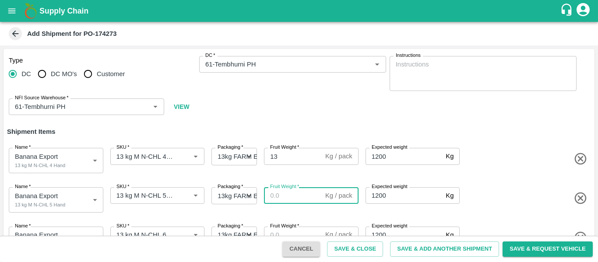
paste input "13"
type input "13"
click at [279, 228] on label "Fruit Weight   *" at bounding box center [284, 226] width 29 height 7
click at [279, 228] on input "Fruit Weight   *" at bounding box center [293, 235] width 58 height 17
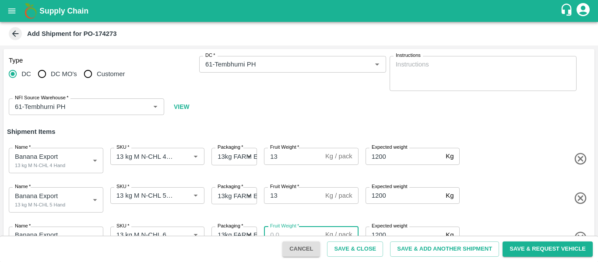
scroll to position [7, 0]
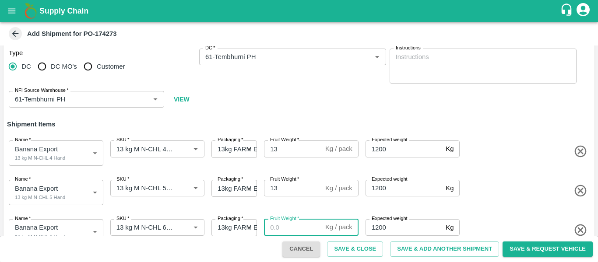
paste input "13"
type input "13"
click at [521, 191] on span at bounding box center [526, 191] width 130 height 14
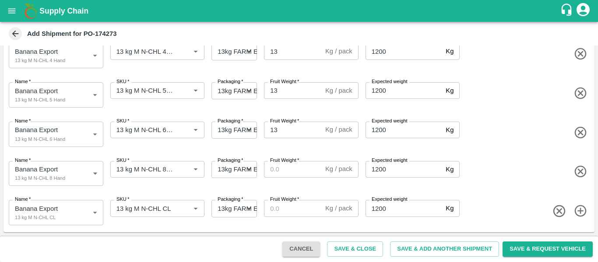
click at [282, 154] on div "Name   * Banana Export 13 kg M N-CHL 8 Hand 1994392 Name SKU   * SKU   * Packag…" at bounding box center [297, 172] width 595 height 43
click at [283, 169] on input "Fruit Weight   *" at bounding box center [293, 169] width 58 height 17
click at [285, 212] on input "Fruit Weight   *" at bounding box center [293, 208] width 58 height 17
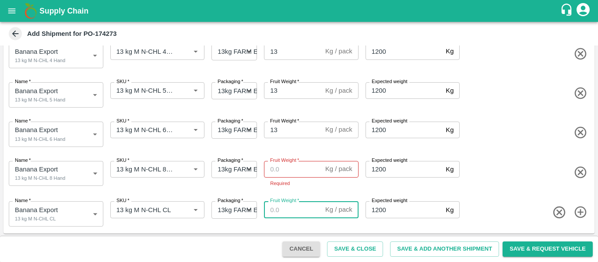
click at [279, 176] on input "Fruit Weight   *" at bounding box center [293, 169] width 58 height 17
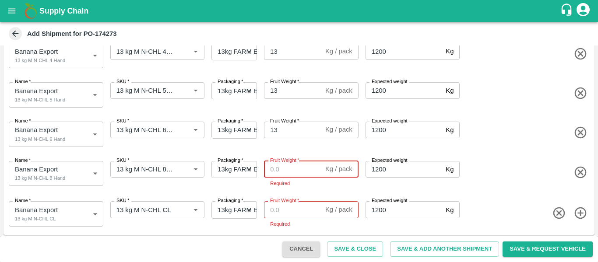
paste input "13"
type input "13"
click at [282, 208] on input "Fruit Weight   *" at bounding box center [293, 208] width 58 height 17
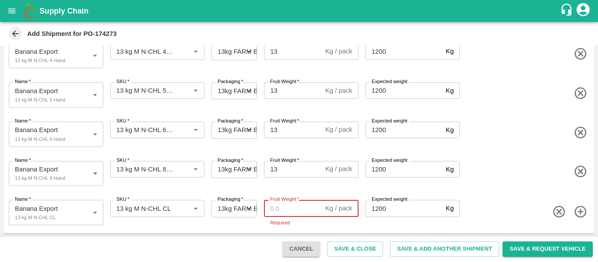
paste input "13"
click at [282, 208] on input "13" at bounding box center [293, 208] width 58 height 17
type input "13"
click at [413, 246] on button "Save & Add Another Shipment" at bounding box center [444, 249] width 109 height 15
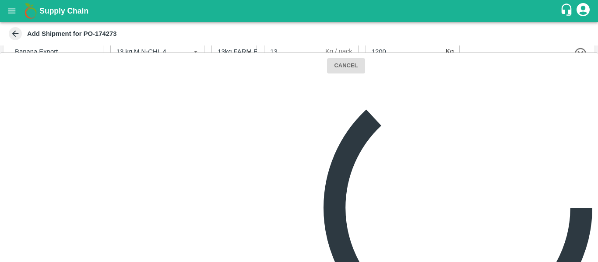
scroll to position [0, 0]
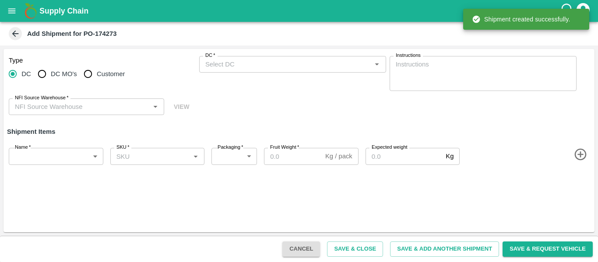
click at [269, 51] on div "Type DC DC MO's Customer DC   * DC   * Instructions x Instructions NFI Source W…" at bounding box center [299, 86] width 591 height 74
click at [270, 61] on input "DC   *" at bounding box center [285, 64] width 167 height 11
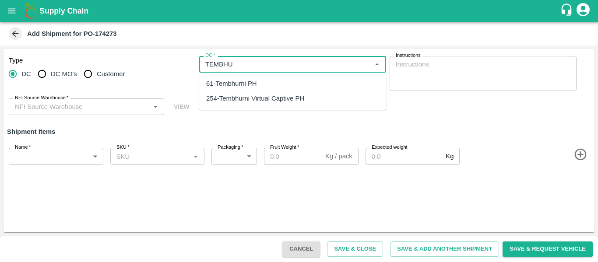
click at [268, 80] on div "61-Tembhurni PH" at bounding box center [292, 83] width 187 height 15
type input "61-Tembhurni PH"
click at [80, 102] on input "NFI Source Warehouse   *" at bounding box center [79, 106] width 136 height 11
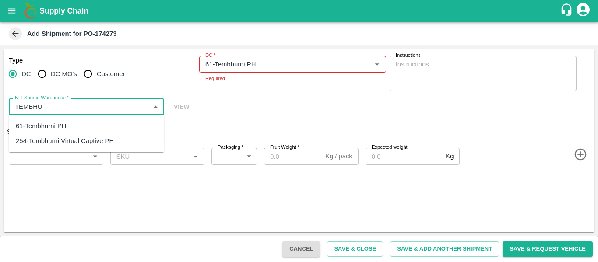
click at [77, 121] on div "61-Tembhurni PH" at bounding box center [86, 126] width 155 height 15
type input "61-Tembhurni PH"
click at [89, 151] on body "Supply Chain Add Shipment for PO-174273 Type DC DC MO's Customer DC   * DC   * …" at bounding box center [299, 131] width 598 height 262
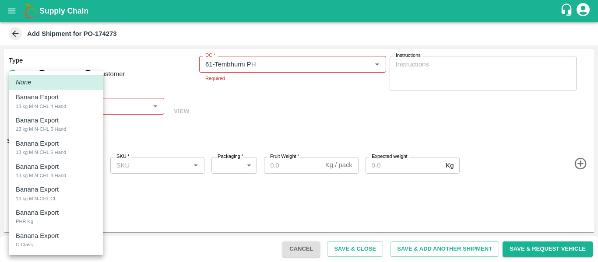
click at [61, 214] on div "Banana Export" at bounding box center [39, 213] width 47 height 10
type input "1994394"
type input "258"
type input "100"
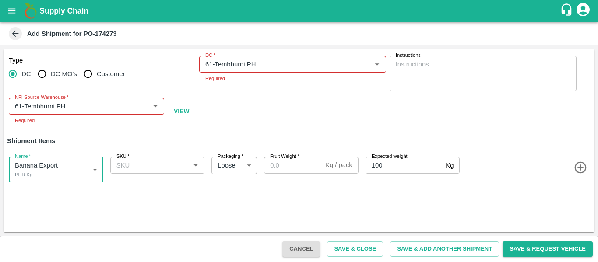
click at [137, 166] on input "SKU   *" at bounding box center [150, 165] width 75 height 11
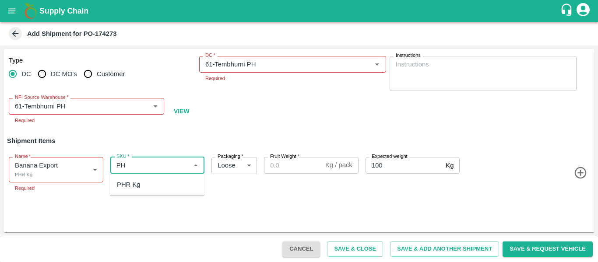
click at [138, 183] on div "PHR Kg" at bounding box center [129, 185] width 24 height 10
type input "PHR Kg"
click at [310, 166] on div "Fruit Weight   * Kg / pack Fruit Weight" at bounding box center [310, 173] width 98 height 39
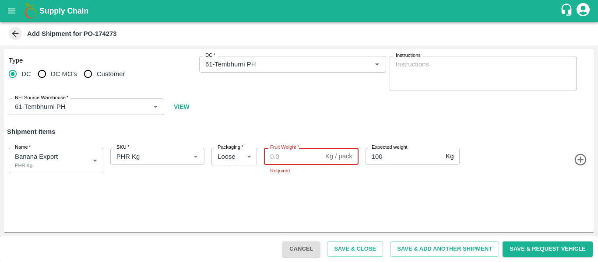
click at [58, 165] on body "Supply Chain Add Shipment for PO-174273 Type DC DC MO's Customer DC   * DC   * …" at bounding box center [299, 131] width 598 height 262
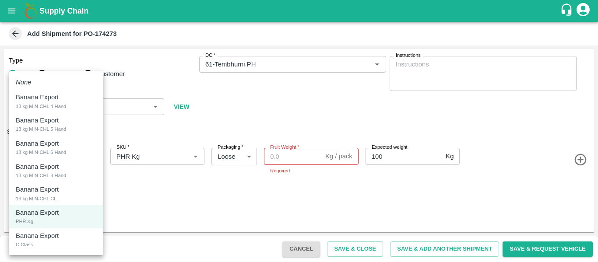
click at [40, 235] on p "Banana Export" at bounding box center [37, 236] width 43 height 10
type input "1994395"
type input "200"
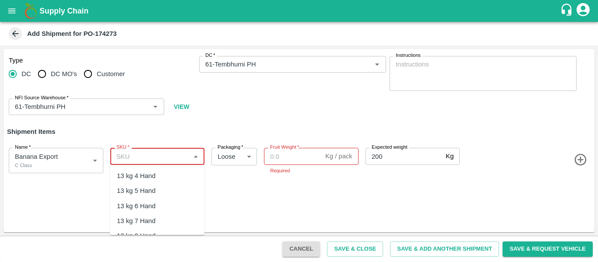
click at [177, 152] on input "SKU   *" at bounding box center [150, 156] width 75 height 11
click at [176, 176] on div "C Class" at bounding box center [157, 176] width 95 height 15
type input "C Class"
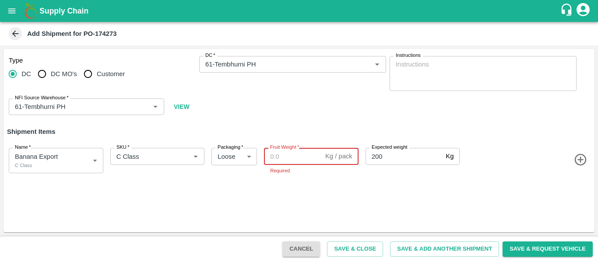
click at [281, 154] on input "Fruit Weight   *" at bounding box center [293, 156] width 58 height 17
paste input "168"
type input "168"
click at [354, 250] on button "Save & Close" at bounding box center [355, 249] width 56 height 15
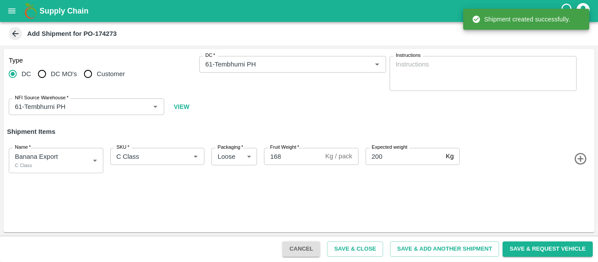
click at [7, 10] on button "open drawer" at bounding box center [12, 11] width 20 height 20
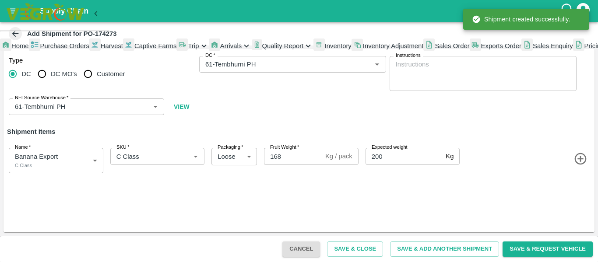
click at [188, 49] on span "Trip" at bounding box center [193, 45] width 11 height 7
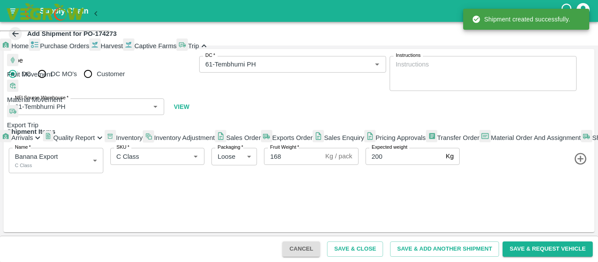
click at [52, 78] on span "Fruit Movement" at bounding box center [29, 74] width 45 height 7
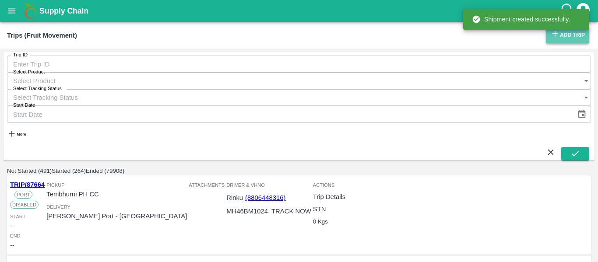
click at [561, 34] on link "Add Trip" at bounding box center [567, 35] width 43 height 16
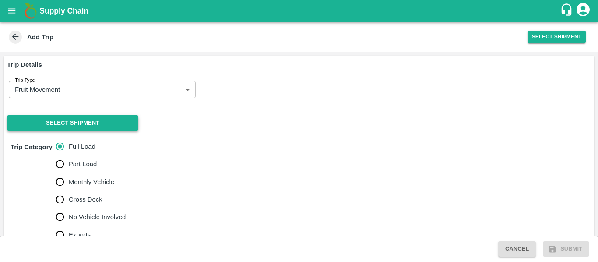
click at [131, 119] on button "Select Shipment" at bounding box center [72, 123] width 131 height 15
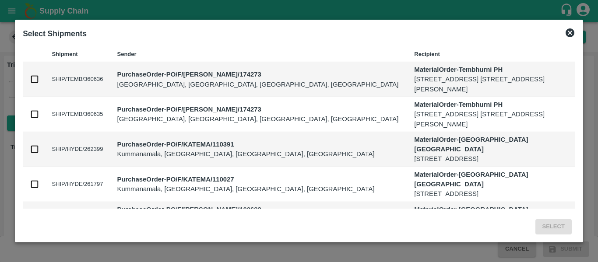
click at [34, 115] on input "checkbox" at bounding box center [35, 114] width 10 height 10
checkbox input "true"
click at [544, 223] on button "Select" at bounding box center [553, 226] width 36 height 15
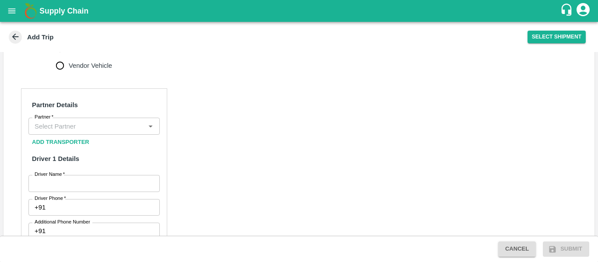
scroll to position [379, 0]
click at [85, 128] on input "Partner   *" at bounding box center [87, 125] width 112 height 11
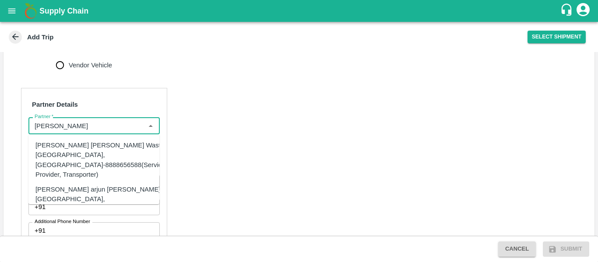
click at [75, 158] on div "[PERSON_NAME] [PERSON_NAME] Wasti, [GEOGRAPHIC_DATA], [GEOGRAPHIC_DATA]-8888656…" at bounding box center [100, 160] width 130 height 39
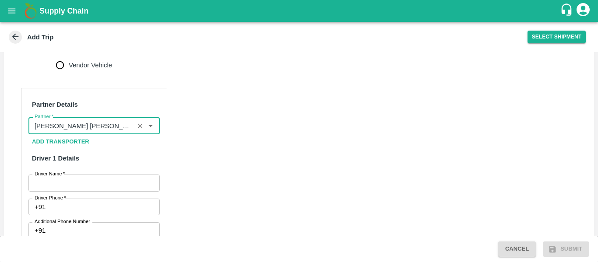
type input "[PERSON_NAME] [PERSON_NAME] Wasti, [GEOGRAPHIC_DATA], [GEOGRAPHIC_DATA]-8888656…"
click at [95, 188] on input "Driver Name   *" at bounding box center [93, 183] width 131 height 17
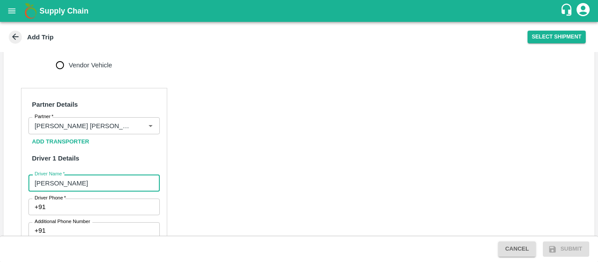
type input "[PERSON_NAME]"
click at [87, 211] on input "Driver Phone   *" at bounding box center [104, 207] width 110 height 17
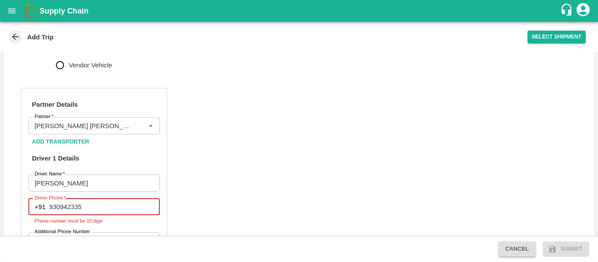
click at [80, 209] on input "930942335" at bounding box center [104, 207] width 110 height 17
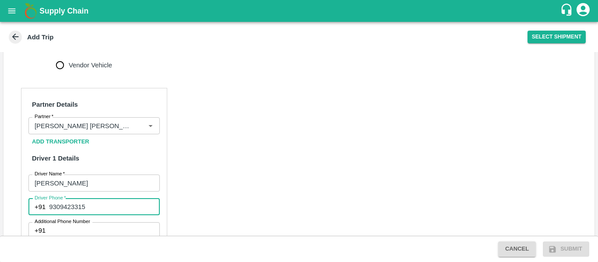
type input "9309423315"
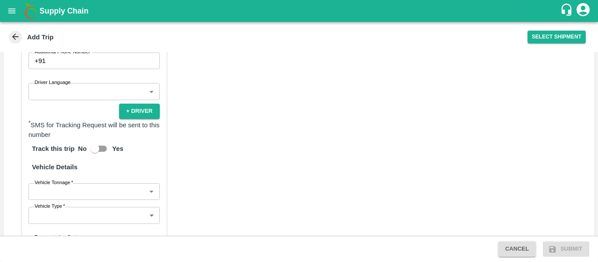
scroll to position [549, 0]
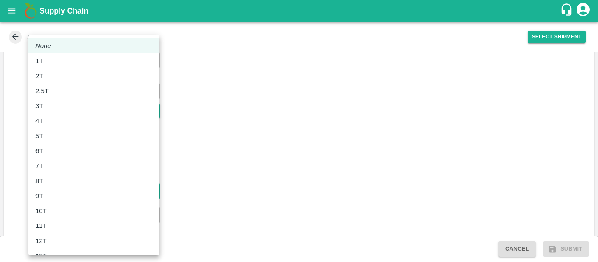
click at [98, 187] on body "Supply Chain Add Trip Select Shipment Trip Details Trip Type Fruit Movement 1 T…" at bounding box center [299, 131] width 598 height 262
click at [45, 184] on div "8T" at bounding box center [41, 181] width 12 height 10
type input "8000"
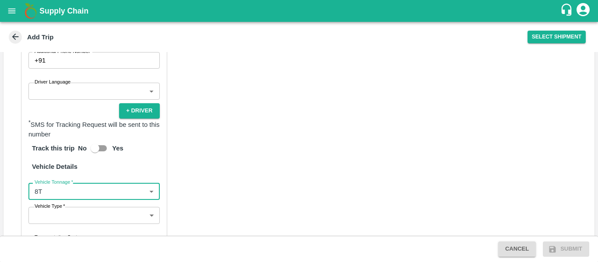
scroll to position [664, 0]
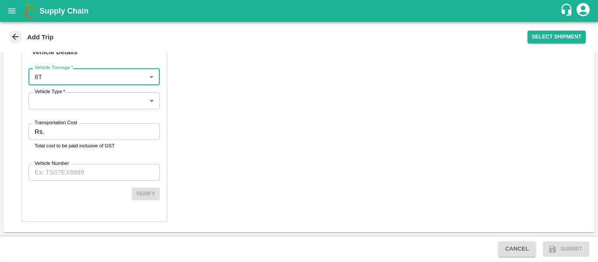
click at [83, 135] on input "Transportation Cost" at bounding box center [104, 131] width 112 height 17
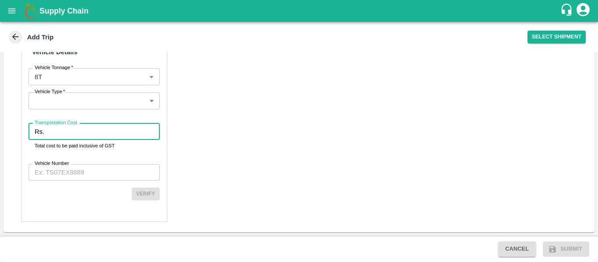
click at [102, 92] on div "Partner Details Partner   * Partner Add Transporter Driver 1 Details Driver Nam…" at bounding box center [94, 12] width 146 height 419
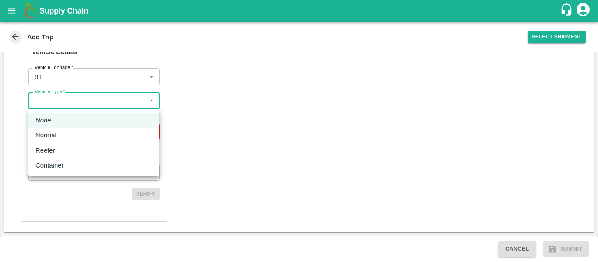
click at [106, 98] on body "Supply Chain Add Trip Select Shipment Trip Details Trip Type Fruit Movement 1 T…" at bounding box center [299, 131] width 598 height 262
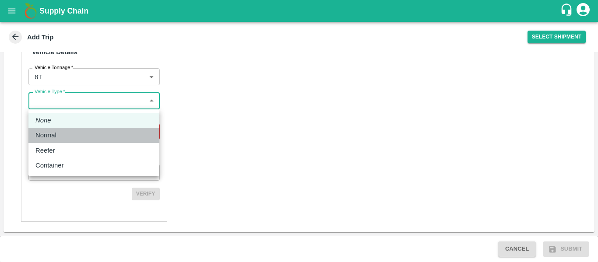
click at [72, 132] on div "Normal" at bounding box center [93, 135] width 117 height 10
type input "Normal"
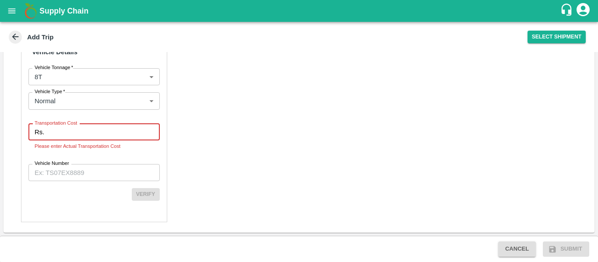
click at [75, 133] on input "Transportation Cost" at bounding box center [104, 132] width 112 height 17
click at [74, 133] on input "Transportation Cost" at bounding box center [104, 132] width 112 height 17
paste input "3800"
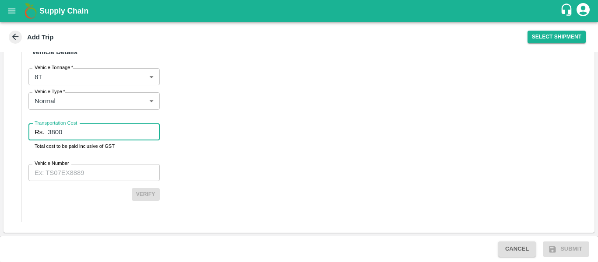
type input "3800"
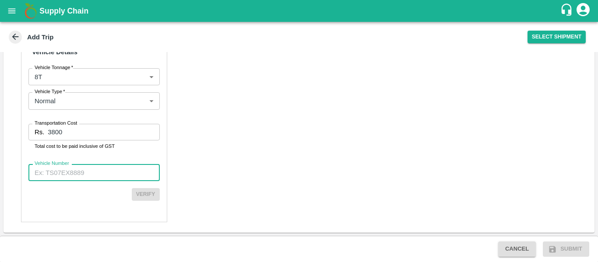
click at [97, 180] on input "Vehicle Number" at bounding box center [93, 172] width 131 height 17
paste input "MH45AX1104"
type input "MH45AX1104"
click at [151, 196] on button "Verify" at bounding box center [146, 194] width 28 height 13
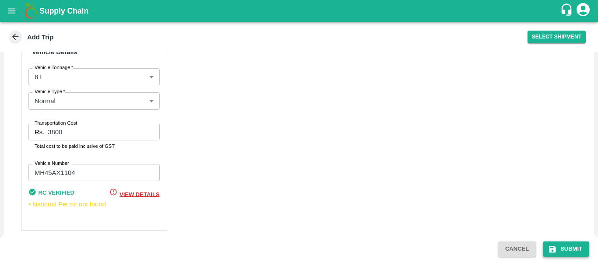
click at [563, 247] on button "Submit" at bounding box center [566, 249] width 46 height 15
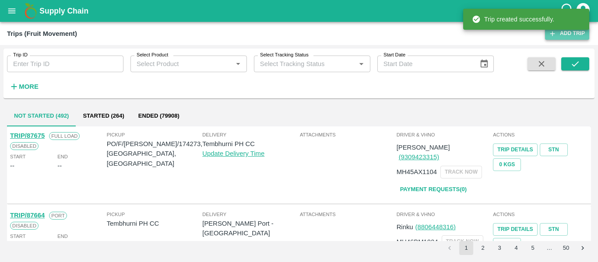
click at [566, 38] on link "Add Trip" at bounding box center [567, 33] width 44 height 13
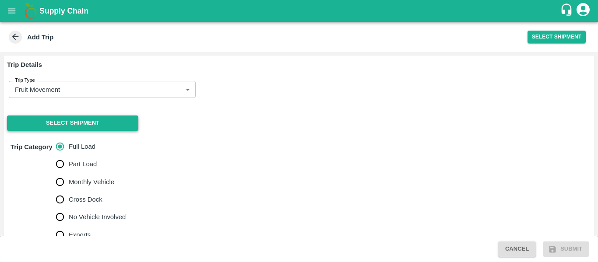
click at [110, 120] on button "Select Shipment" at bounding box center [72, 123] width 131 height 15
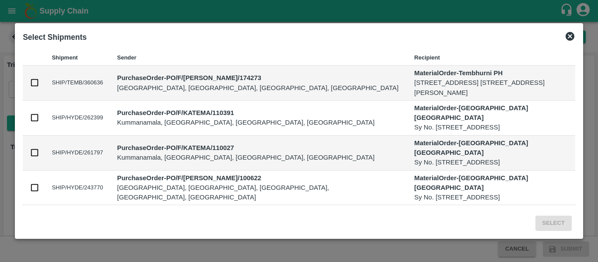
click at [36, 85] on input "checkbox" at bounding box center [35, 83] width 10 height 10
checkbox input "true"
click at [549, 222] on button "Select" at bounding box center [553, 223] width 36 height 15
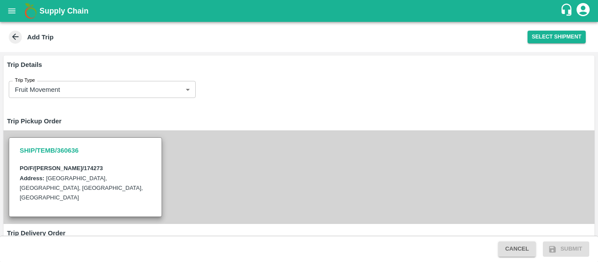
scroll to position [278, 0]
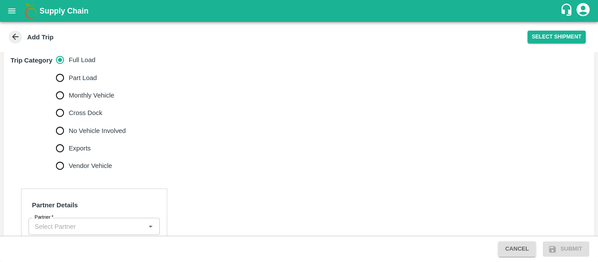
click at [102, 134] on span "No Vehicle Involved" at bounding box center [97, 131] width 57 height 10
click at [69, 134] on input "No Vehicle Involved" at bounding box center [60, 131] width 18 height 18
radio input "true"
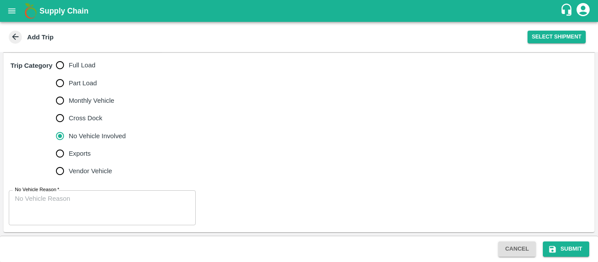
click at [77, 230] on div "No Vehicle Reason   * x No Vehicle Reason" at bounding box center [299, 207] width 591 height 49
click at [46, 204] on textarea "No Vehicle Reason   *" at bounding box center [102, 208] width 175 height 28
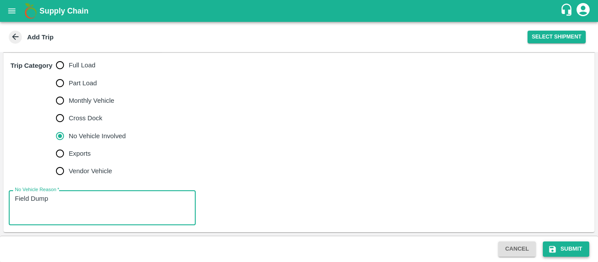
type textarea "Field Dump"
click at [557, 248] on button "Submit" at bounding box center [566, 249] width 46 height 15
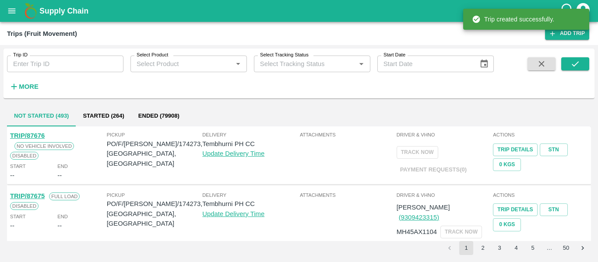
click at [17, 21] on div "Supply Chain" at bounding box center [299, 11] width 598 height 22
click at [14, 15] on icon "open drawer" at bounding box center [12, 11] width 10 height 10
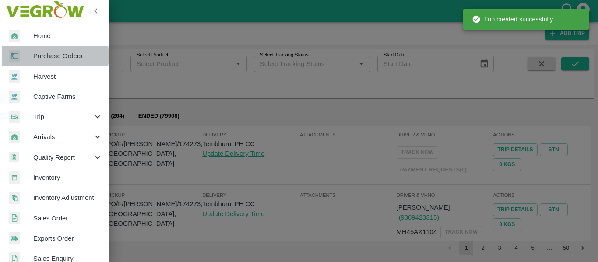
click at [46, 56] on span "Purchase Orders" at bounding box center [67, 56] width 69 height 10
